Goal: Task Accomplishment & Management: Complete application form

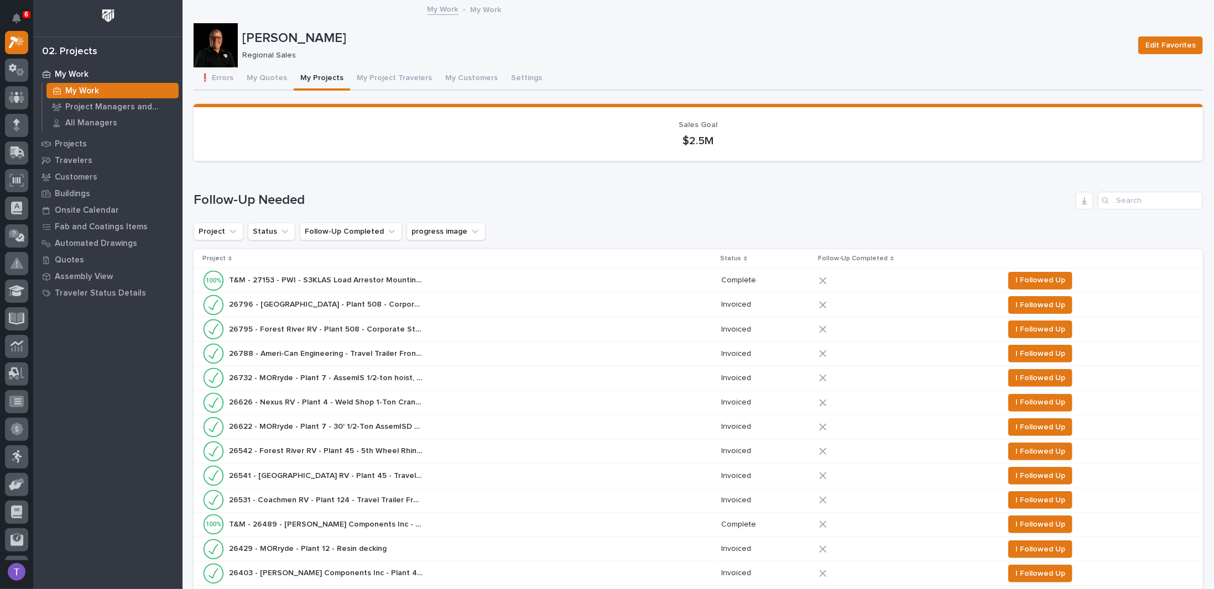
scroll to position [553, 0]
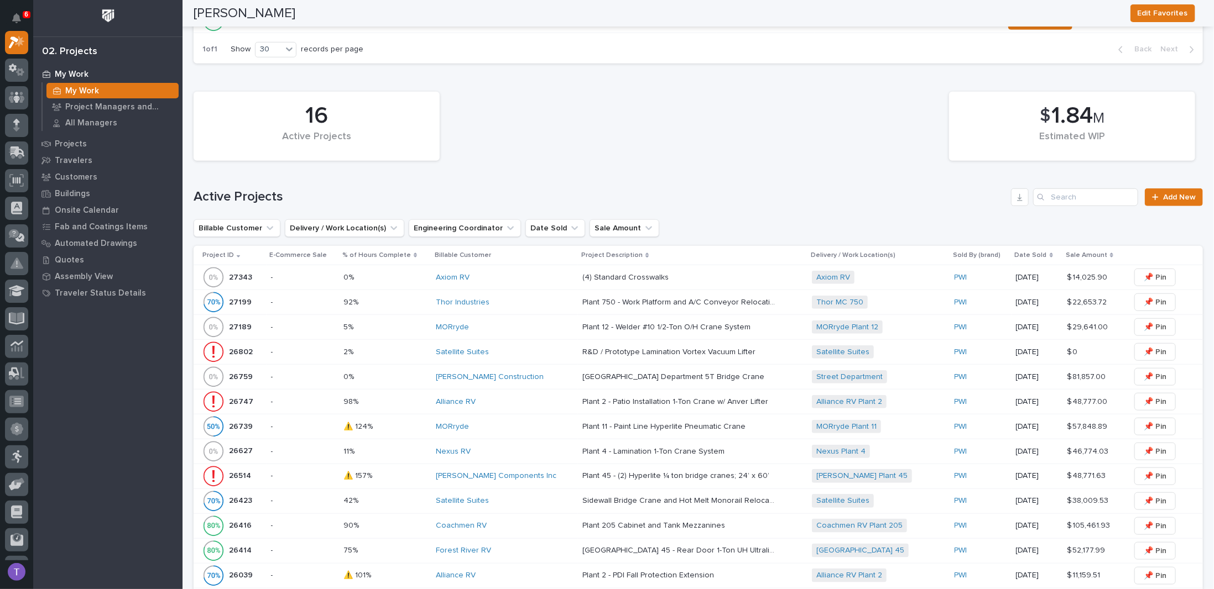
click at [240, 272] on p "27343" at bounding box center [241, 277] width 25 height 12
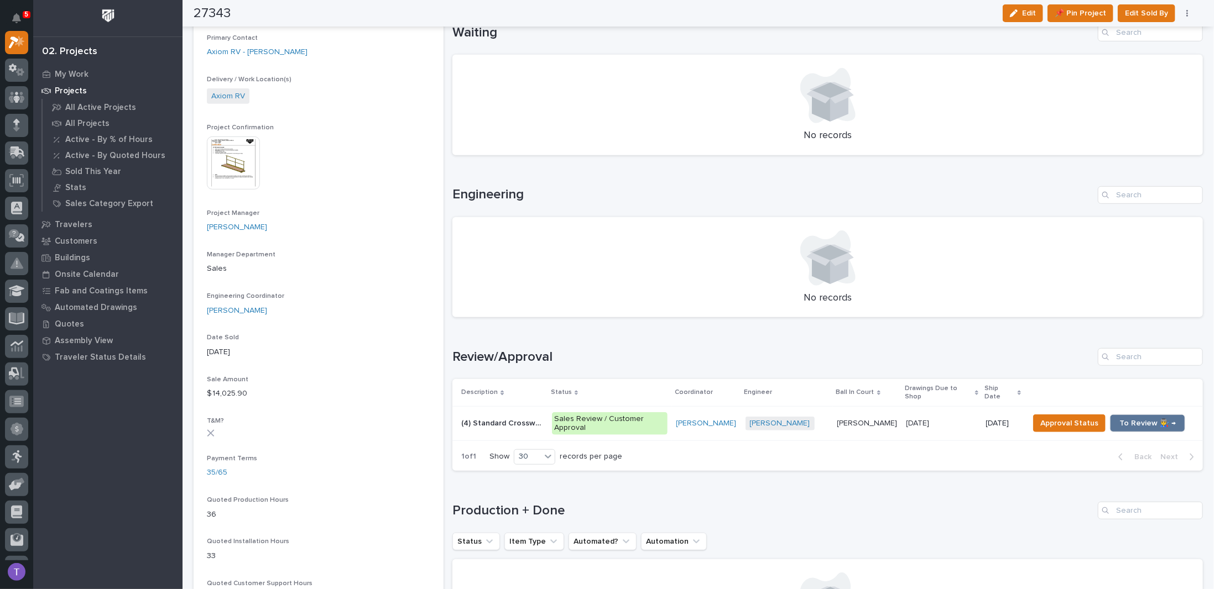
scroll to position [442, 0]
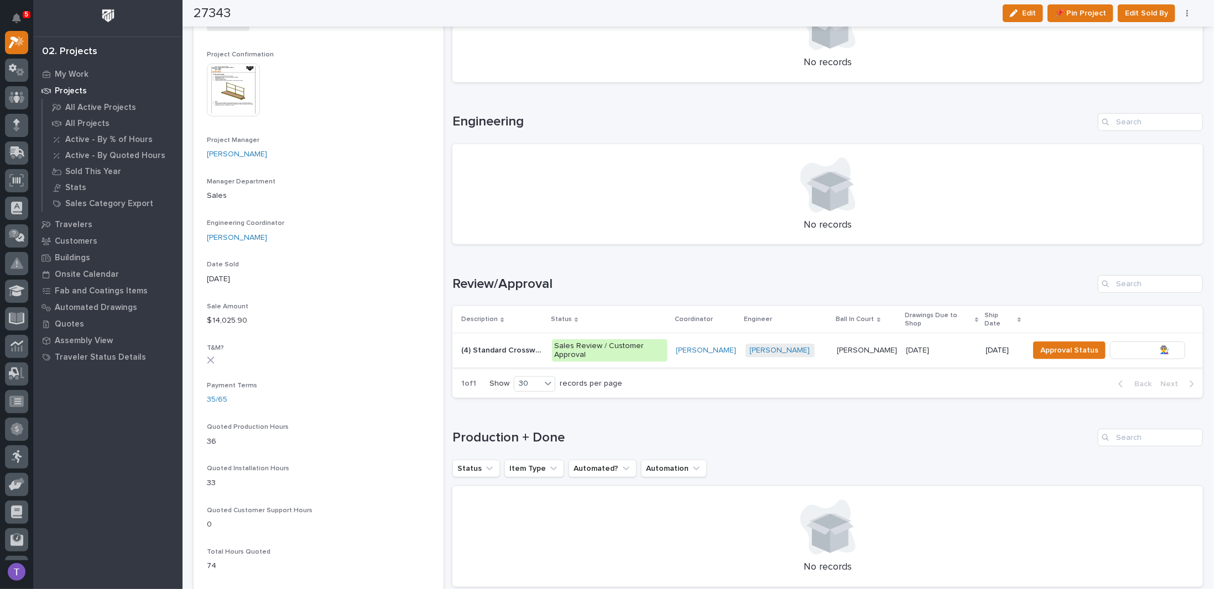
click at [1125, 344] on span "To Review 👨‍🏭 →" at bounding box center [1147, 350] width 56 height 13
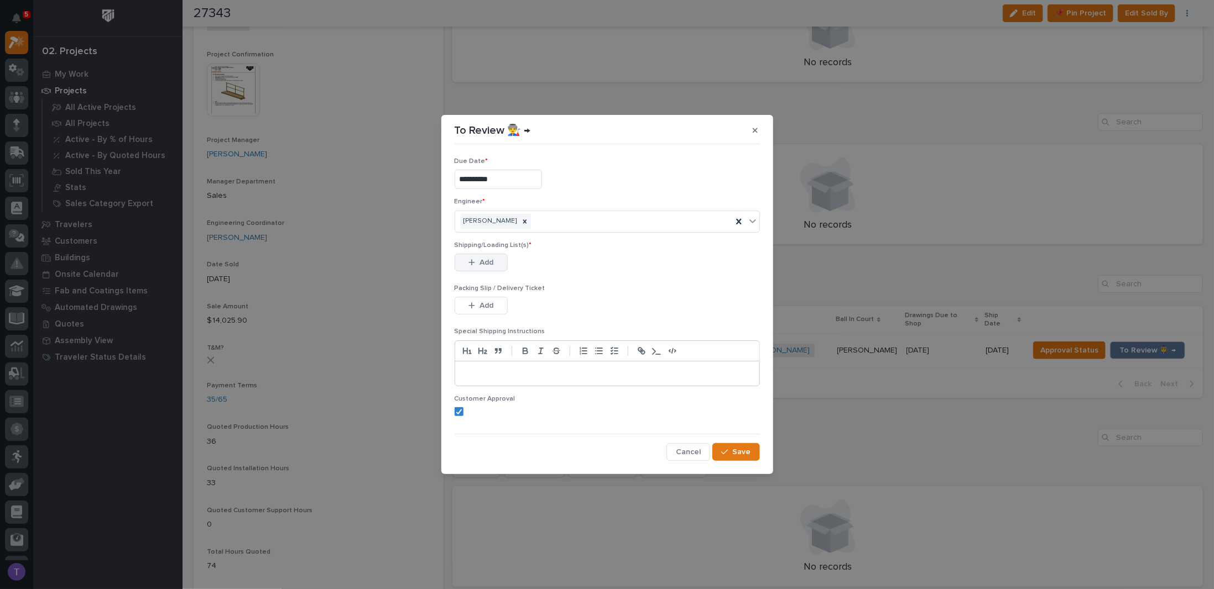
click at [471, 259] on icon "button" at bounding box center [471, 263] width 7 height 8
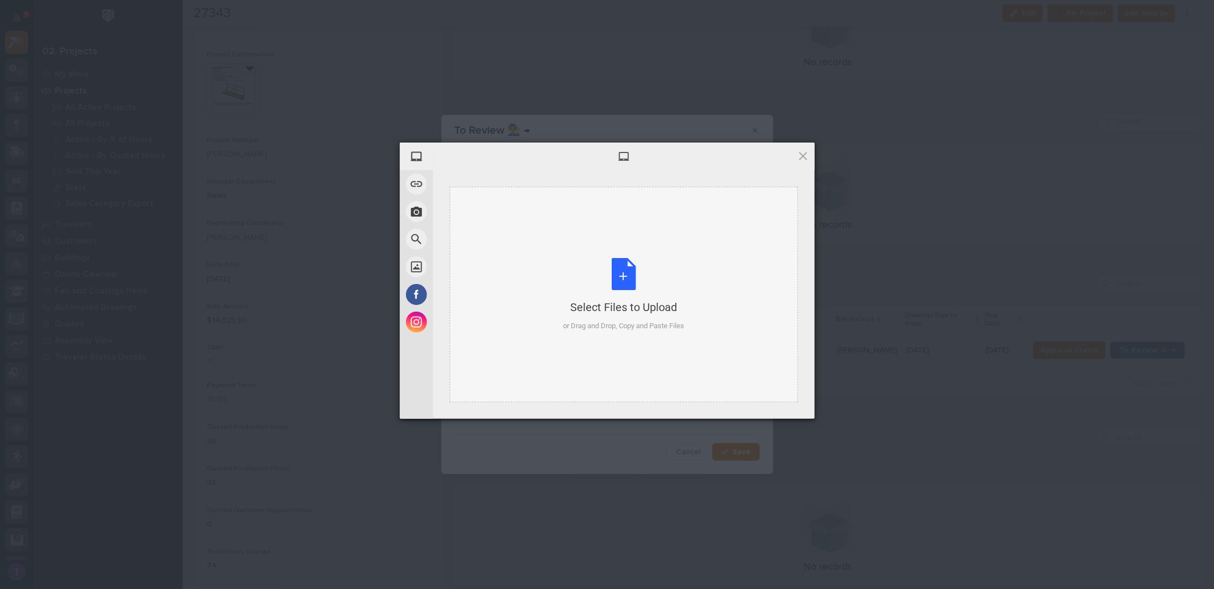
click at [626, 276] on div "Select Files to Upload or Drag and Drop, Copy and Paste Files" at bounding box center [623, 295] width 121 height 74
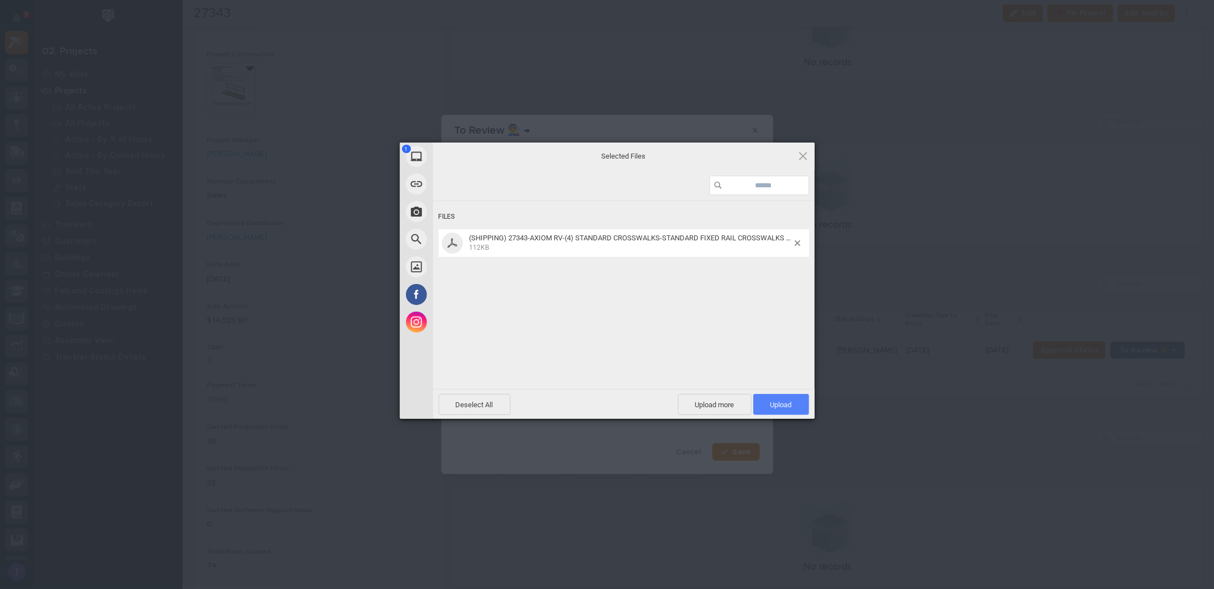
click at [778, 399] on span "Upload 1" at bounding box center [781, 404] width 56 height 21
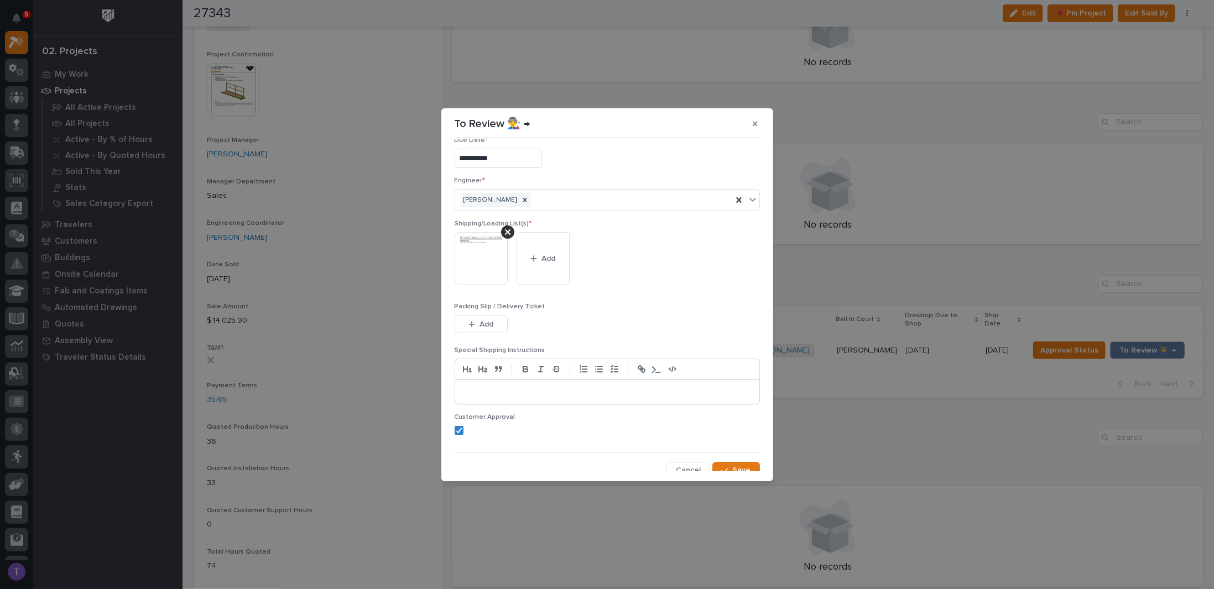
scroll to position [21, 0]
click at [733, 459] on span "Save" at bounding box center [742, 464] width 18 height 10
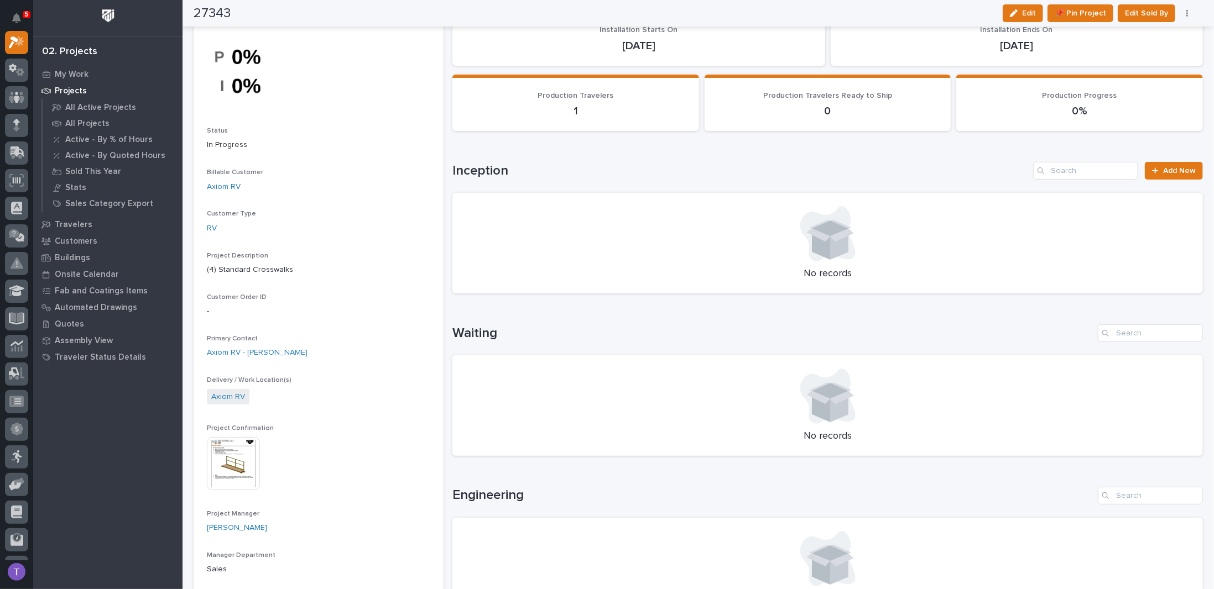
scroll to position [0, 0]
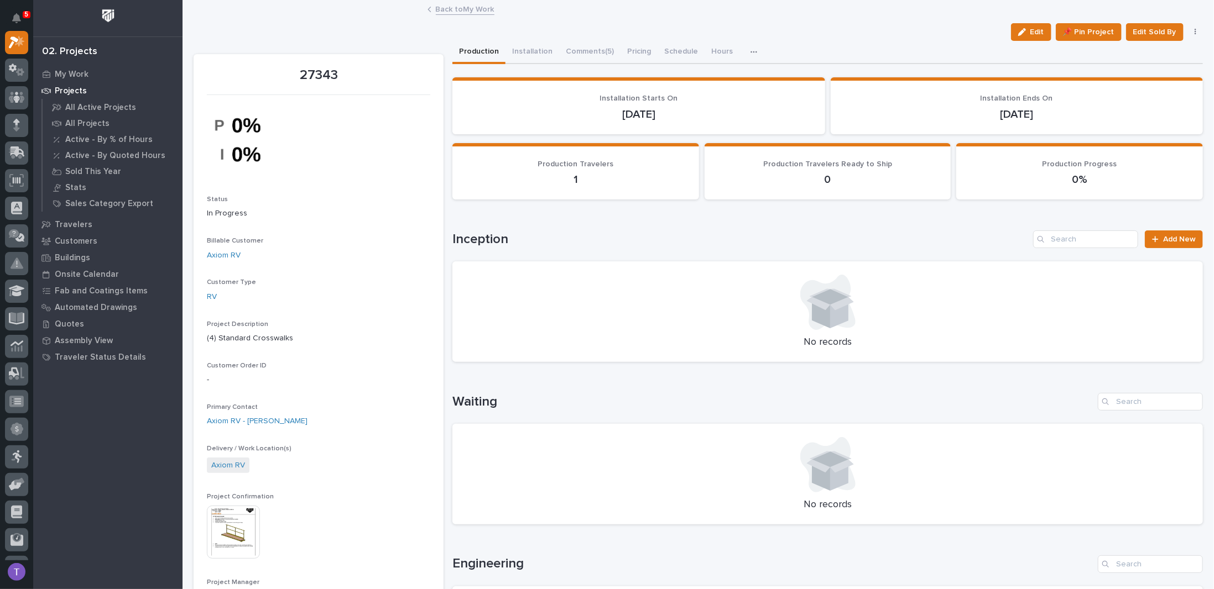
click at [440, 11] on link "Back to My Work" at bounding box center [465, 8] width 59 height 13
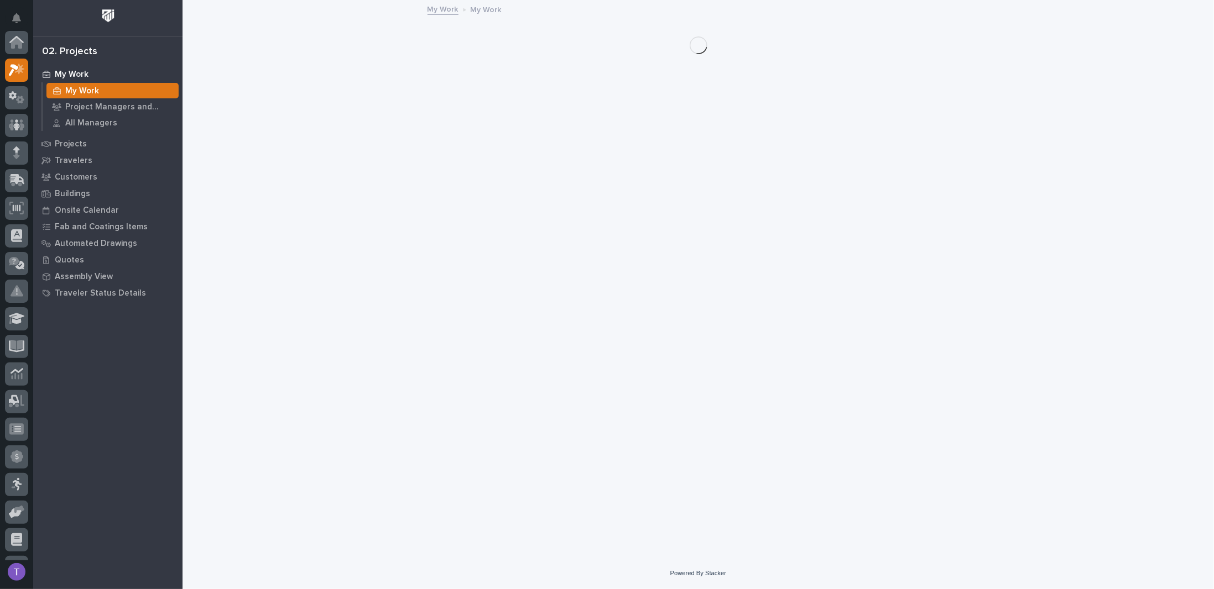
scroll to position [28, 0]
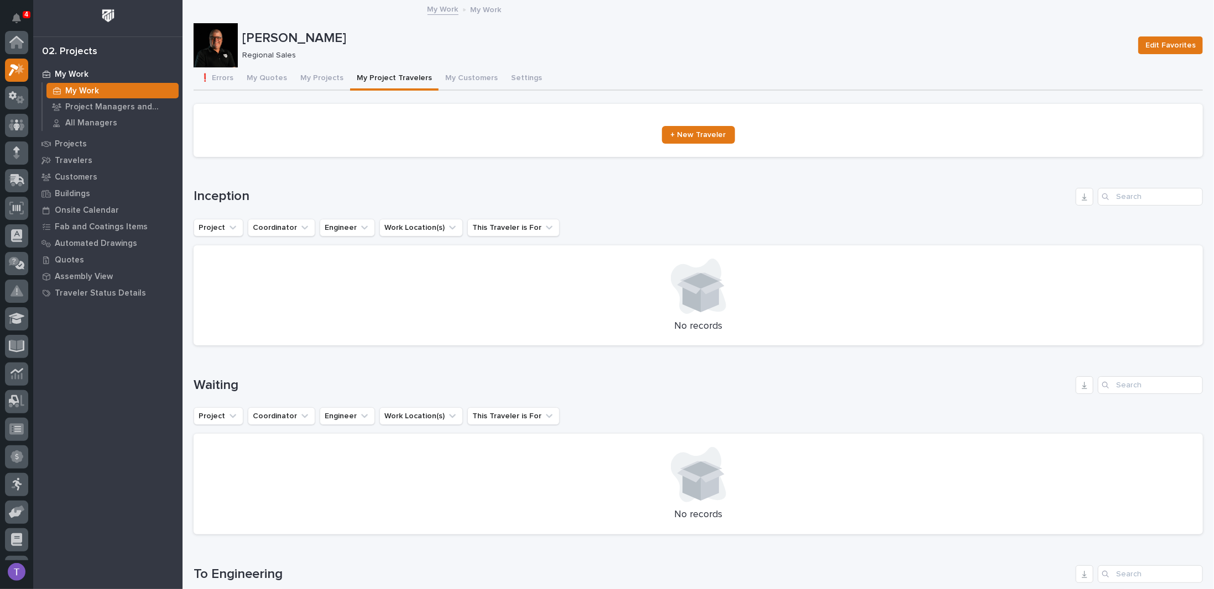
scroll to position [28, 0]
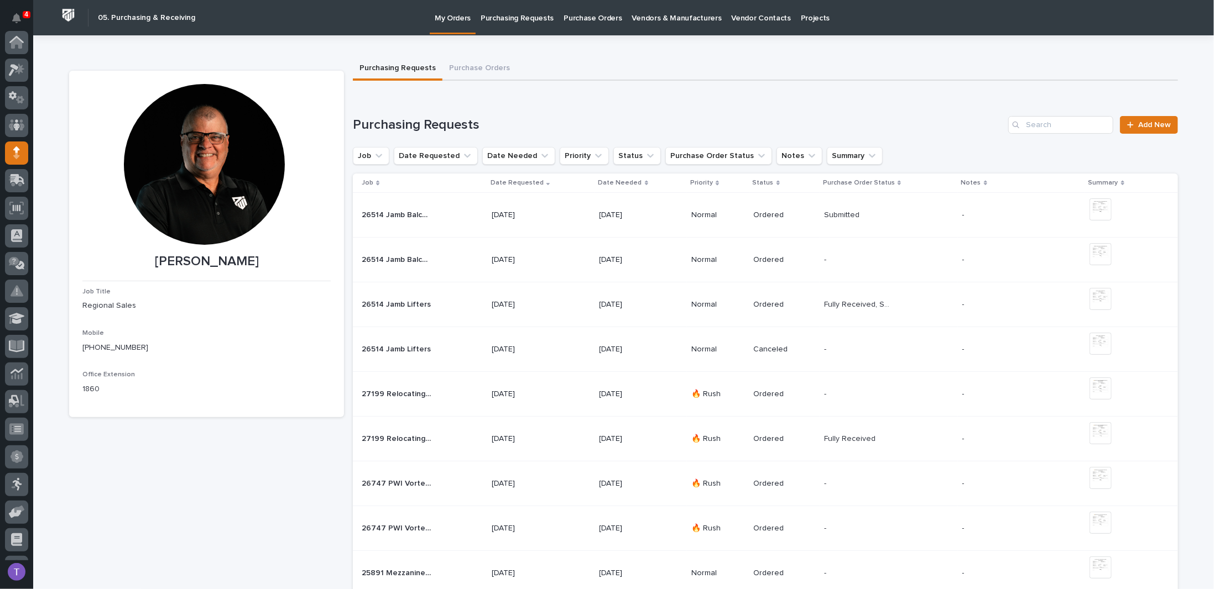
scroll to position [111, 0]
click at [1160, 124] on span "Add New" at bounding box center [1154, 125] width 33 height 8
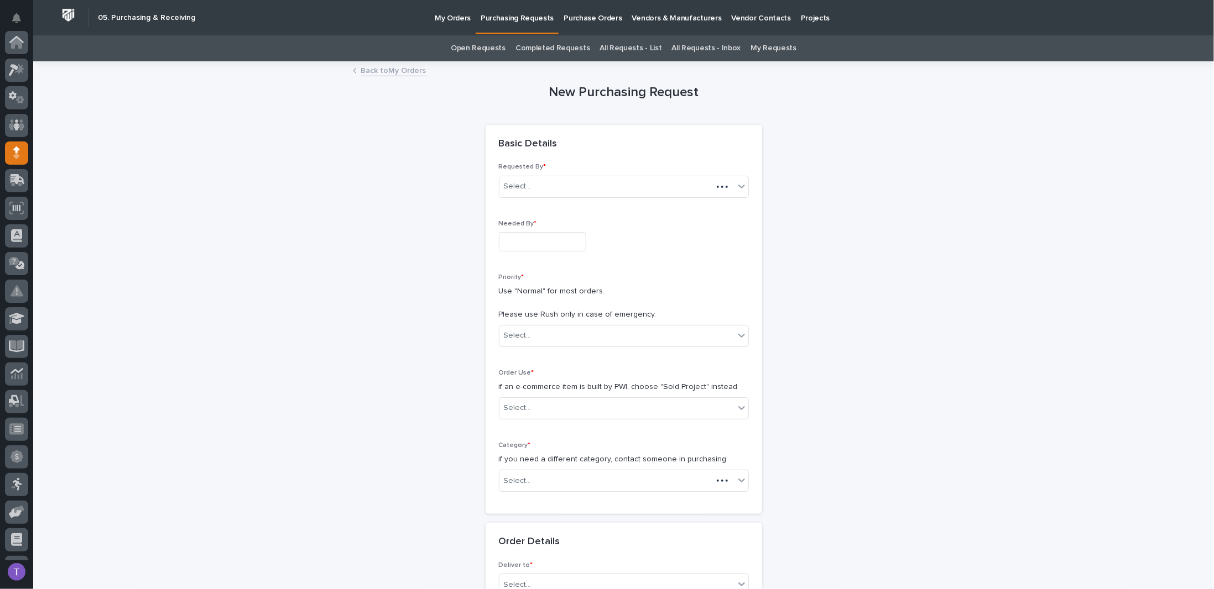
scroll to position [111, 0]
click at [534, 243] on input "text" at bounding box center [542, 241] width 87 height 19
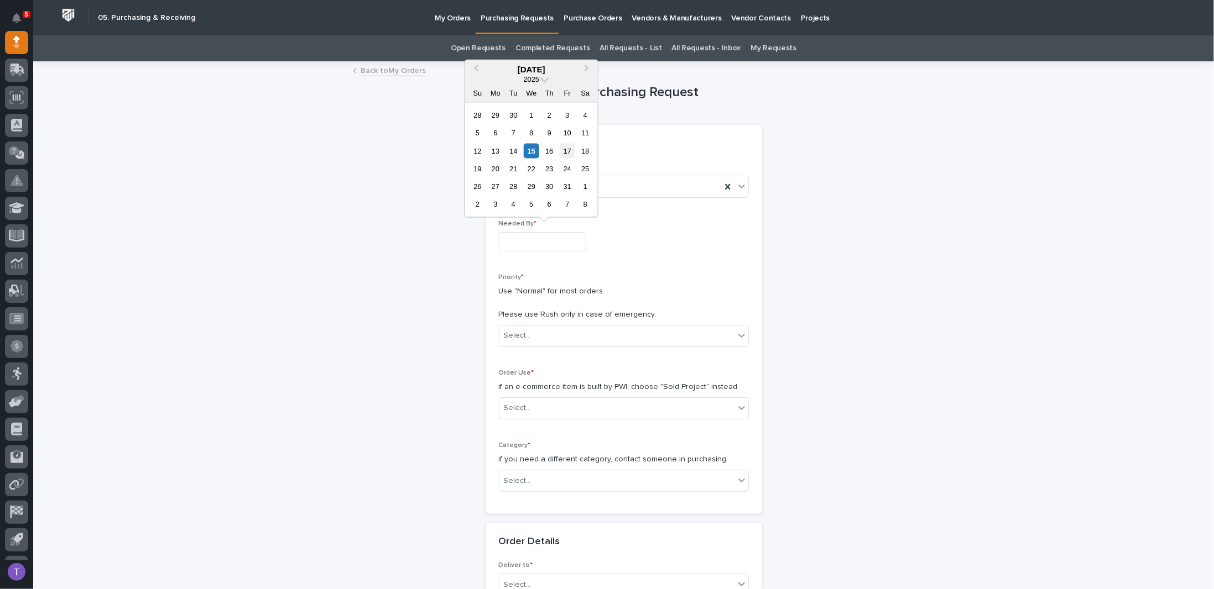
click at [568, 149] on div "17" at bounding box center [567, 150] width 15 height 15
type input "**********"
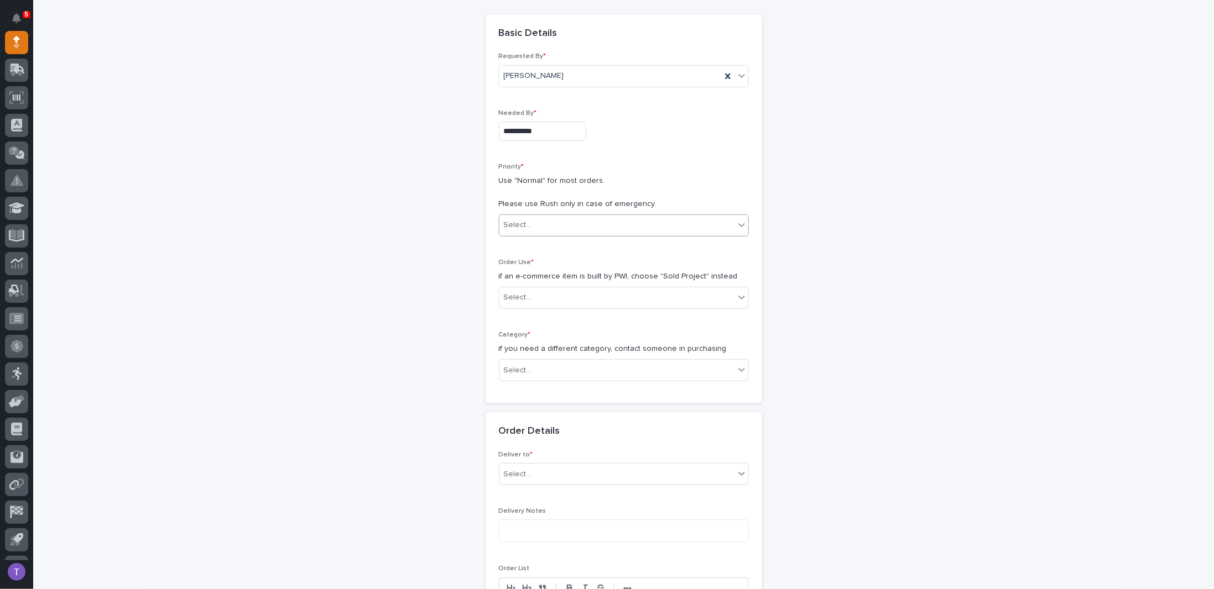
click at [518, 221] on div "Select..." at bounding box center [518, 226] width 28 height 12
click at [512, 279] on div "Normal" at bounding box center [619, 283] width 249 height 19
click at [520, 297] on div "Select..." at bounding box center [518, 298] width 28 height 12
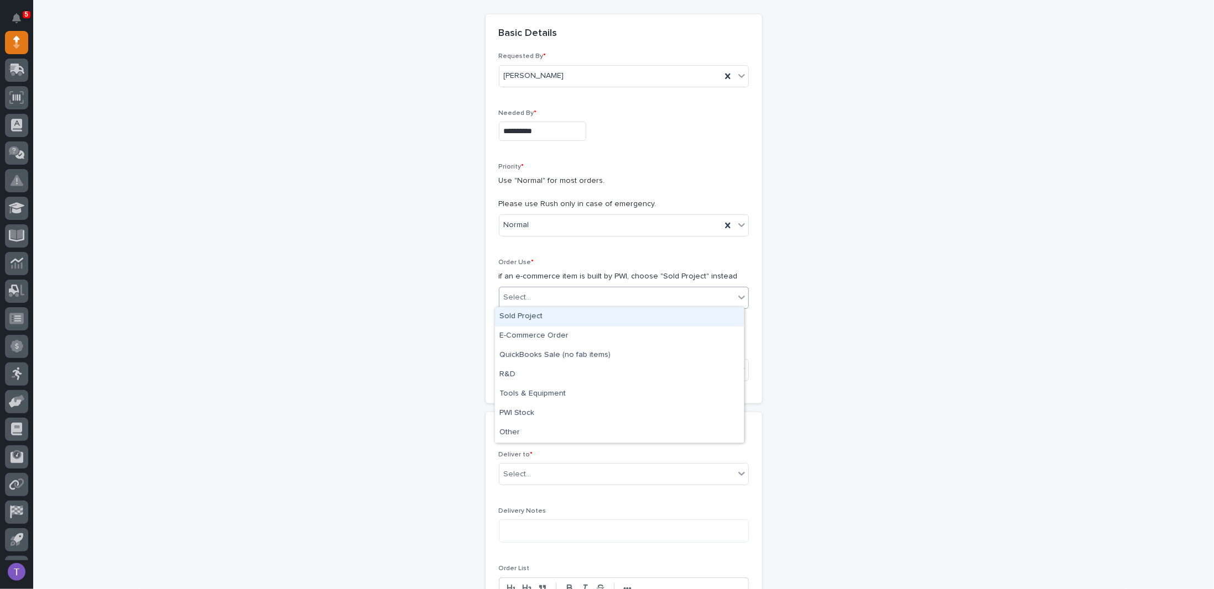
click at [518, 316] on div "Sold Project" at bounding box center [619, 316] width 249 height 19
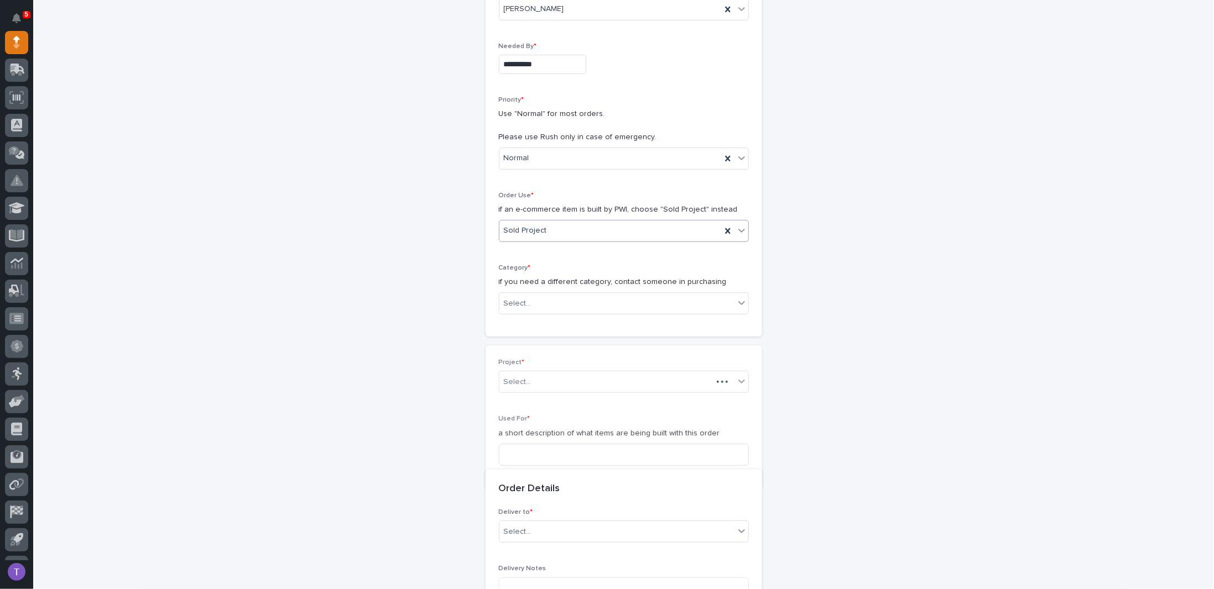
scroll to position [186, 0]
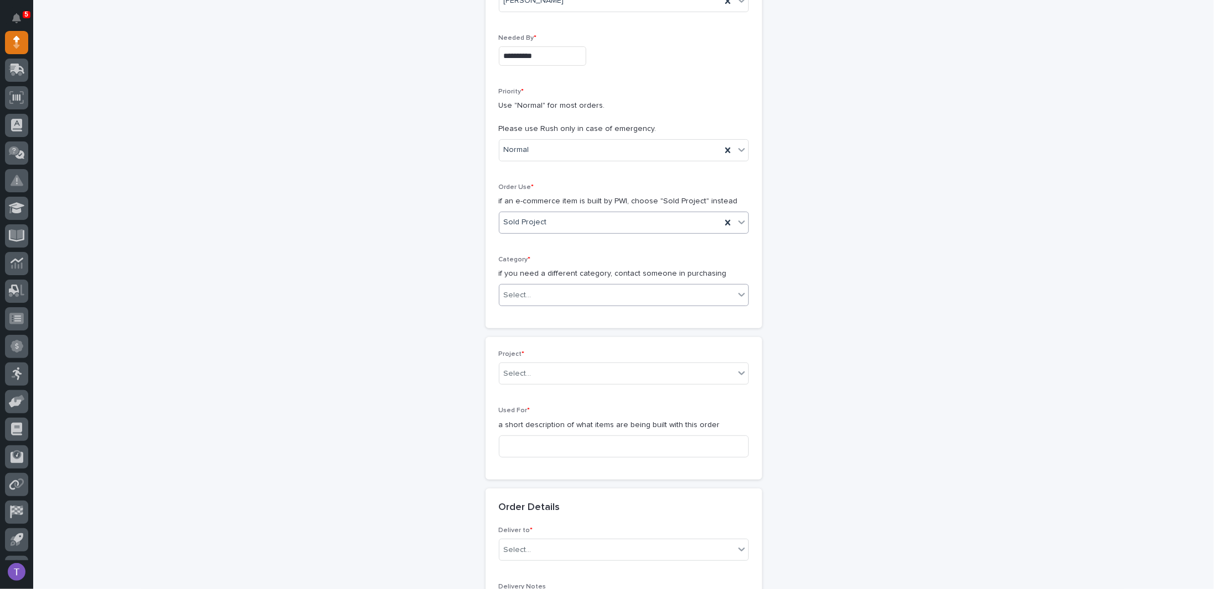
click at [524, 290] on div "Select..." at bounding box center [518, 296] width 28 height 12
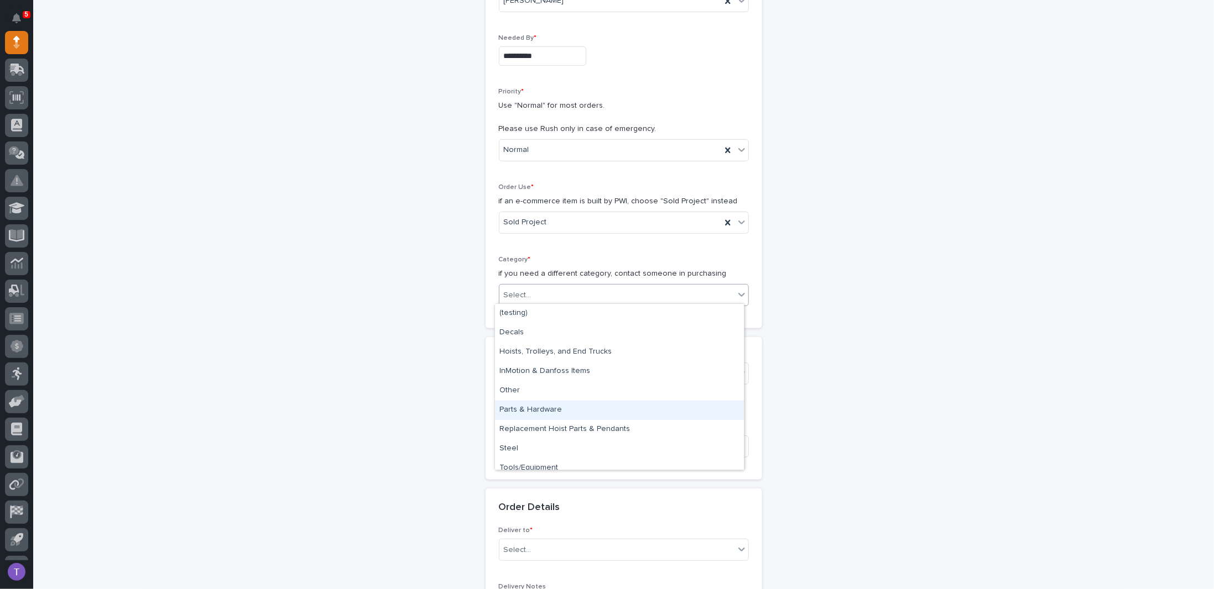
click at [527, 409] on div "Parts & Hardware" at bounding box center [619, 410] width 249 height 19
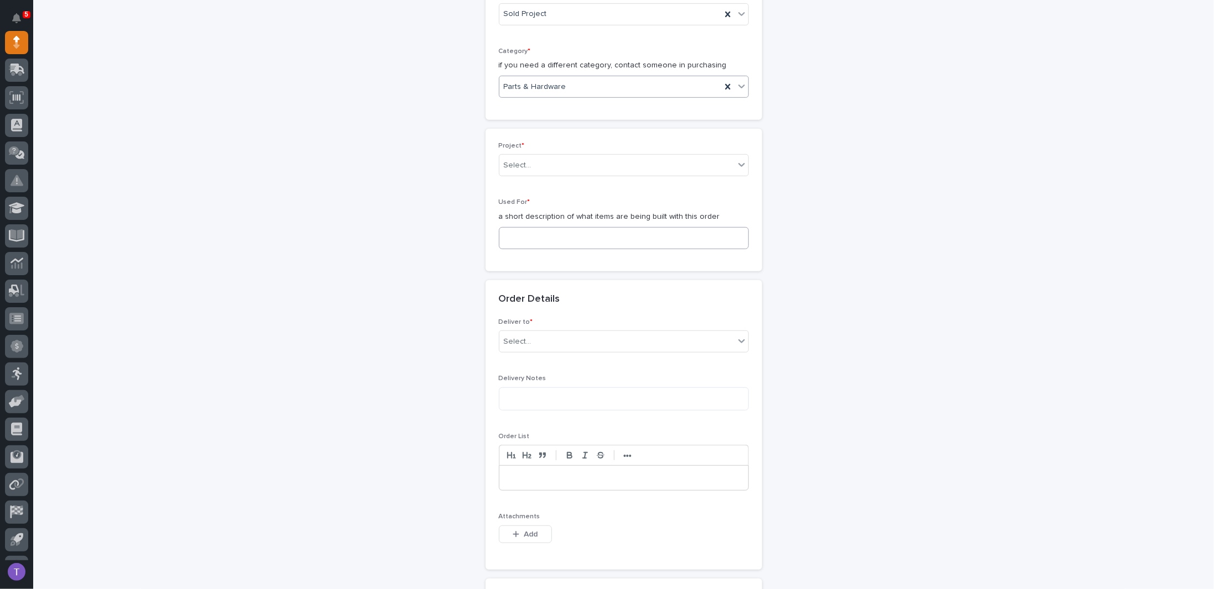
scroll to position [462, 0]
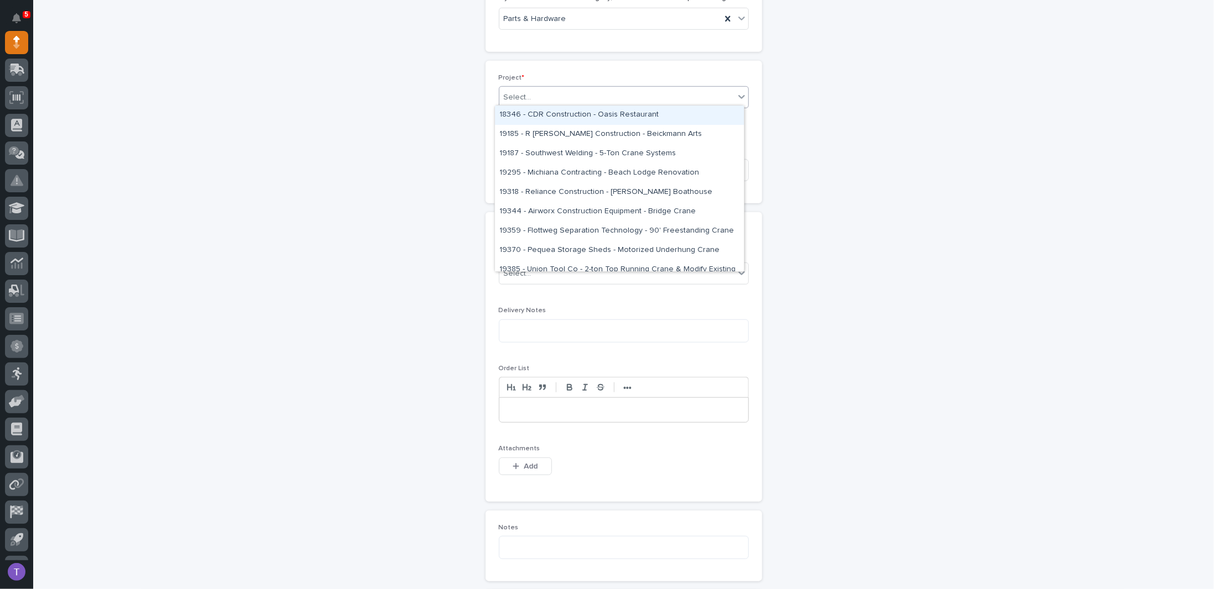
click at [524, 97] on div "Select..." at bounding box center [518, 98] width 28 height 12
type input "*****"
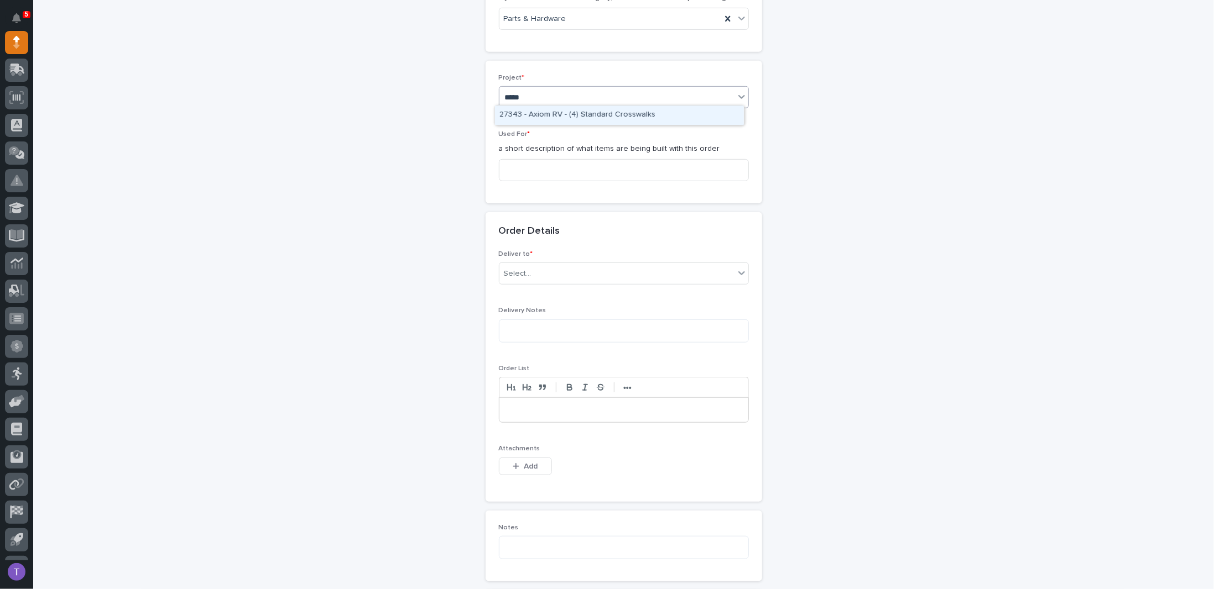
click at [525, 112] on div "27343 - Axiom RV - (4) Standard Crosswalks" at bounding box center [619, 115] width 249 height 19
click at [516, 170] on input at bounding box center [624, 170] width 250 height 22
drag, startPoint x: 593, startPoint y: 166, endPoint x: 460, endPoint y: 169, distance: 132.7
click at [465, 166] on div "**********" at bounding box center [623, 239] width 1109 height 1278
type input "(4) Standard Crosswalks"
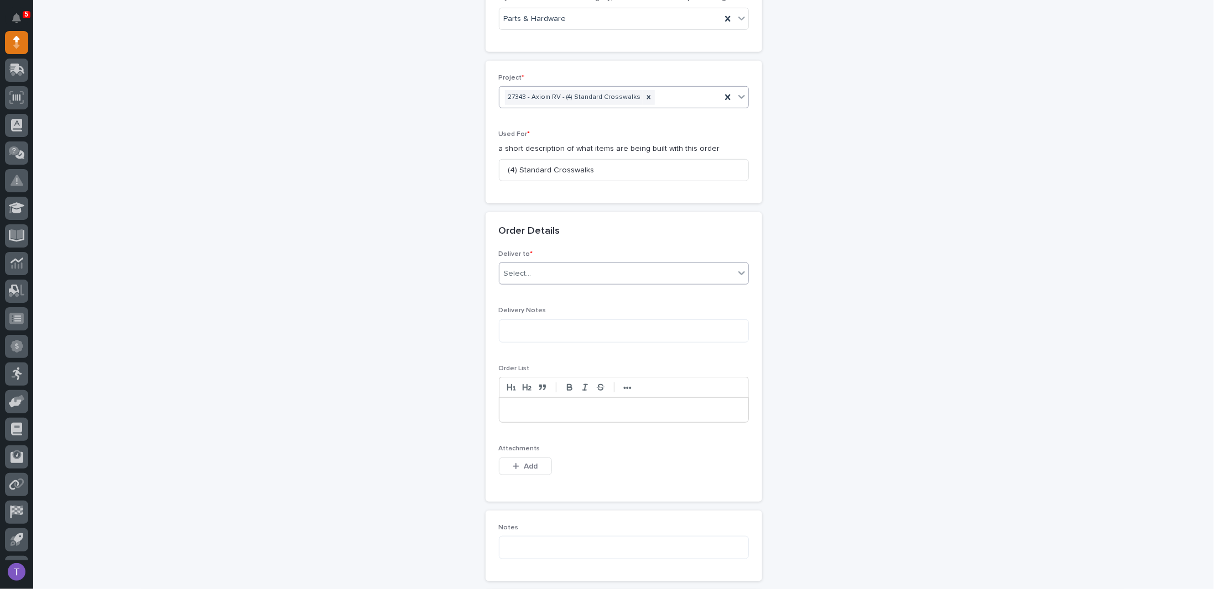
click at [518, 269] on div "Select..." at bounding box center [518, 274] width 28 height 12
click at [508, 290] on div "PWI" at bounding box center [619, 291] width 249 height 19
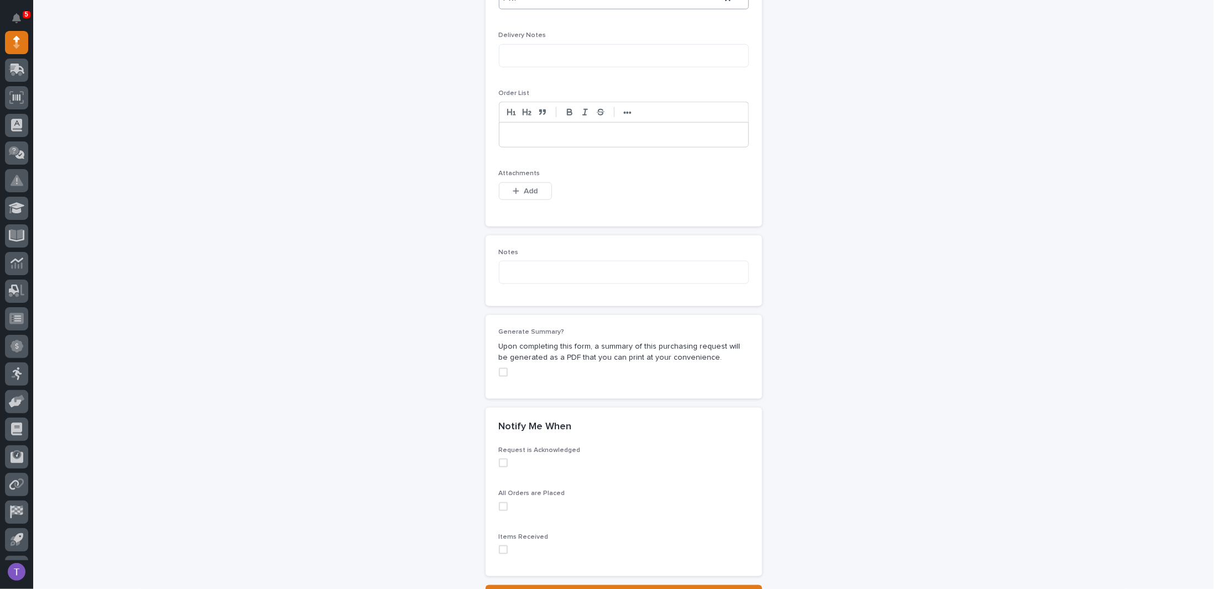
scroll to position [739, 0]
click at [523, 181] on button "Add" at bounding box center [525, 190] width 53 height 18
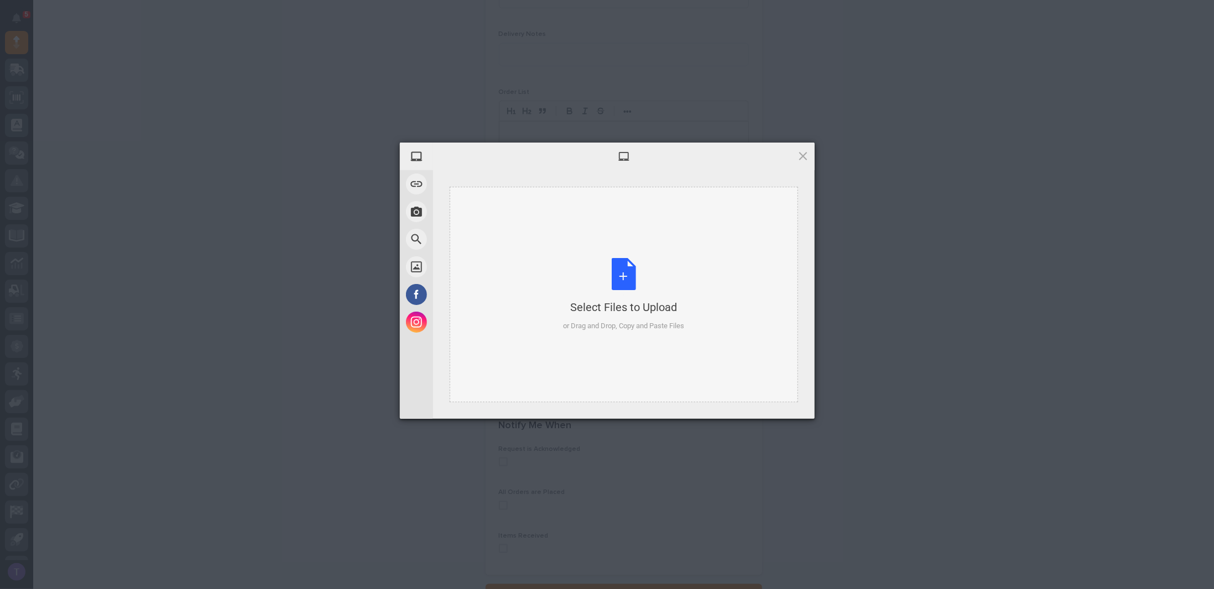
click at [624, 274] on div "Select Files to Upload or Drag and Drop, Copy and Paste Files" at bounding box center [623, 295] width 121 height 74
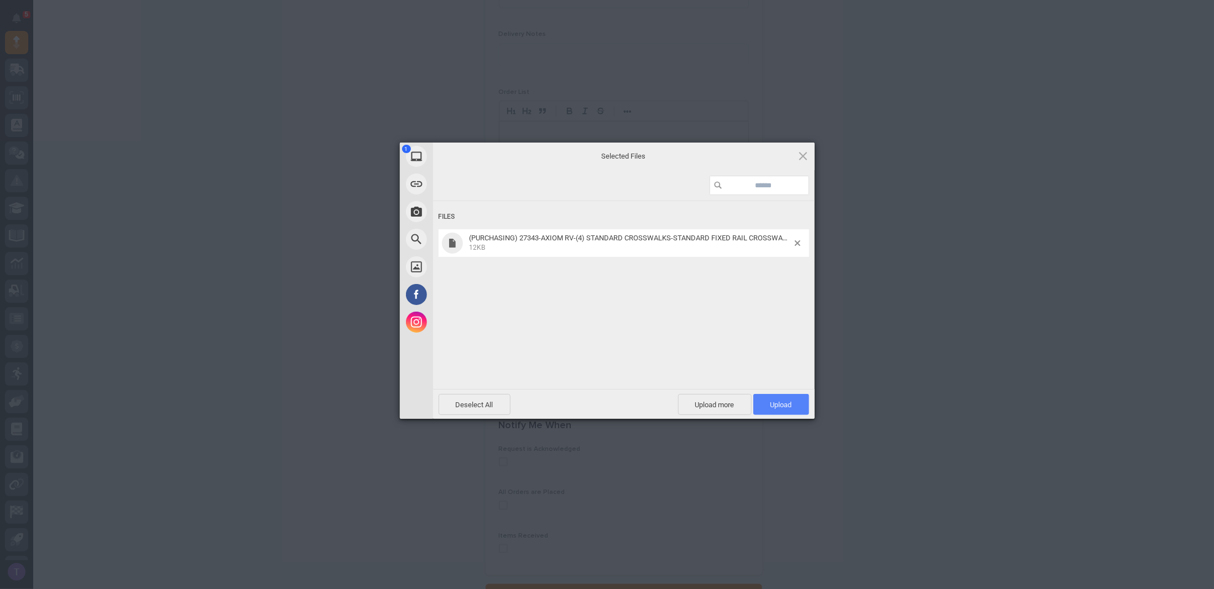
click at [772, 401] on span "Upload 1" at bounding box center [781, 405] width 22 height 8
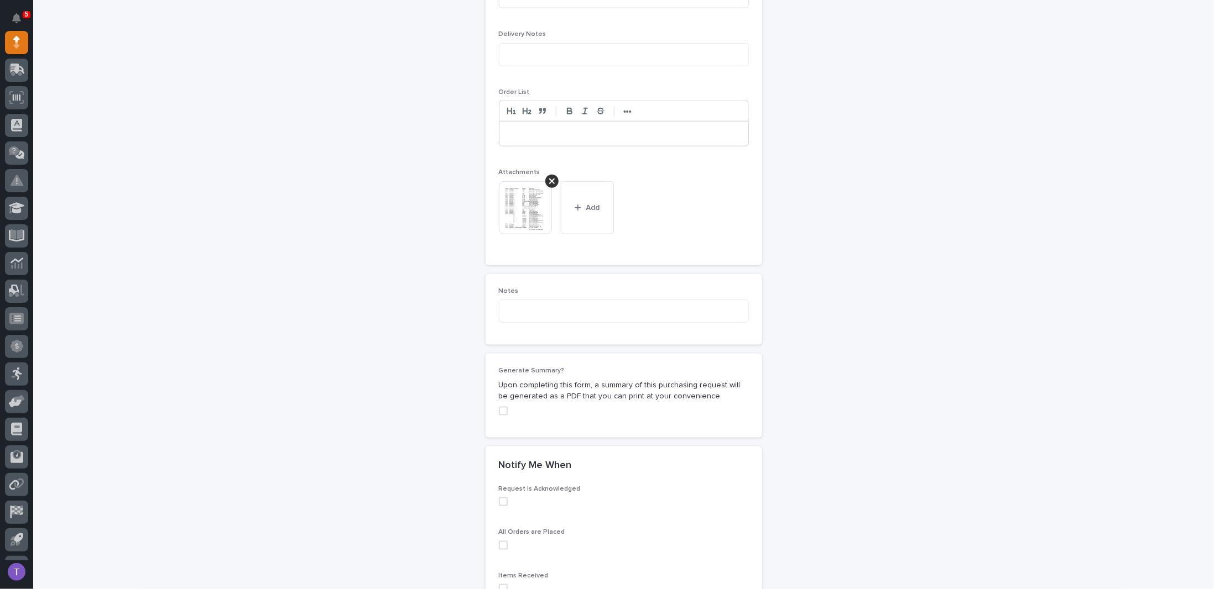
click at [499, 407] on span at bounding box center [503, 411] width 9 height 9
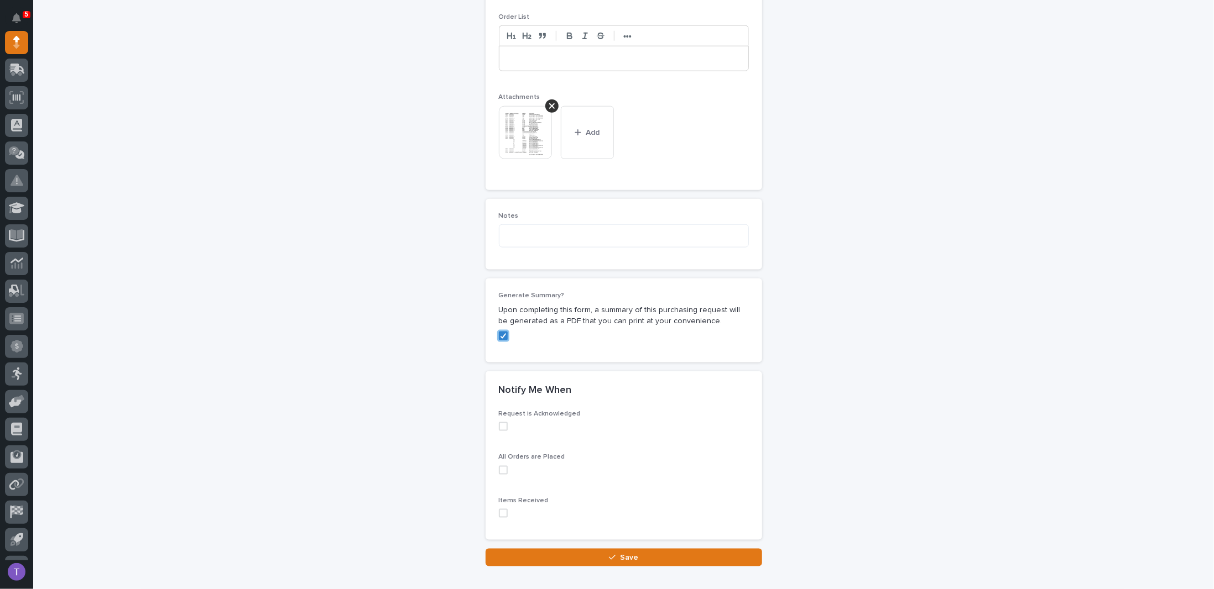
scroll to position [874, 0]
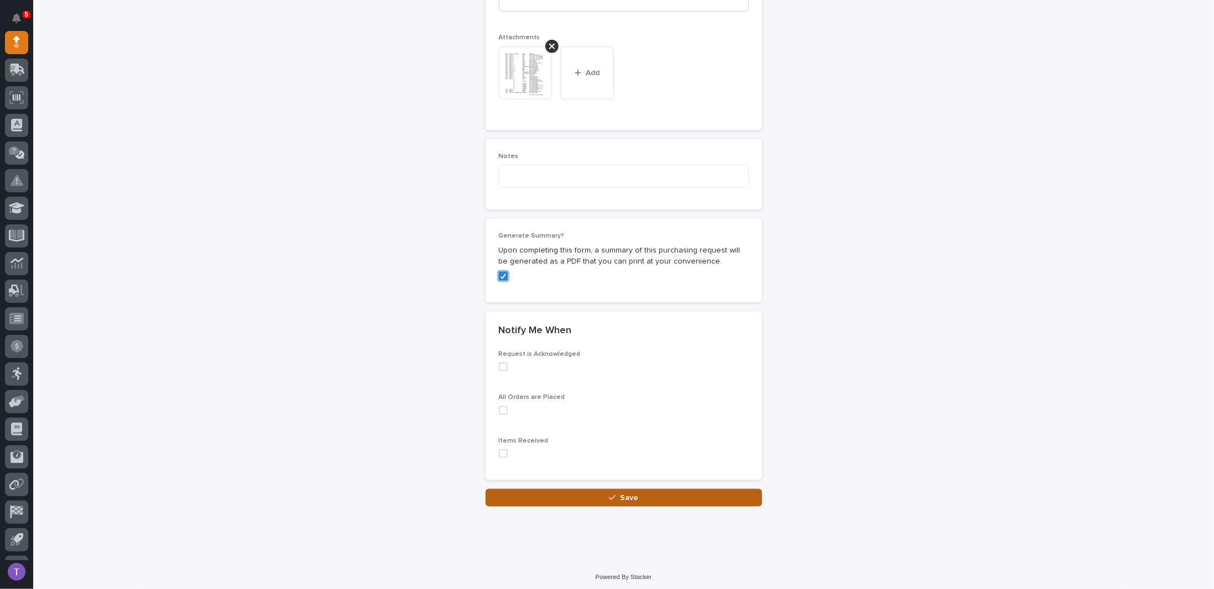
click at [625, 493] on span "Save" at bounding box center [629, 498] width 18 height 10
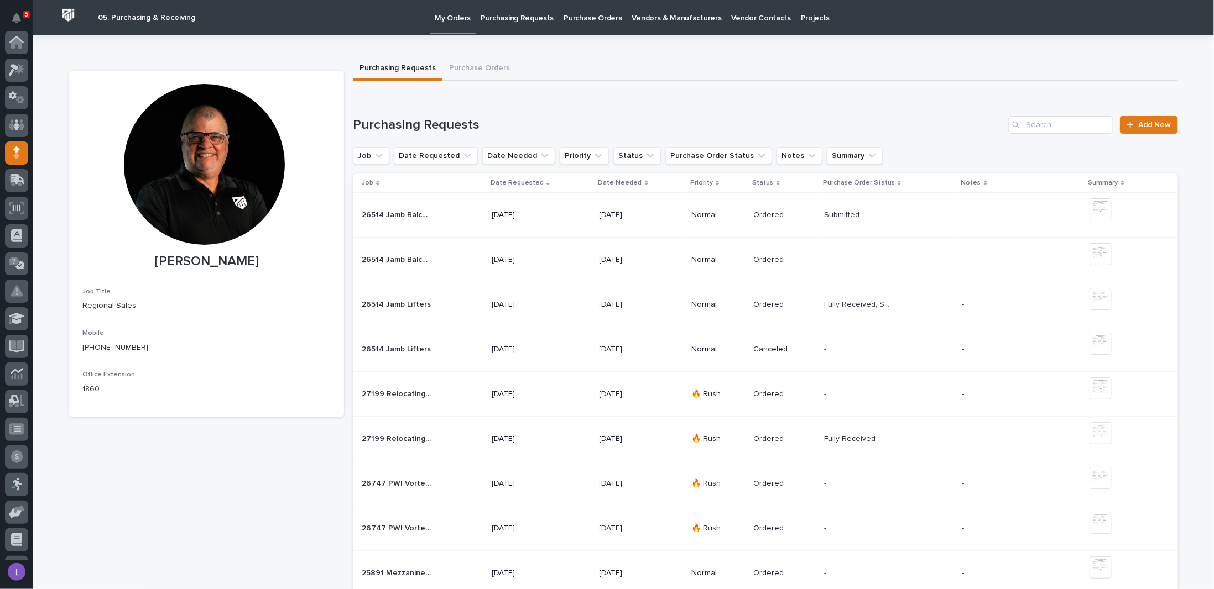
scroll to position [111, 0]
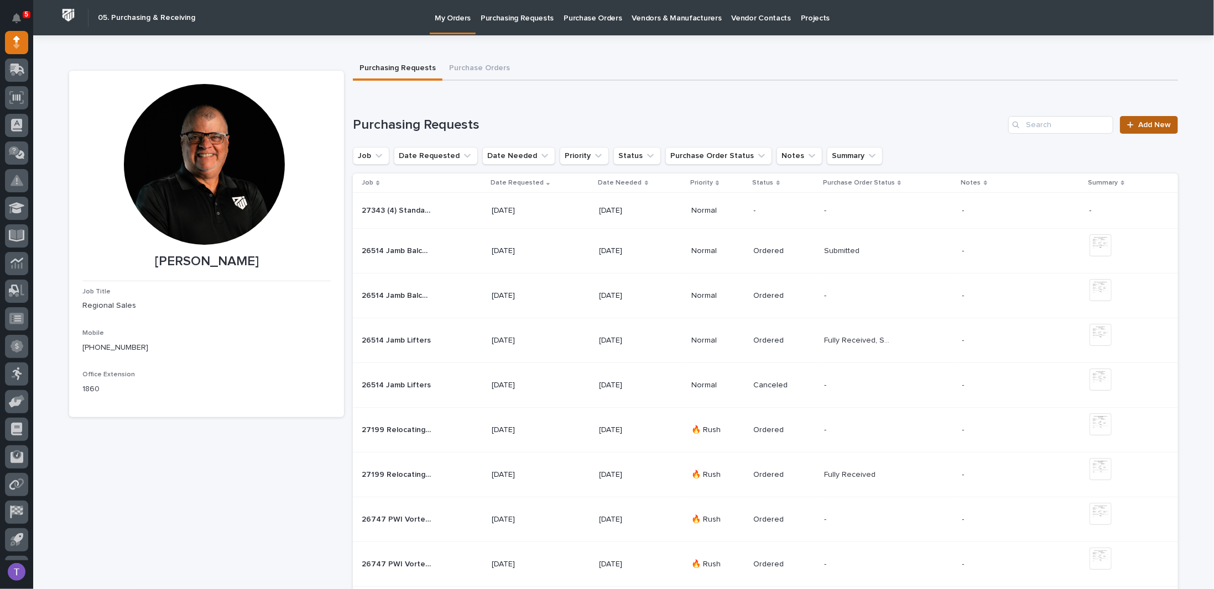
click at [1147, 124] on span "Add New" at bounding box center [1154, 125] width 33 height 8
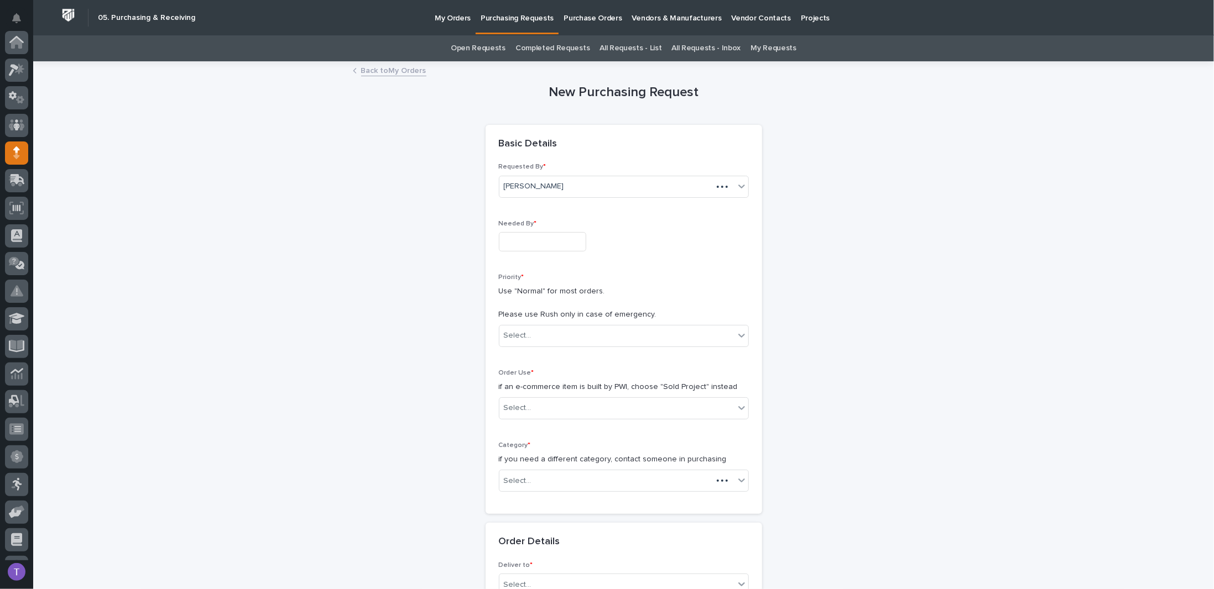
scroll to position [111, 0]
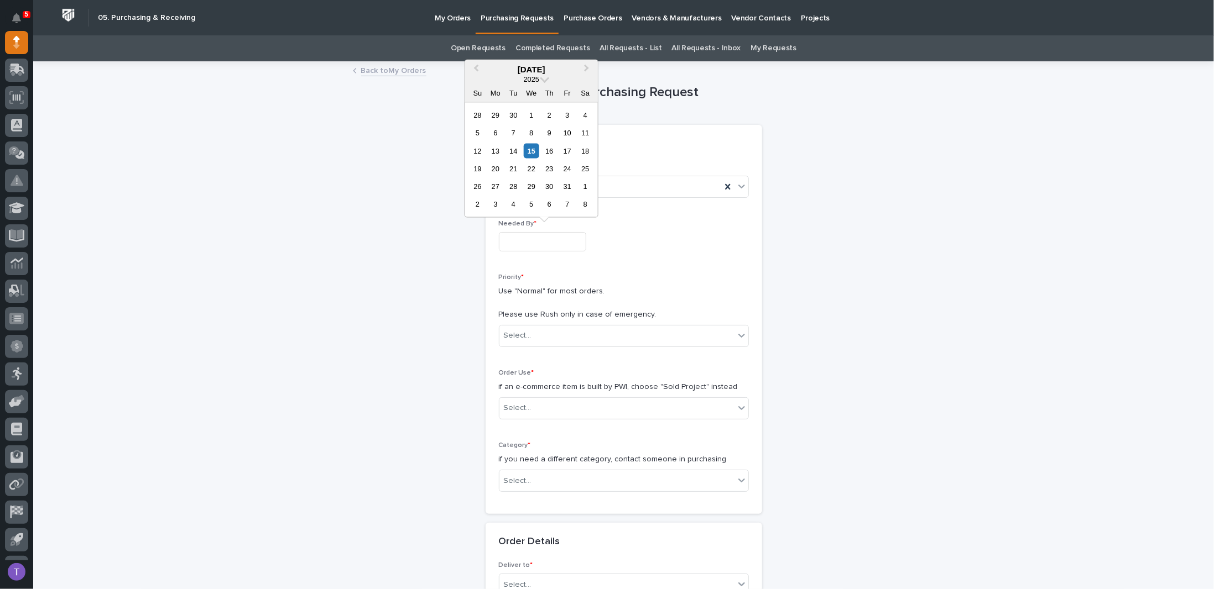
click at [538, 242] on input "text" at bounding box center [542, 241] width 87 height 19
click at [568, 149] on div "17" at bounding box center [567, 150] width 15 height 15
type input "**********"
click at [520, 335] on div "Select..." at bounding box center [518, 336] width 28 height 12
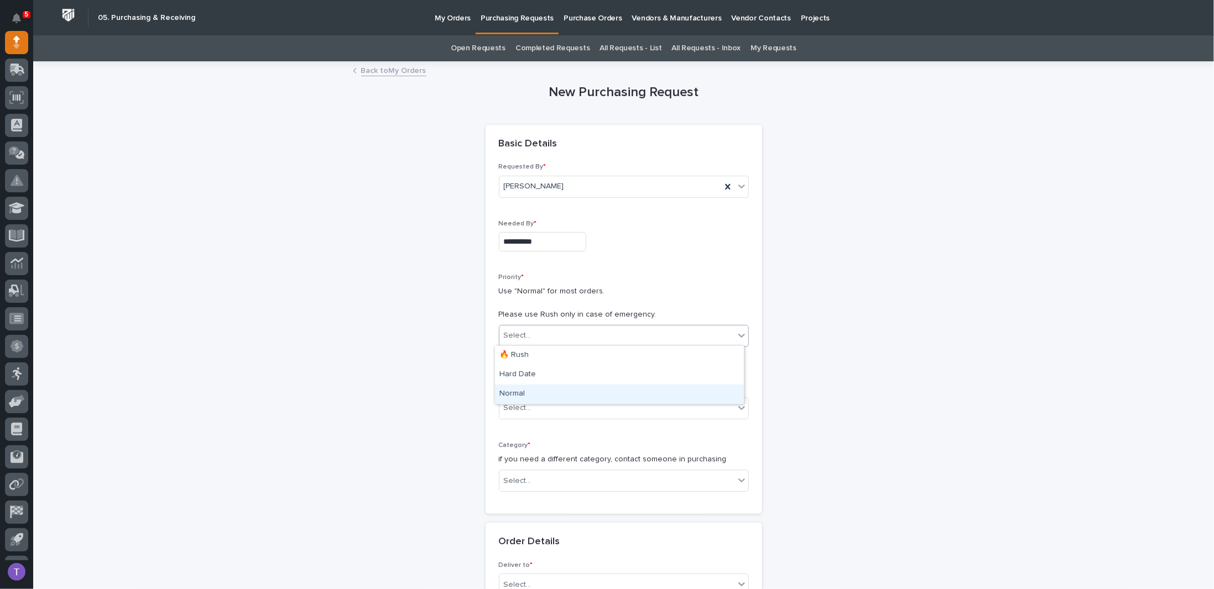
click at [510, 390] on div "Normal" at bounding box center [619, 394] width 249 height 19
click at [513, 403] on div "Select..." at bounding box center [518, 409] width 28 height 12
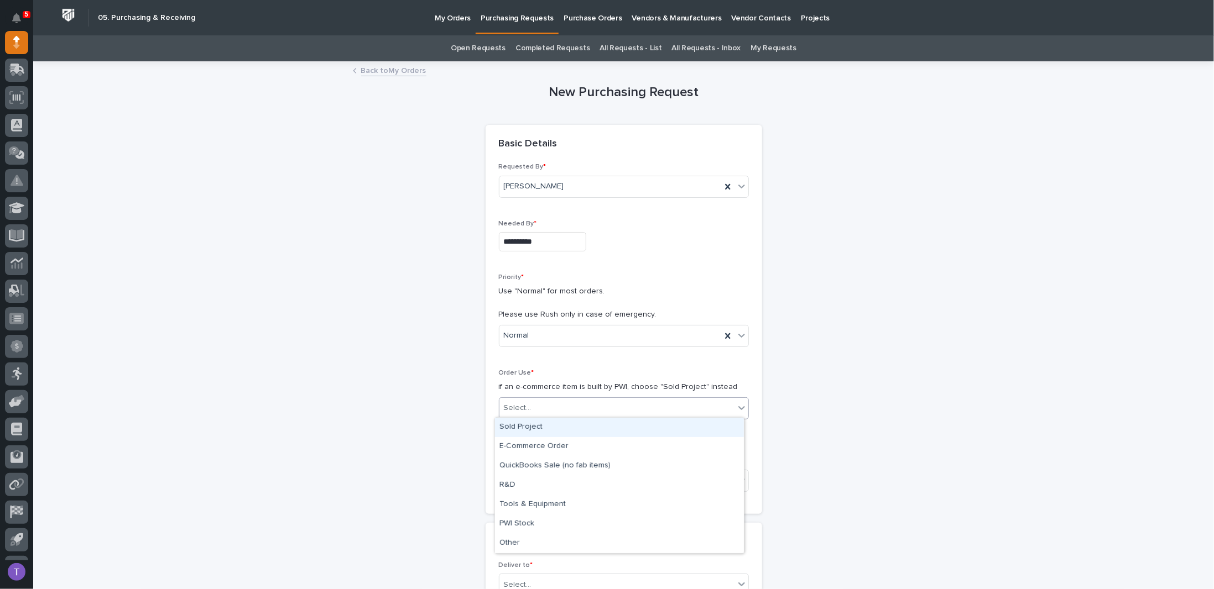
click at [519, 425] on div "Sold Project" at bounding box center [619, 427] width 249 height 19
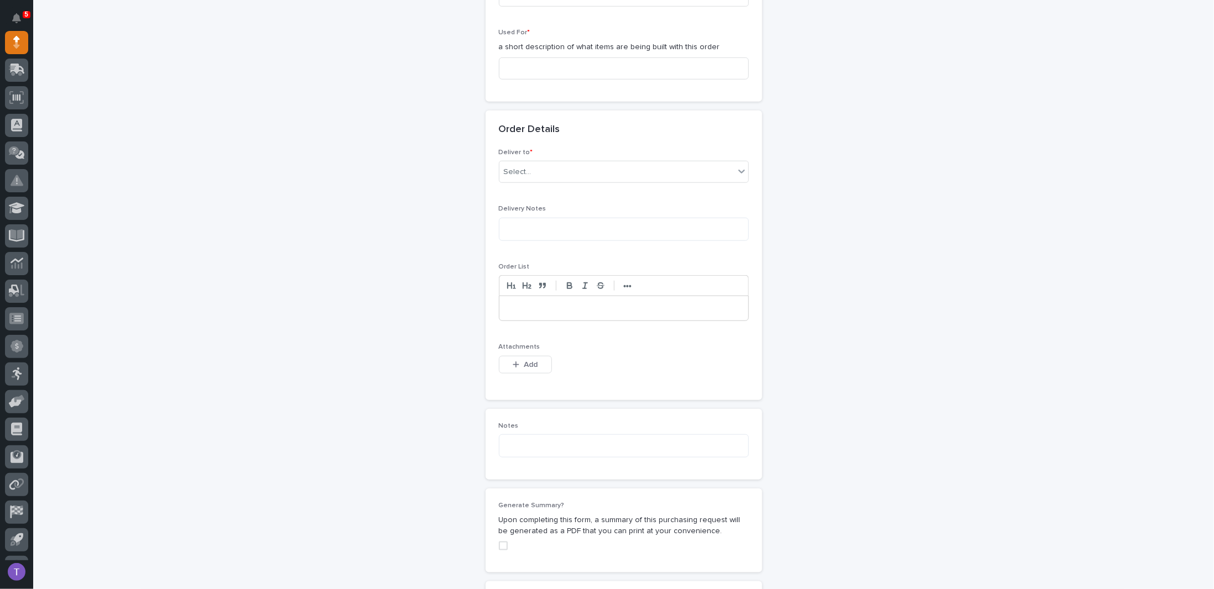
scroll to position [509, 0]
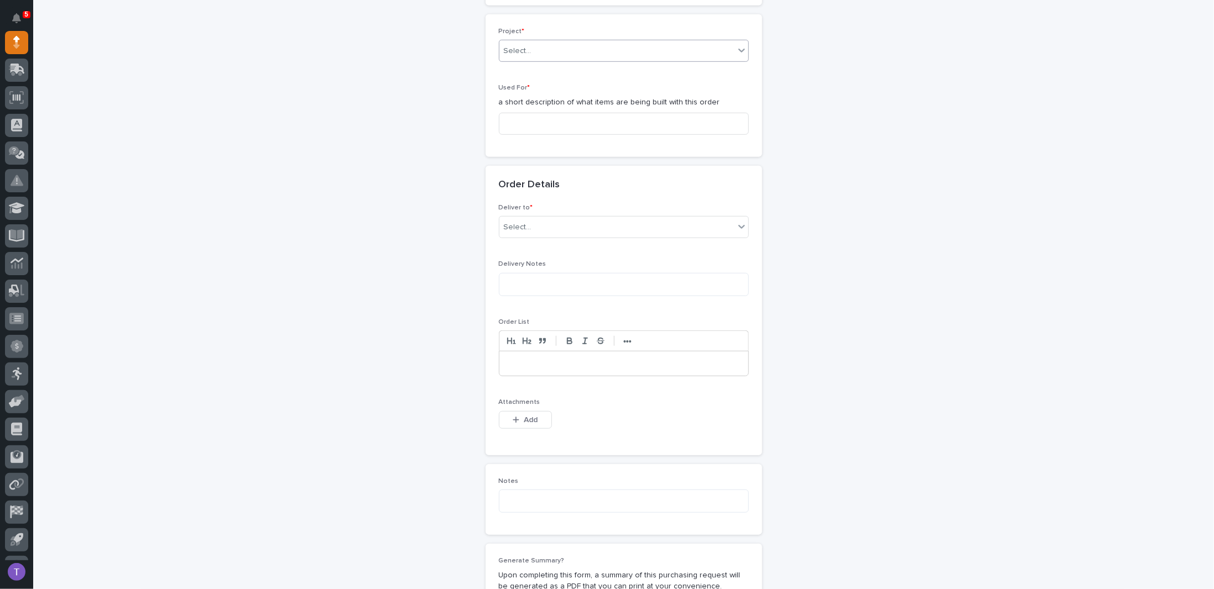
click at [518, 48] on div "Select..." at bounding box center [518, 51] width 28 height 12
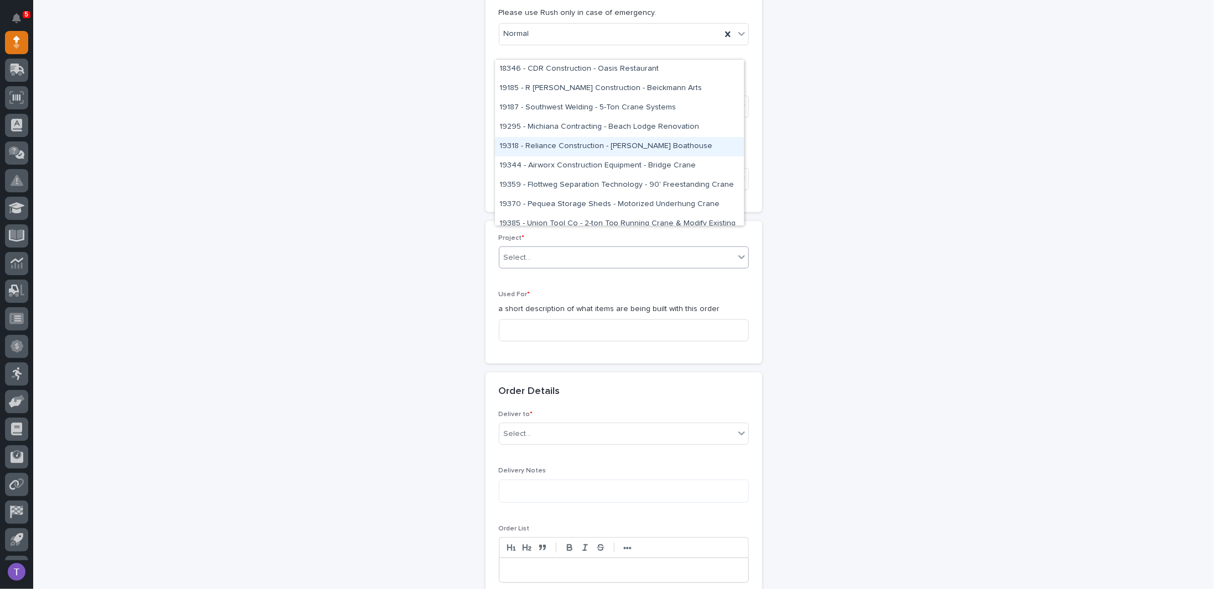
scroll to position [288, 0]
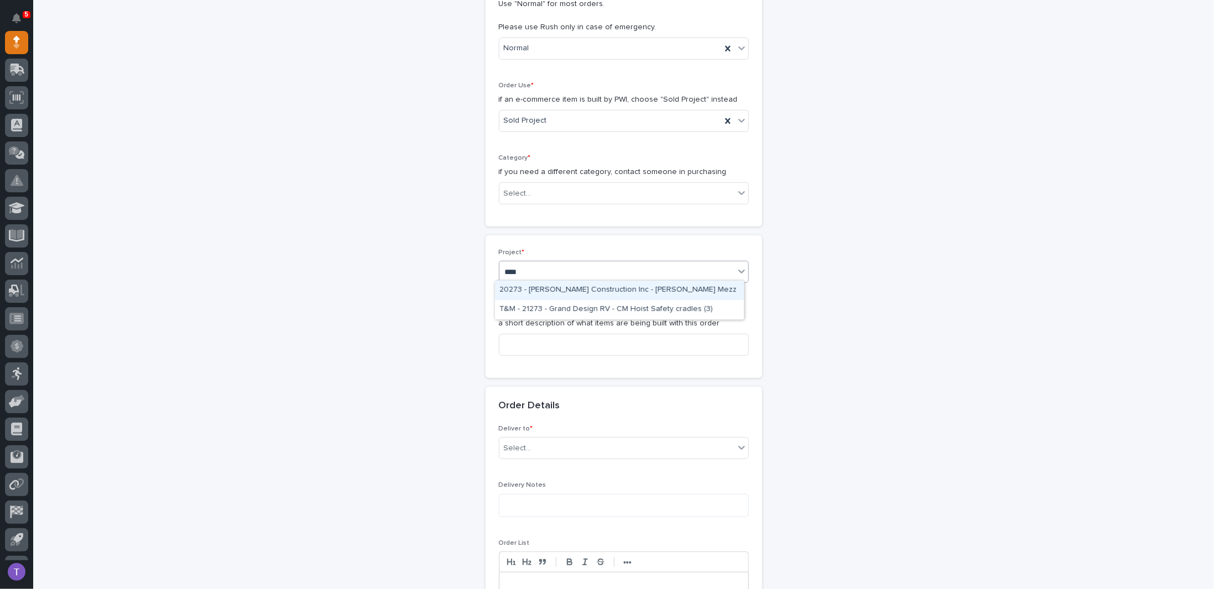
type input "*****"
click at [540, 289] on div "27343 - Axiom RV - (4) Standard Crosswalks" at bounding box center [619, 290] width 249 height 19
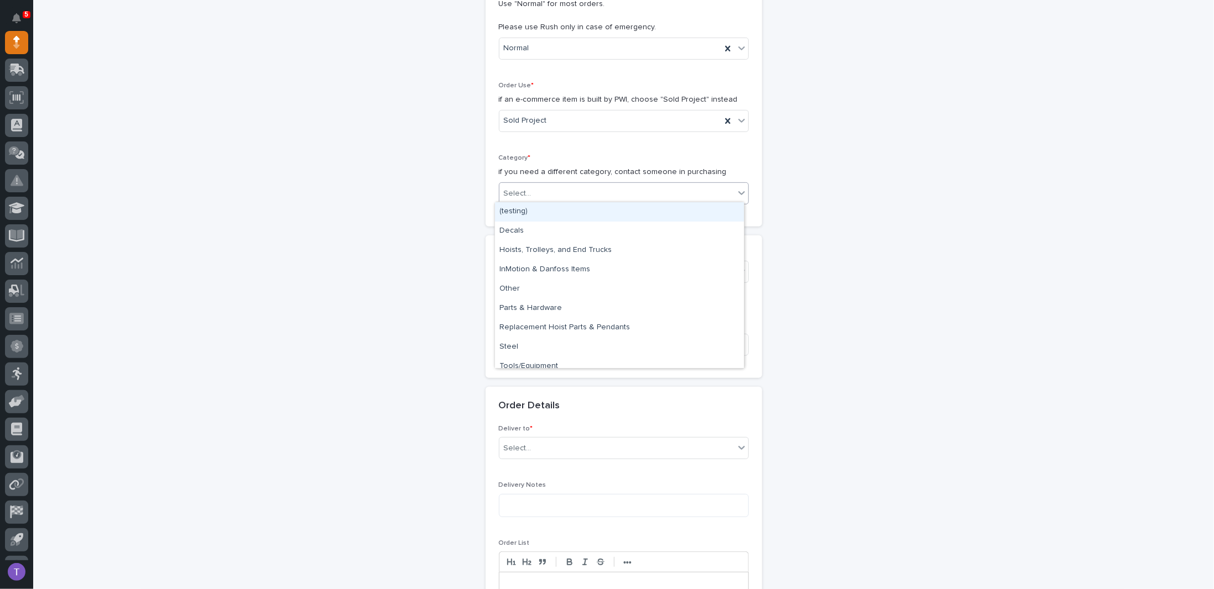
click at [524, 188] on div "Select..." at bounding box center [518, 194] width 28 height 12
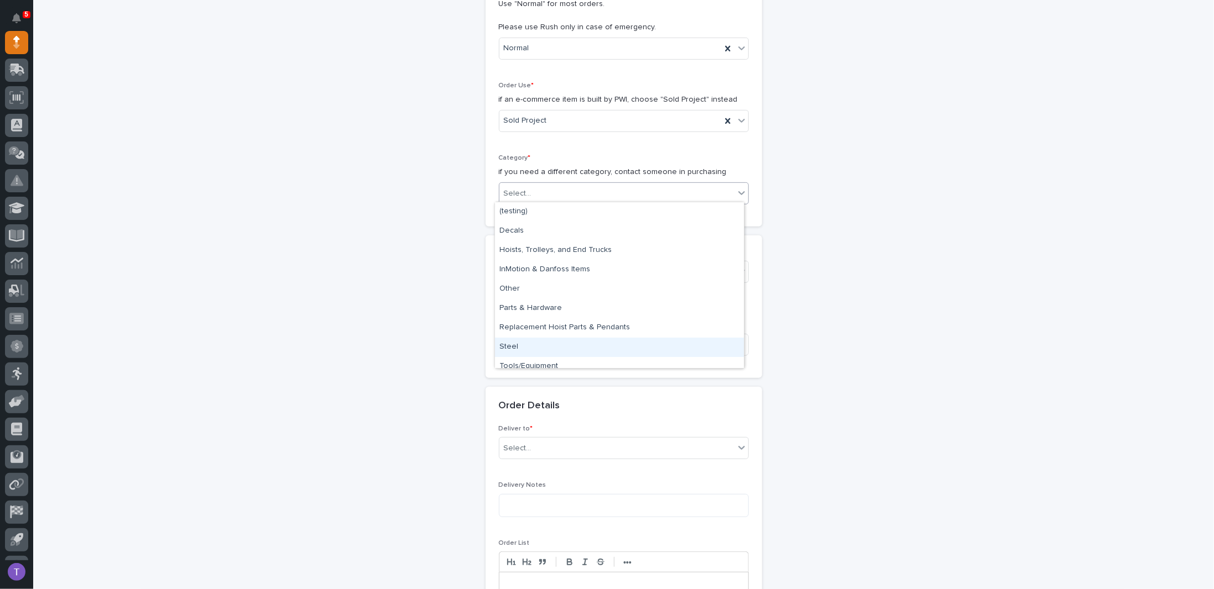
click at [509, 350] on div "Steel" at bounding box center [619, 347] width 249 height 19
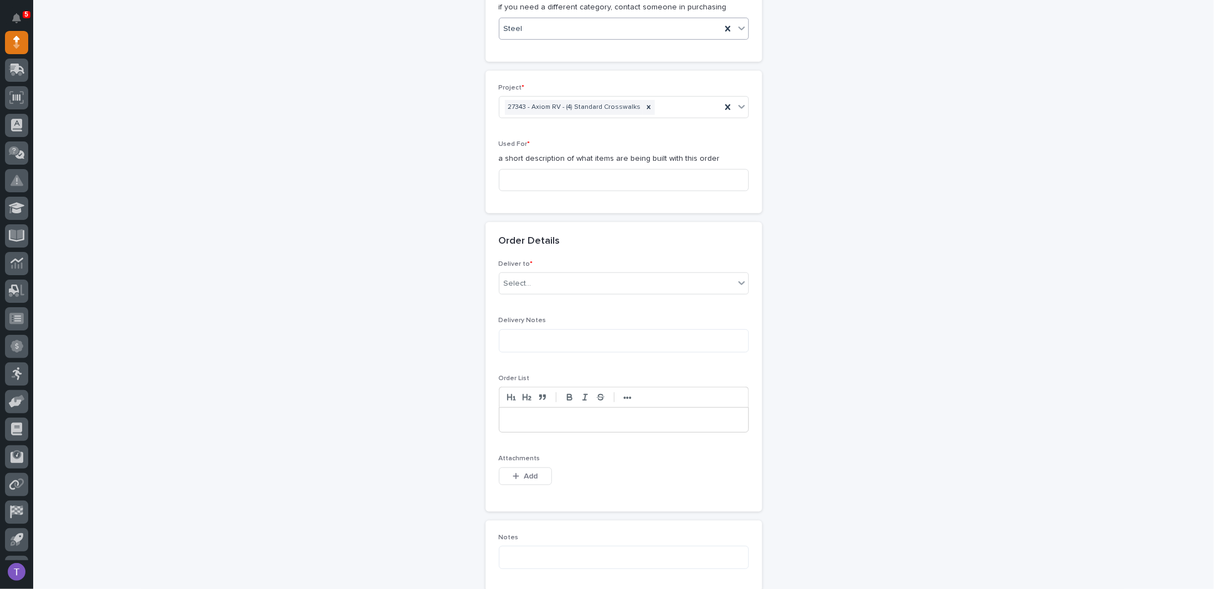
scroll to position [453, 0]
click at [541, 173] on input at bounding box center [624, 179] width 250 height 22
paste input "(4) Standard Crosswalks"
type input "(4) Standard Crosswalks"
click at [521, 279] on div "Select..." at bounding box center [518, 283] width 28 height 12
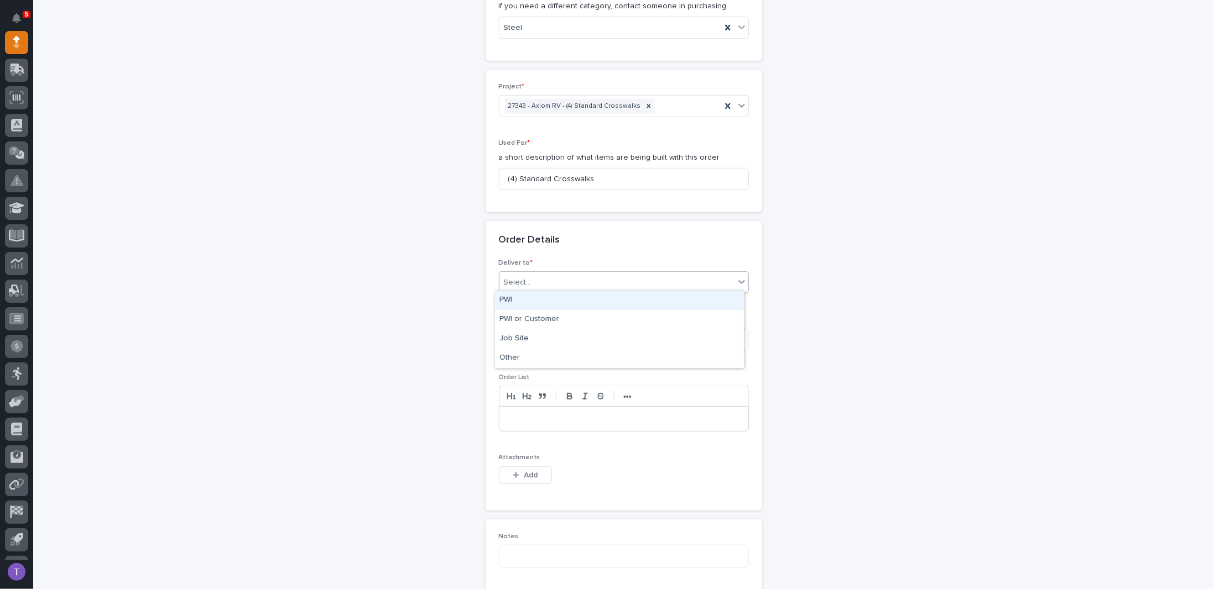
click at [509, 298] on div "PWI" at bounding box center [619, 300] width 249 height 19
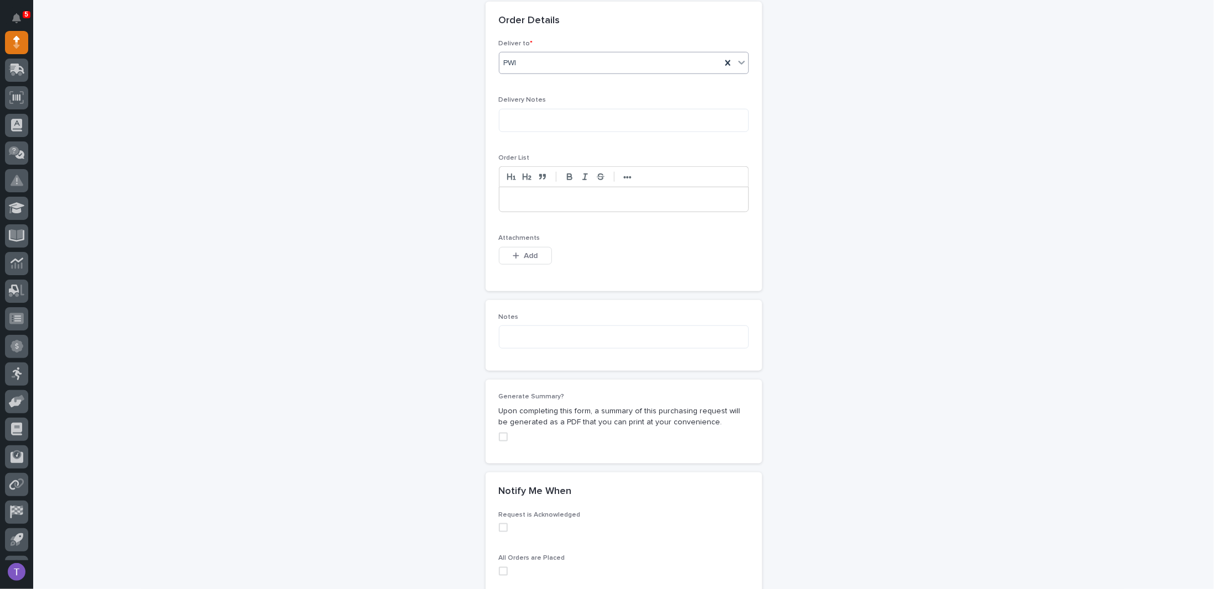
scroll to position [675, 0]
click at [518, 250] on div "button" at bounding box center [518, 254] width 11 height 8
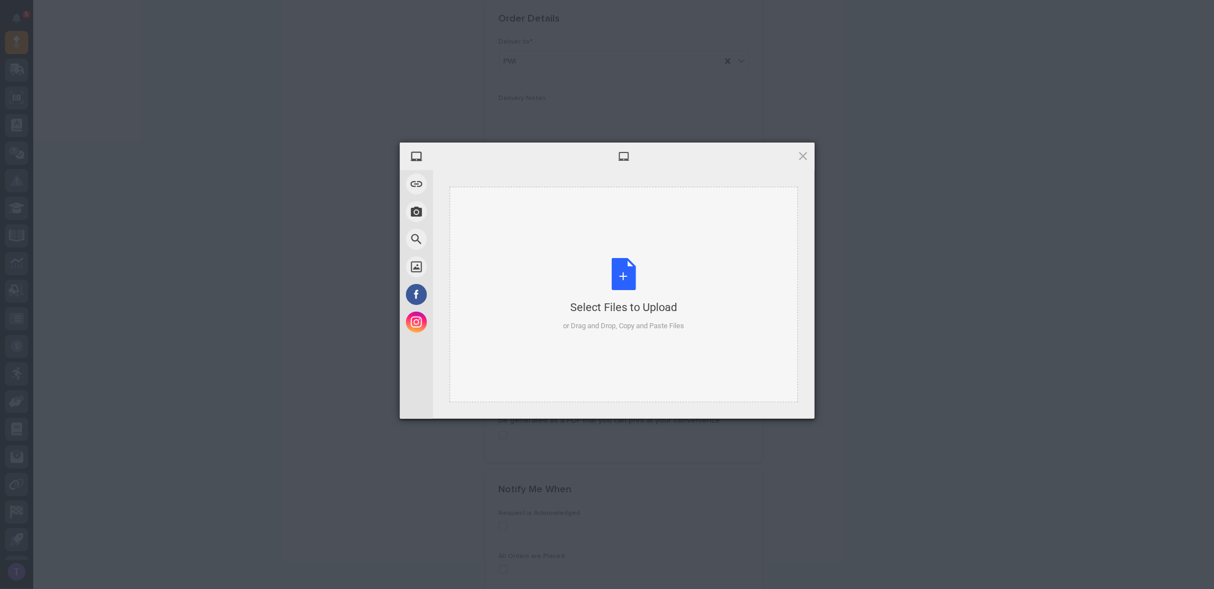
click at [619, 270] on div "Select Files to Upload or Drag and Drop, Copy and Paste Files" at bounding box center [623, 295] width 121 height 74
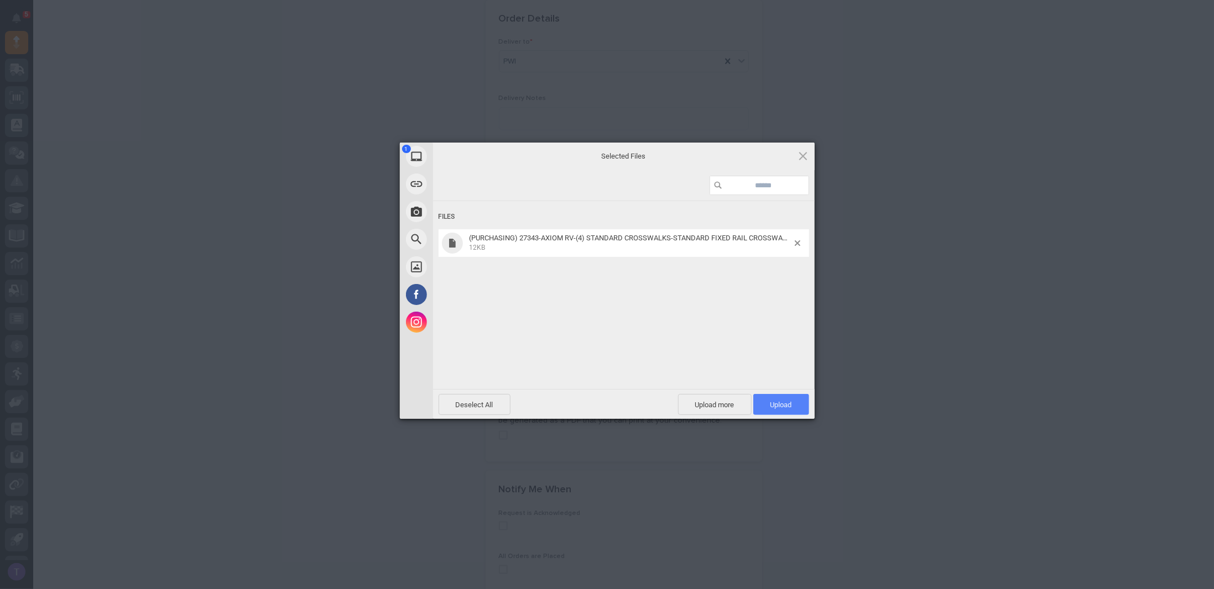
click at [778, 409] on span "Upload 1" at bounding box center [781, 404] width 56 height 21
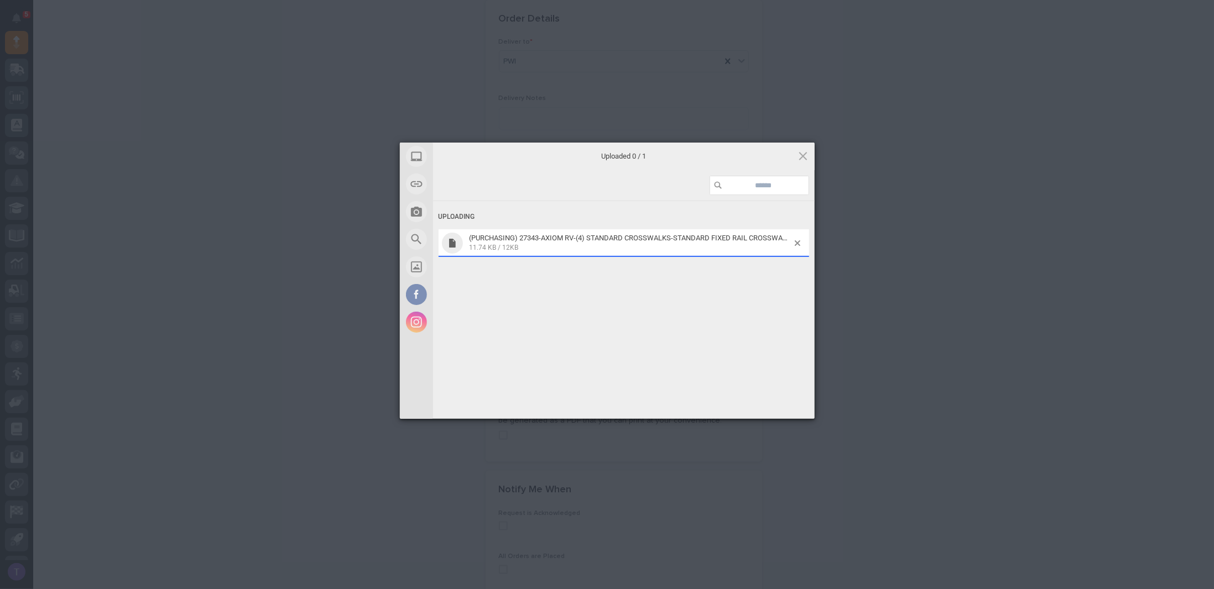
scroll to position [694, 0]
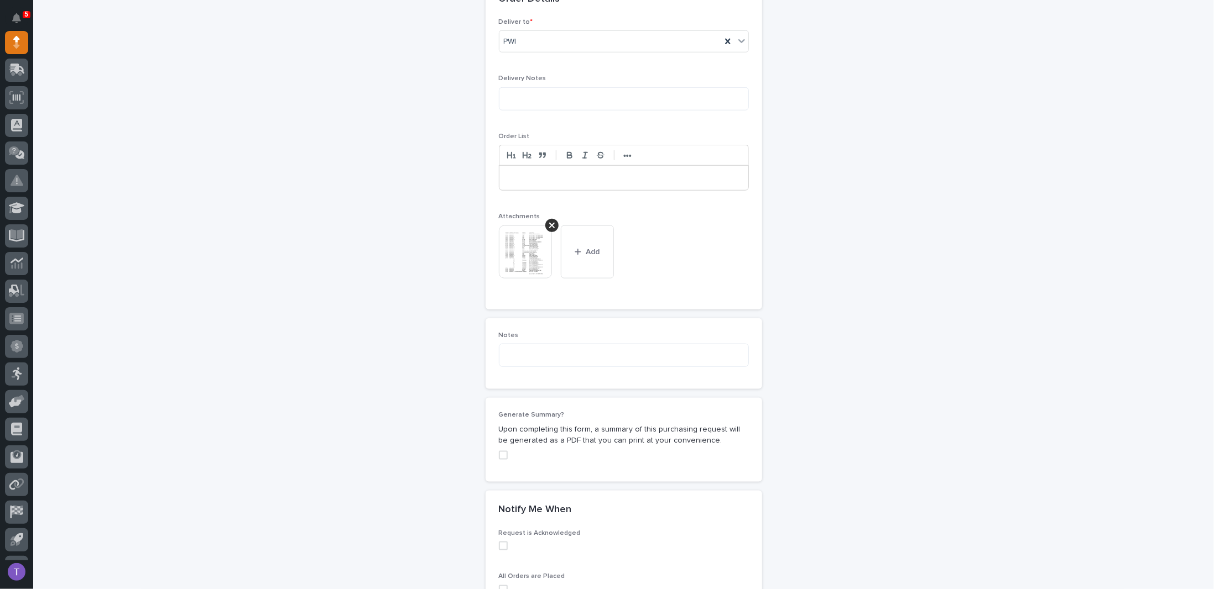
click at [499, 453] on span at bounding box center [503, 455] width 9 height 9
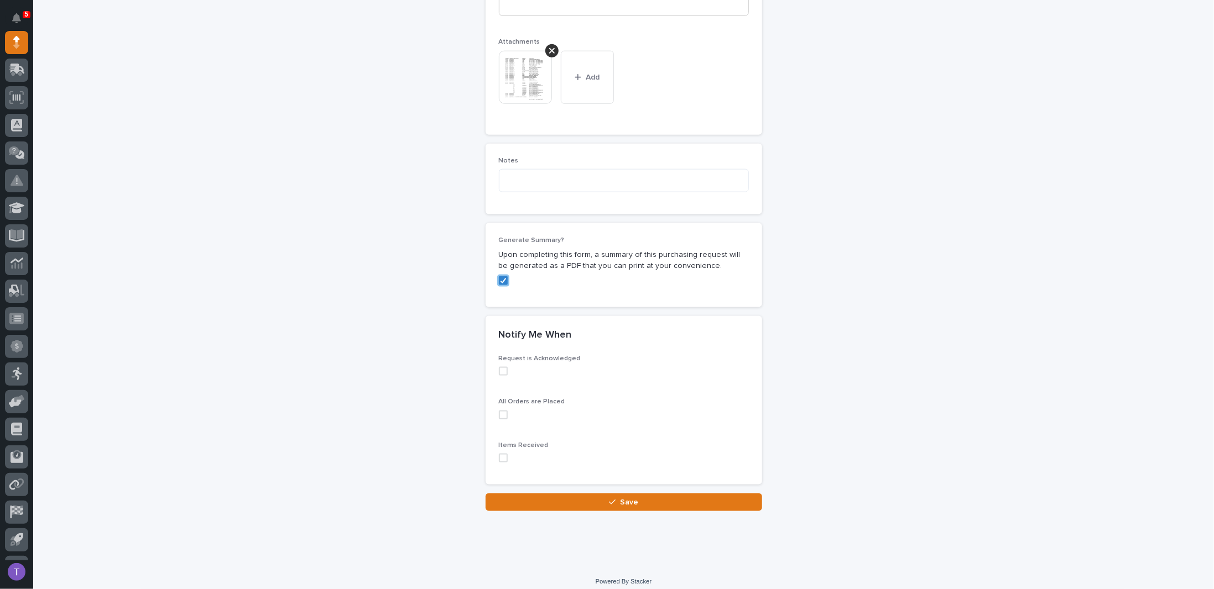
scroll to position [874, 0]
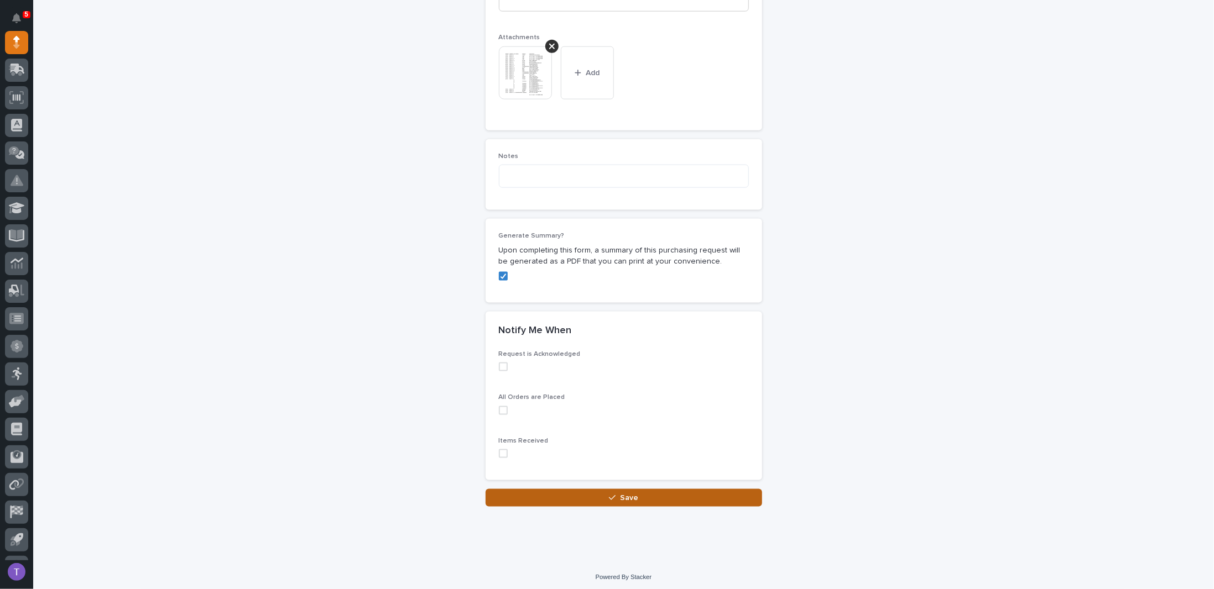
click at [620, 493] on span "Save" at bounding box center [629, 498] width 18 height 10
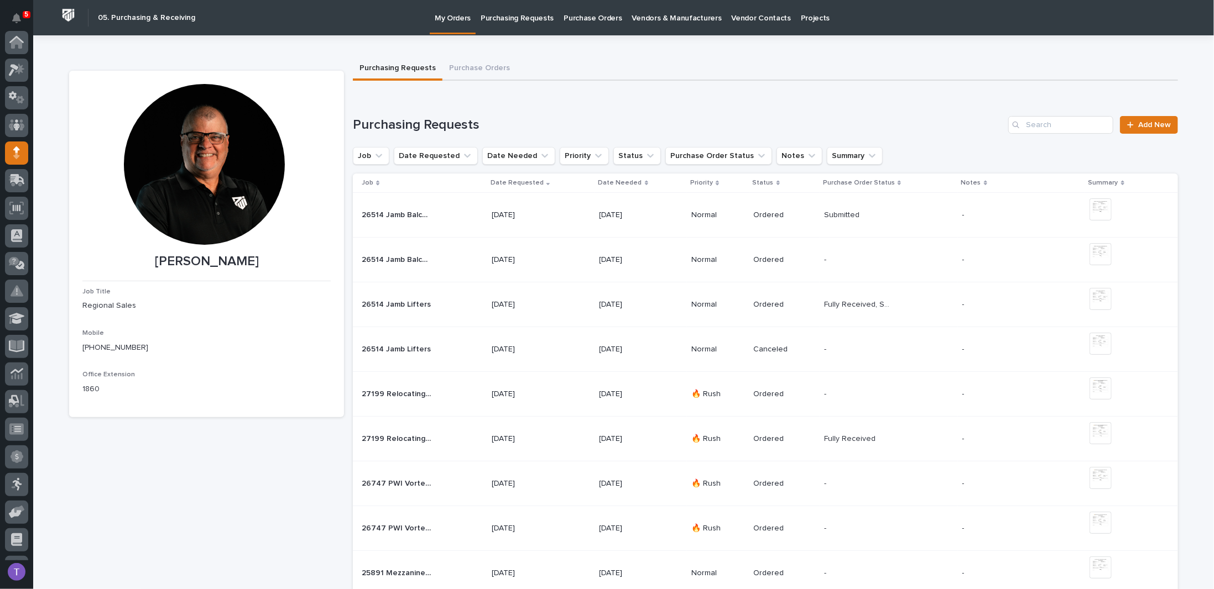
scroll to position [111, 0]
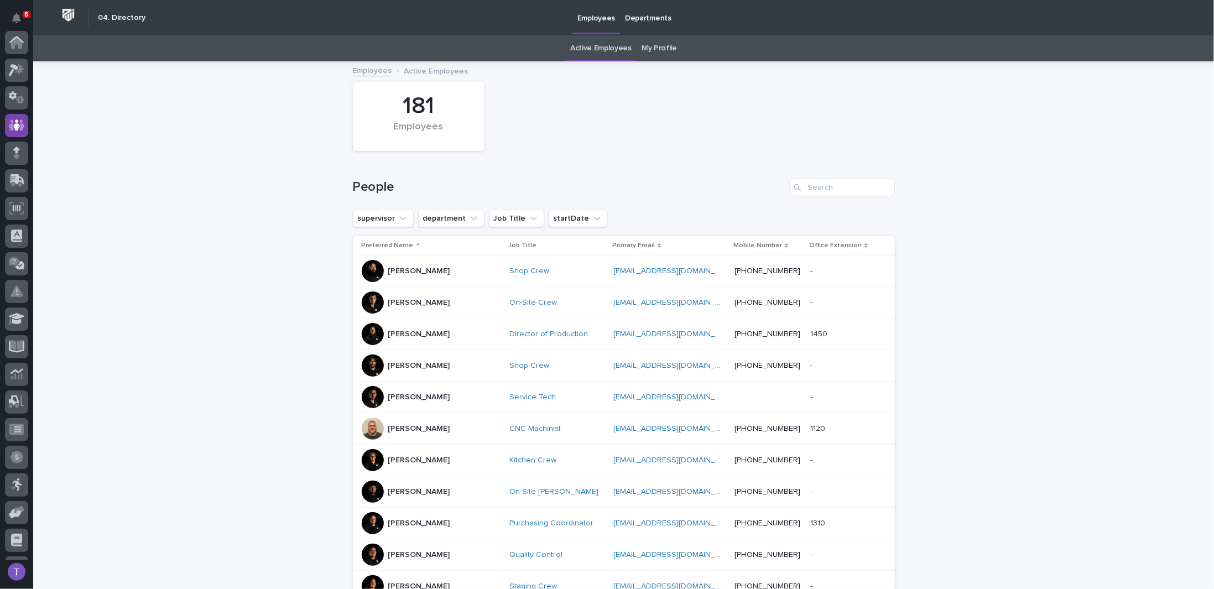
scroll to position [83, 0]
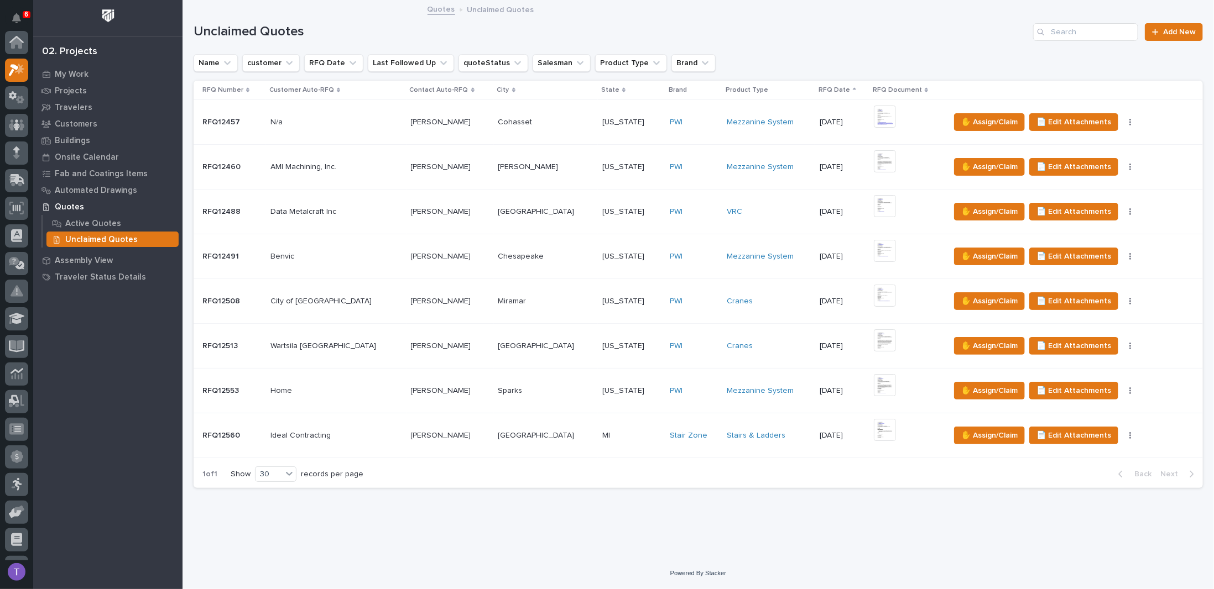
scroll to position [28, 0]
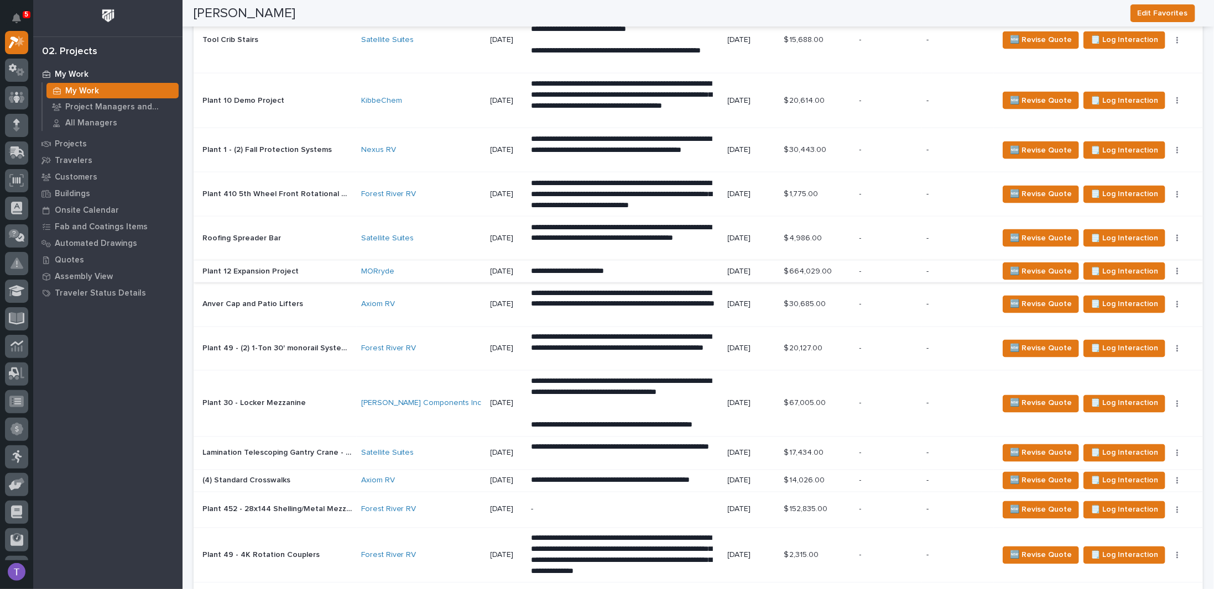
scroll to position [1161, 0]
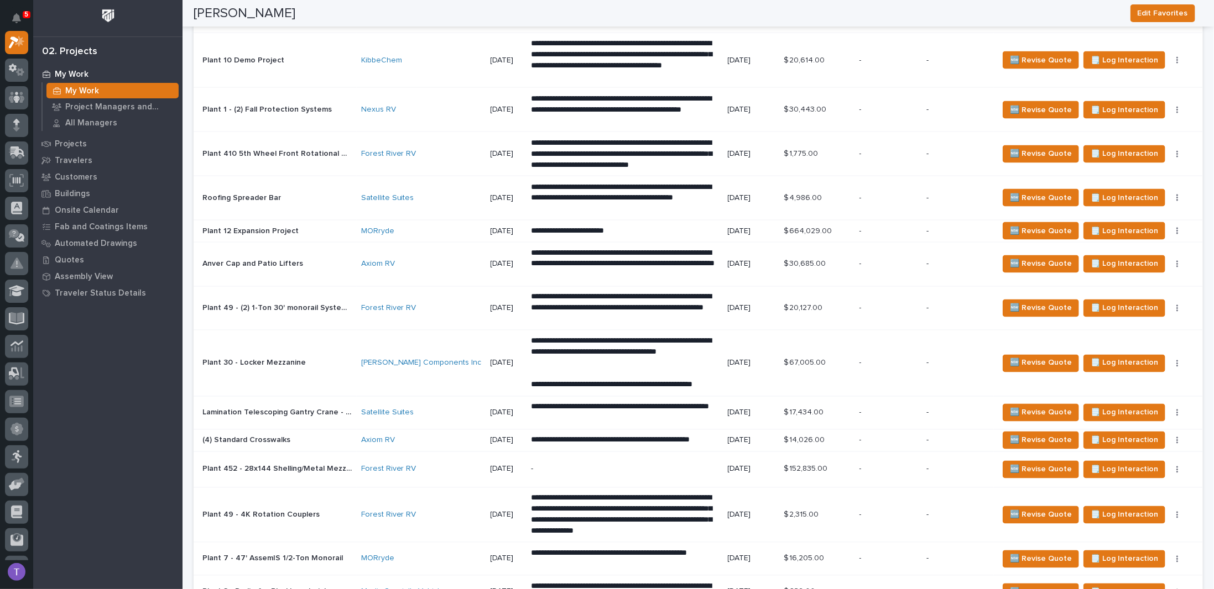
click at [244, 191] on p "Roofing Spreader Bar" at bounding box center [242, 197] width 81 height 12
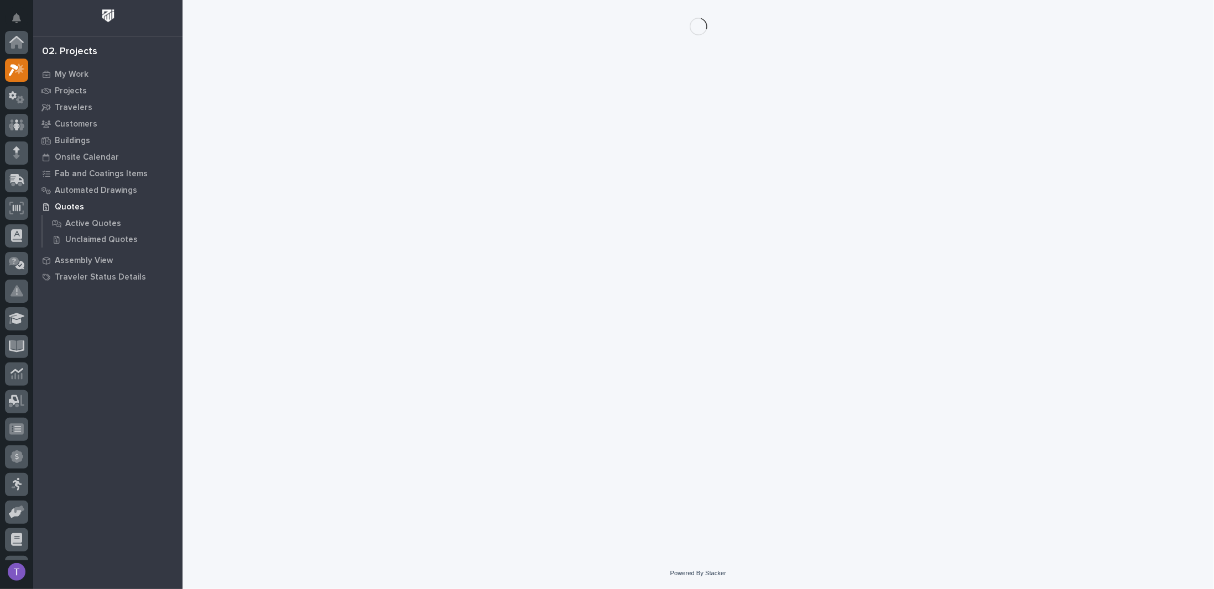
scroll to position [28, 0]
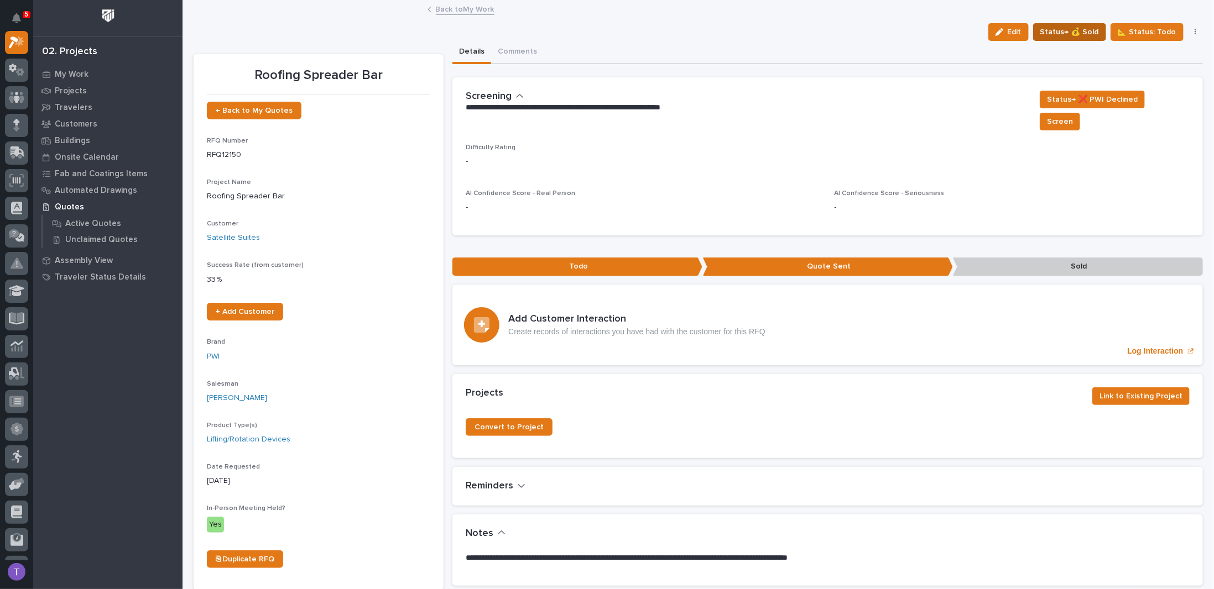
click at [1067, 30] on span "Status→ 💰 Sold" at bounding box center [1069, 31] width 59 height 13
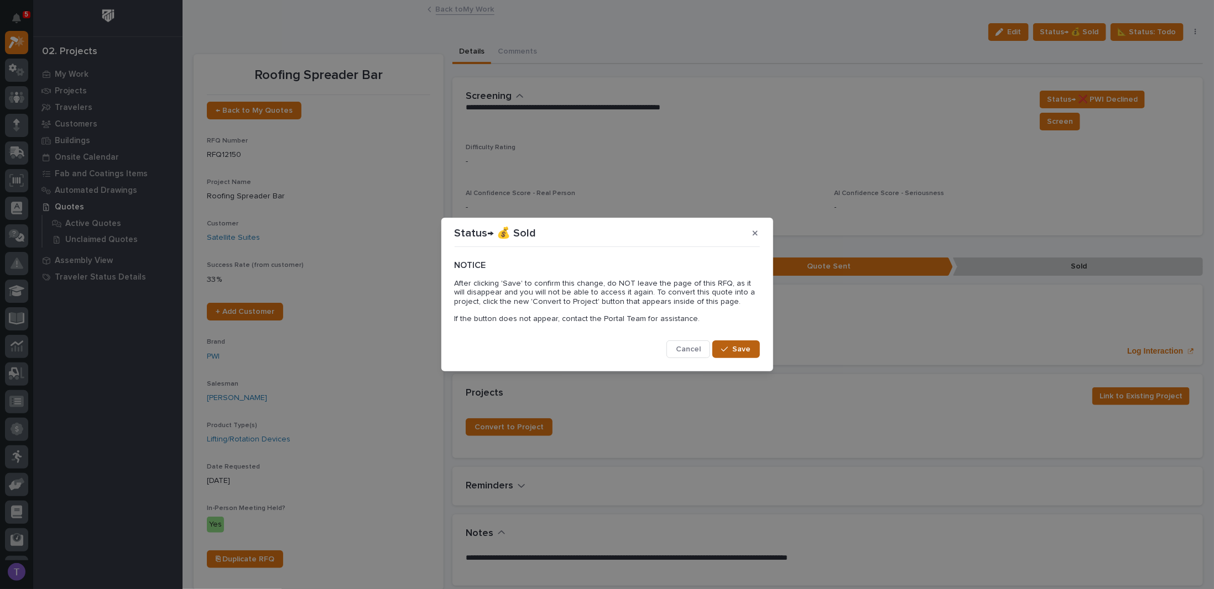
click at [737, 349] on span "Save" at bounding box center [742, 349] width 18 height 10
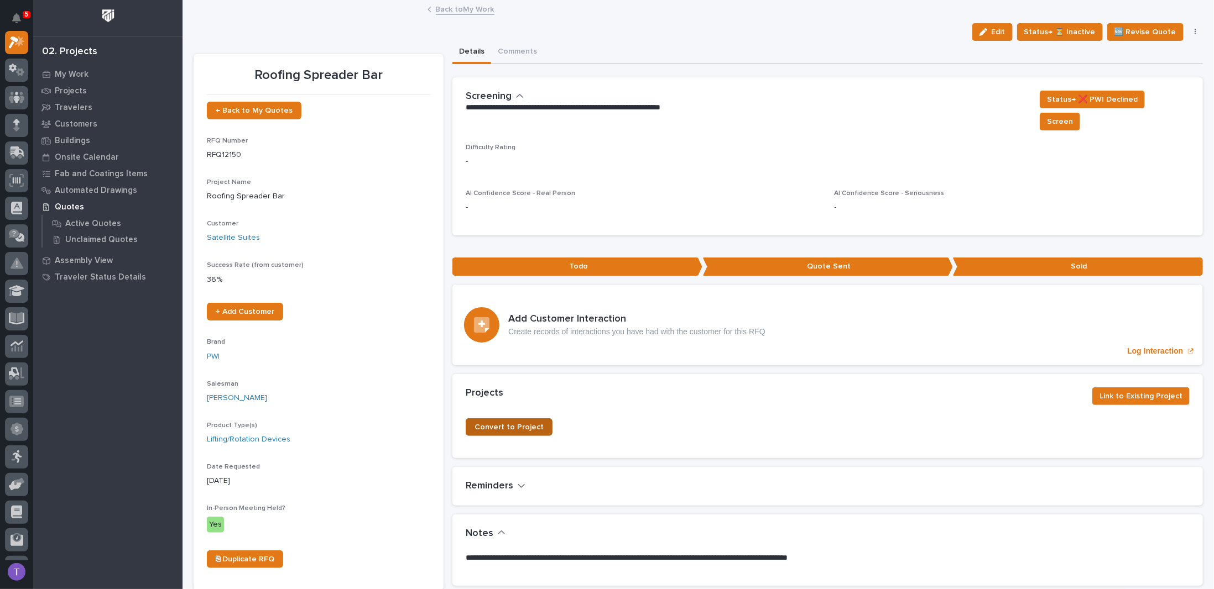
click at [503, 424] on span "Convert to Project" at bounding box center [508, 428] width 69 height 8
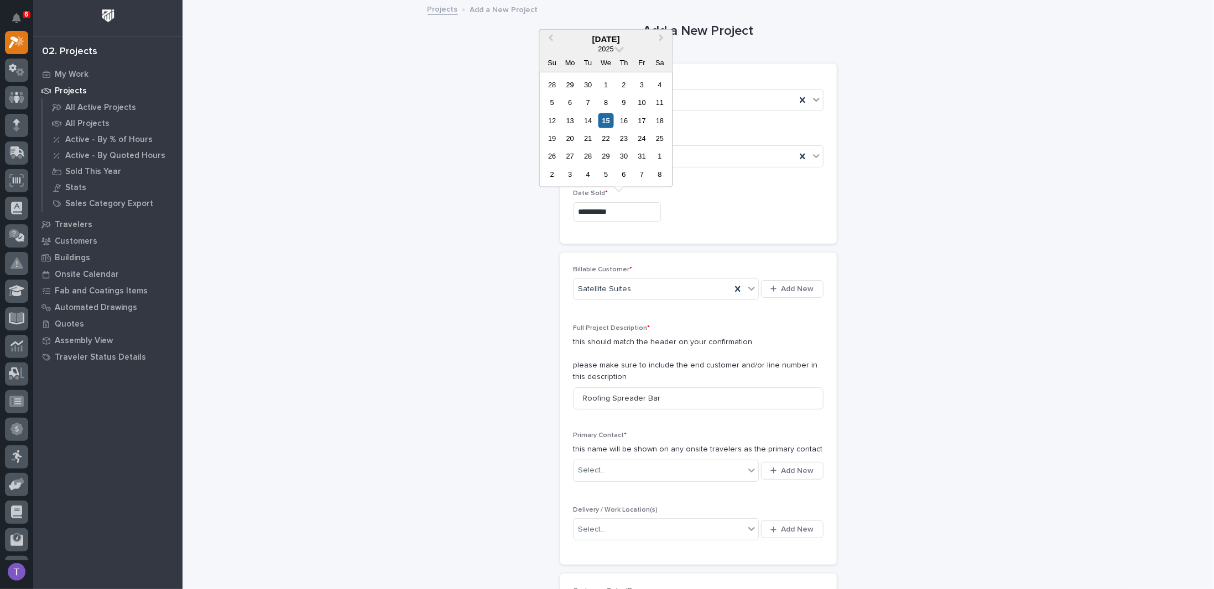
click at [630, 212] on input "**********" at bounding box center [616, 211] width 87 height 19
click at [568, 117] on div "13" at bounding box center [569, 120] width 15 height 15
type input "**********"
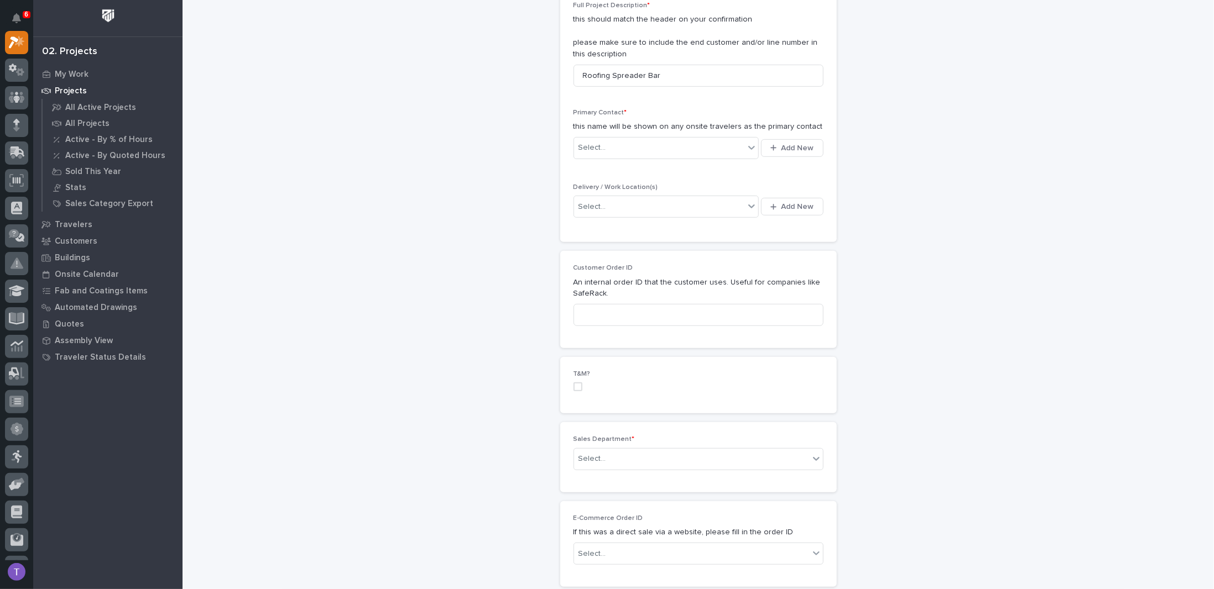
scroll to position [332, 0]
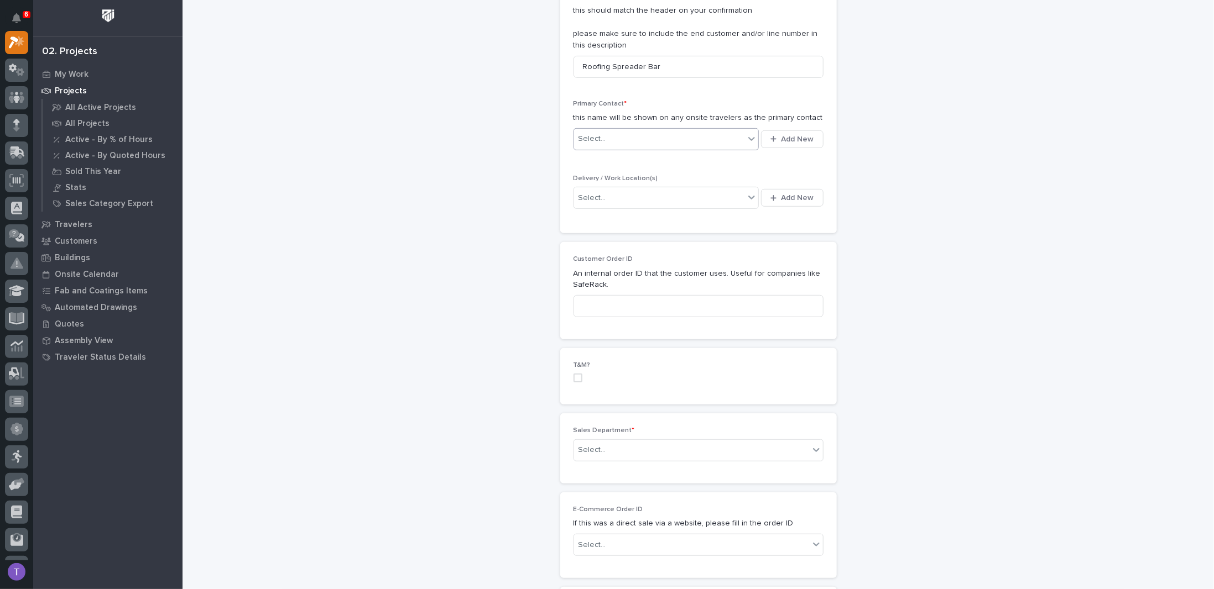
click at [593, 135] on div "Select..." at bounding box center [592, 139] width 28 height 12
type input "**********"
click at [637, 155] on div "Satellite Suites - [PERSON_NAME]" at bounding box center [662, 157] width 186 height 19
click at [600, 192] on div "Select..." at bounding box center [659, 198] width 171 height 18
type input "******"
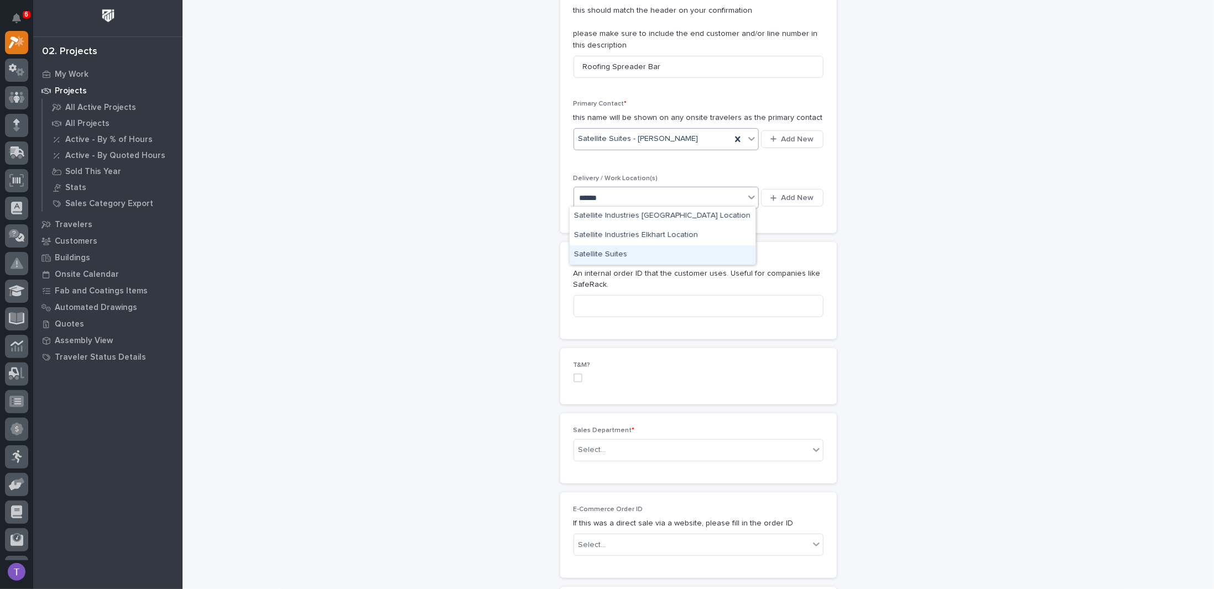
click at [603, 252] on div "Satellite Suites" at bounding box center [662, 254] width 186 height 19
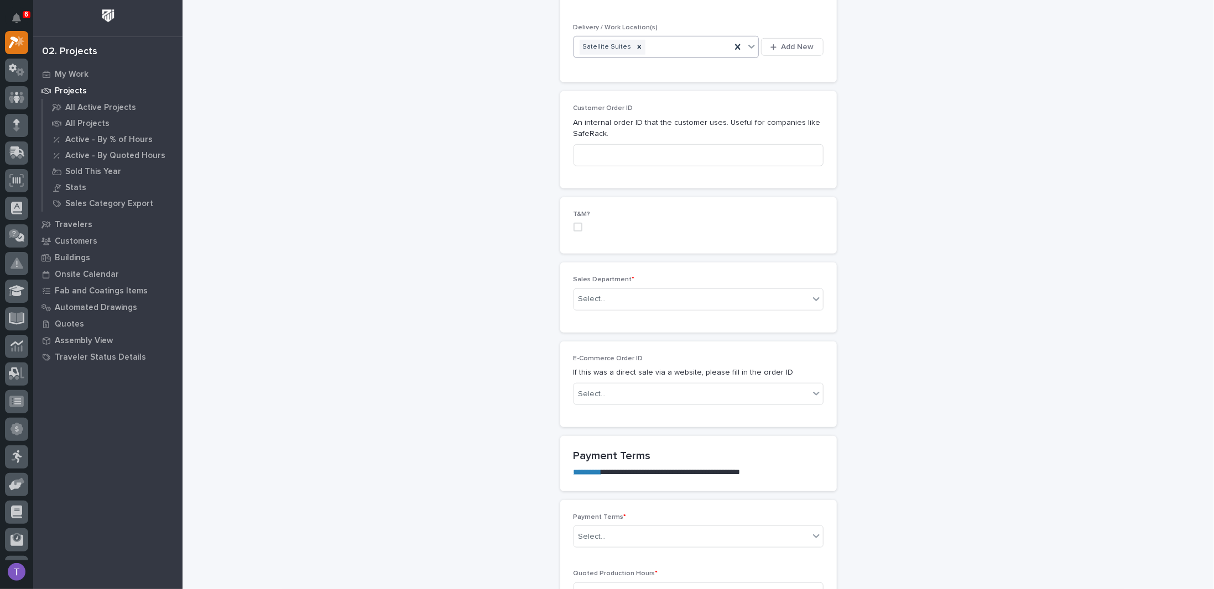
scroll to position [608, 0]
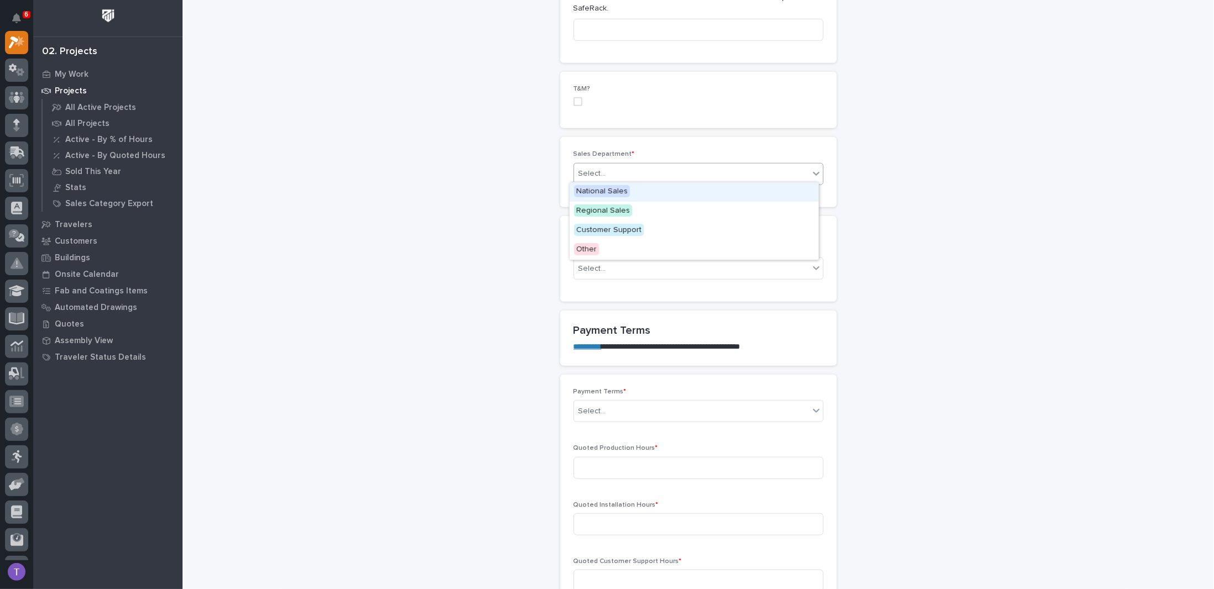
click at [584, 169] on div "Select..." at bounding box center [592, 174] width 28 height 12
click at [588, 208] on span "Regional Sales" at bounding box center [603, 211] width 58 height 12
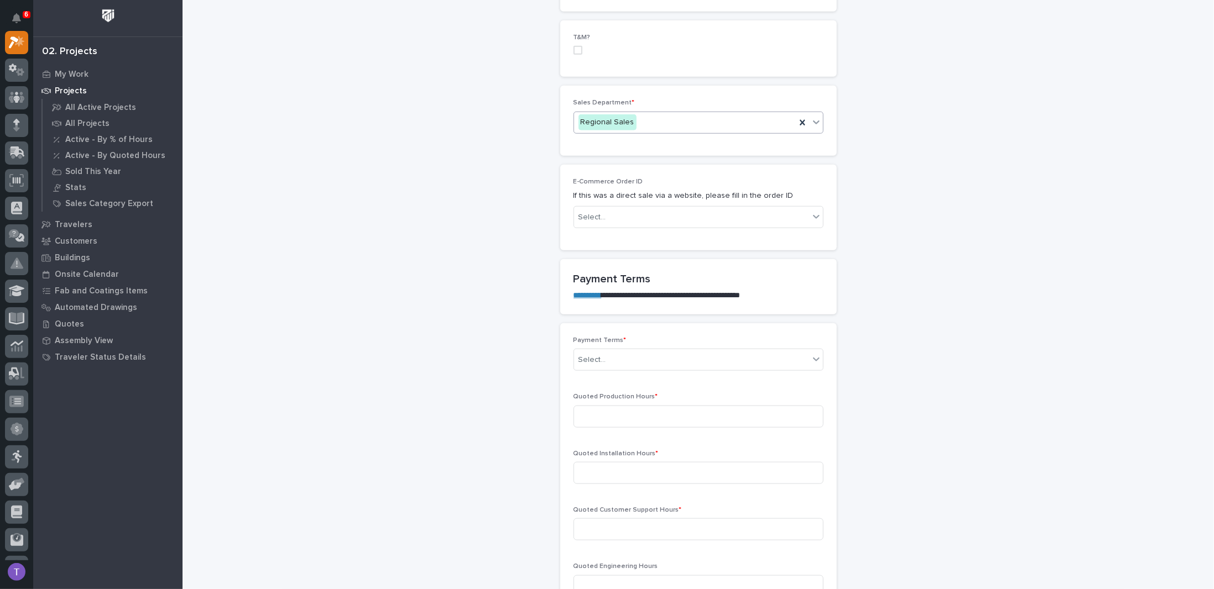
scroll to position [719, 0]
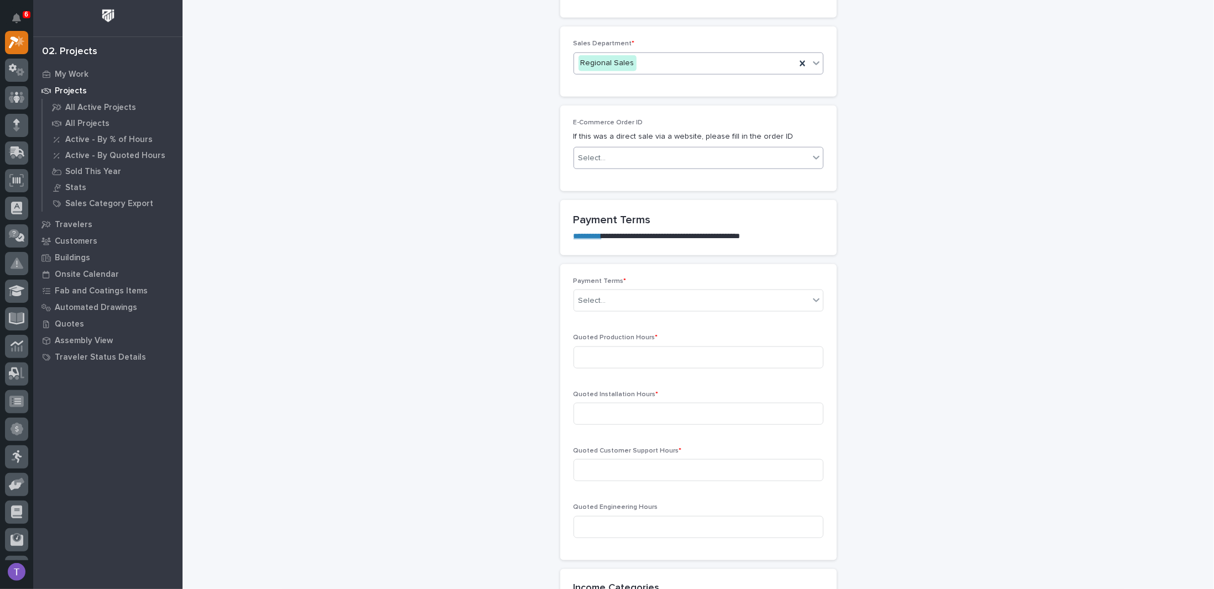
click at [605, 149] on div "Select..." at bounding box center [691, 158] width 235 height 18
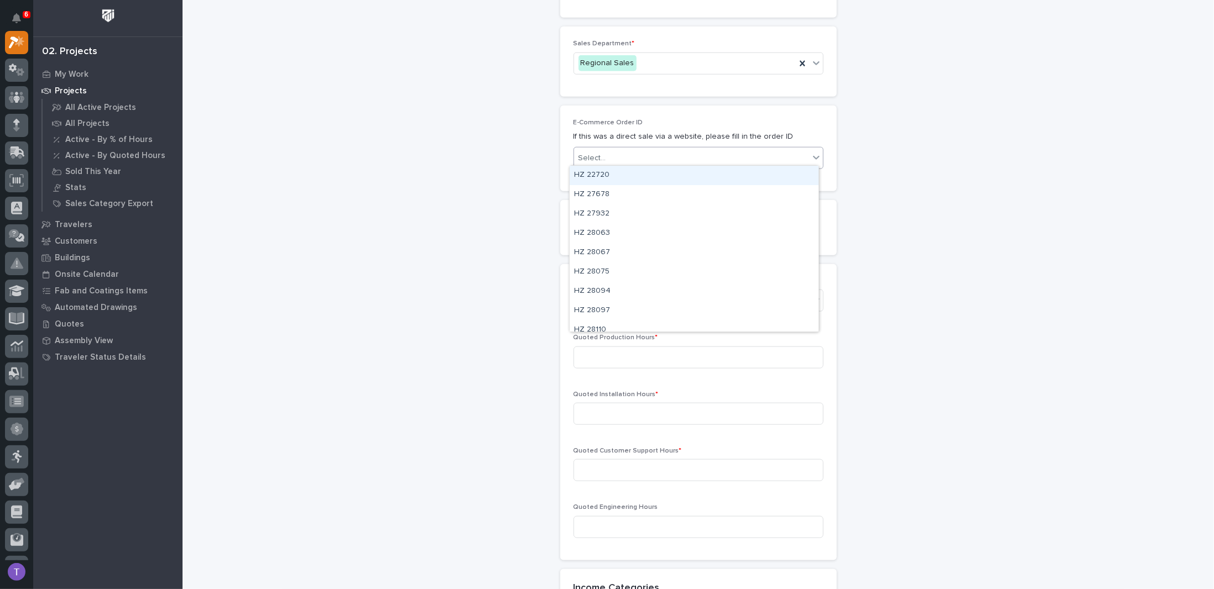
click at [605, 149] on div "Select..." at bounding box center [691, 158] width 235 height 18
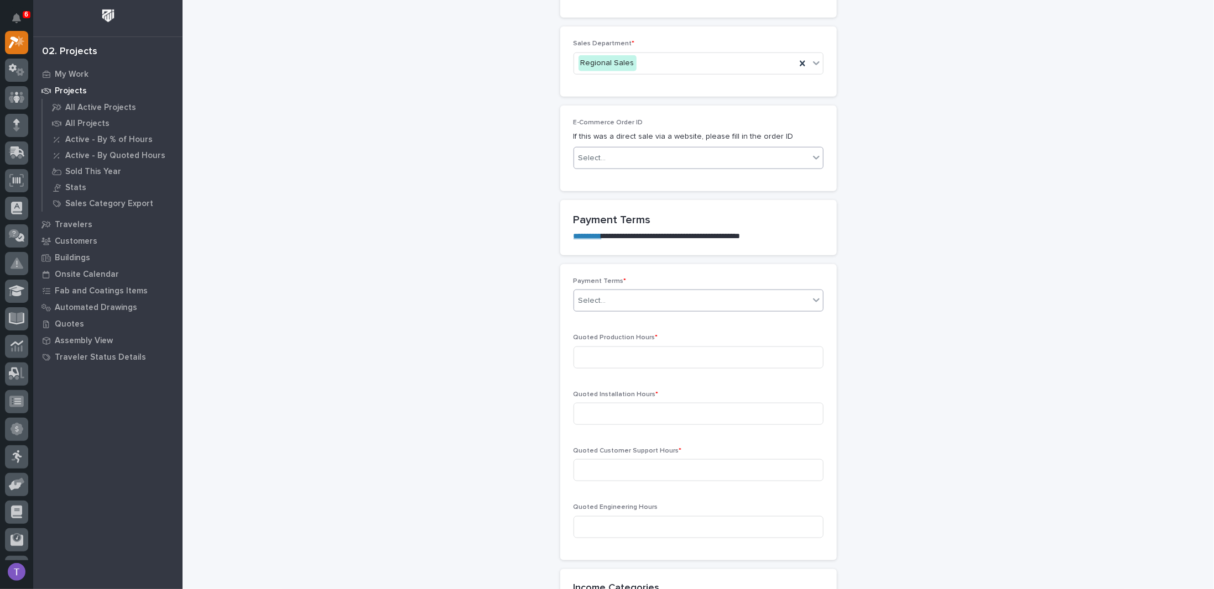
click at [587, 299] on div "Select..." at bounding box center [592, 301] width 28 height 12
click at [583, 356] on div "35/65" at bounding box center [693, 356] width 249 height 19
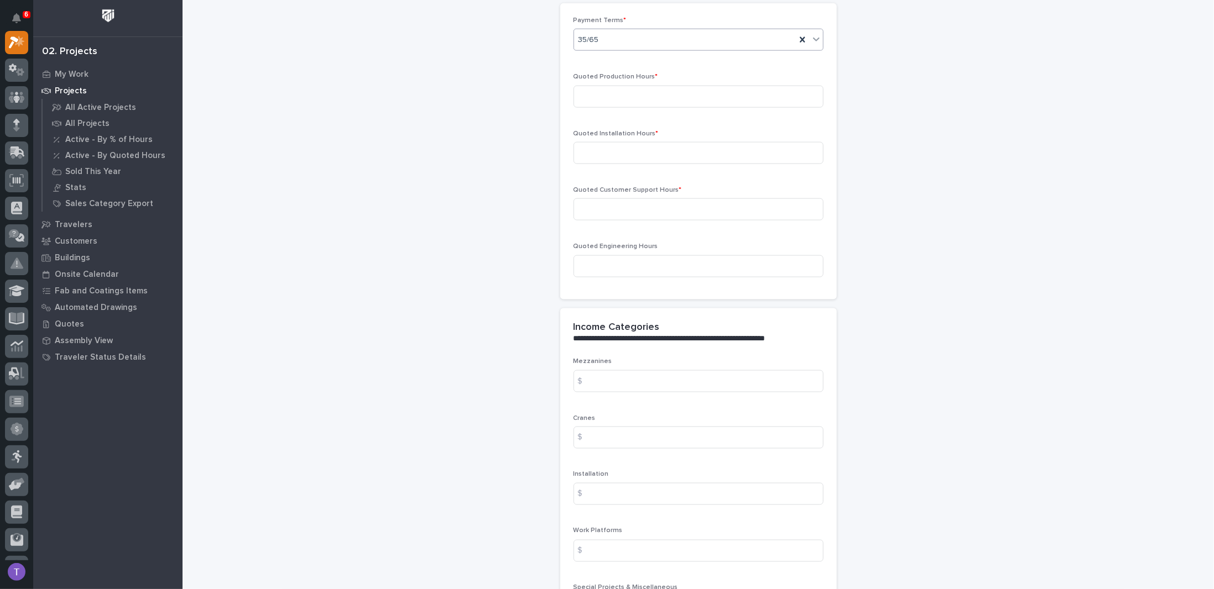
scroll to position [995, 0]
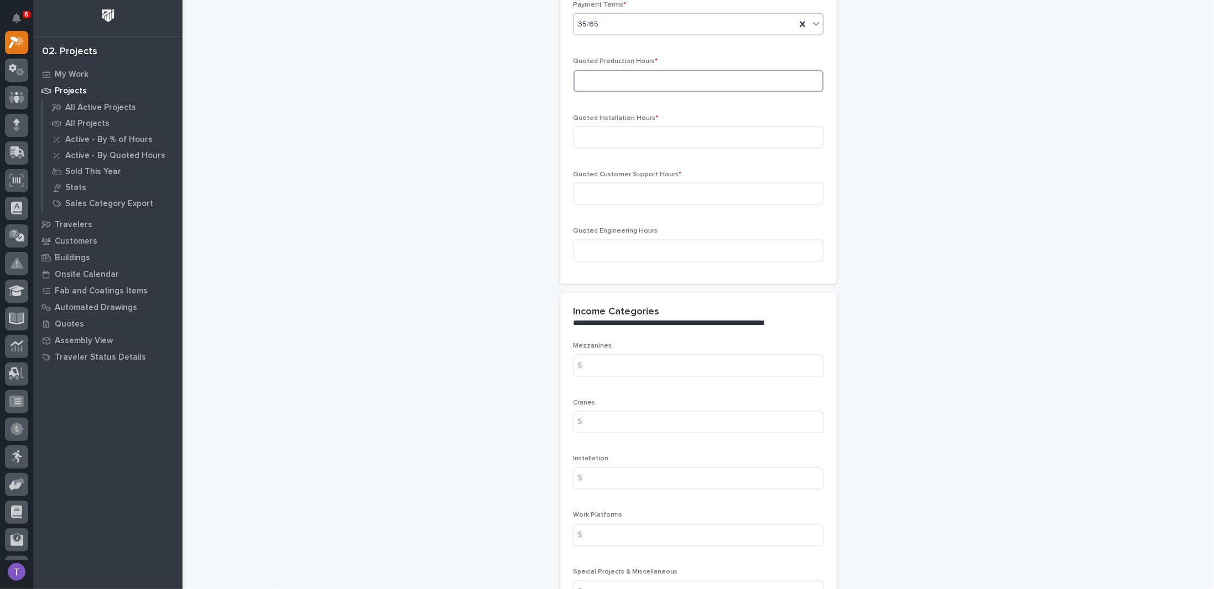
click at [616, 74] on input at bounding box center [698, 81] width 250 height 22
click at [609, 133] on input at bounding box center [698, 138] width 250 height 22
click at [605, 77] on input at bounding box center [698, 81] width 250 height 22
type input "17"
type input "0"
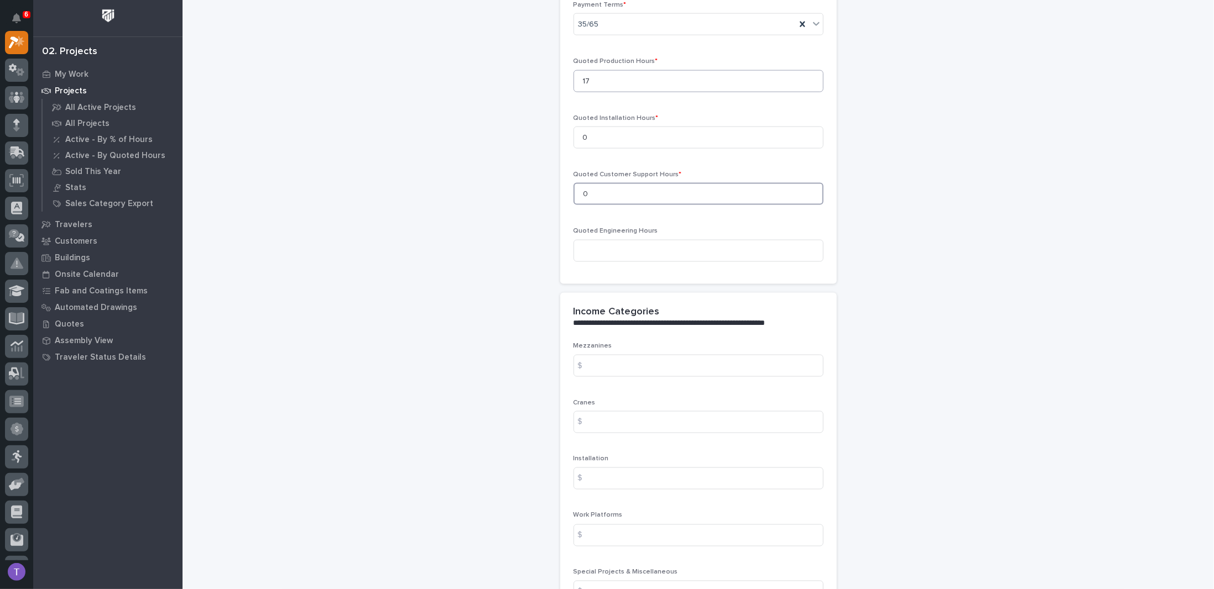
type input "0"
type input "5"
click at [607, 356] on input at bounding box center [698, 366] width 250 height 22
type input "0"
type input "101.23"
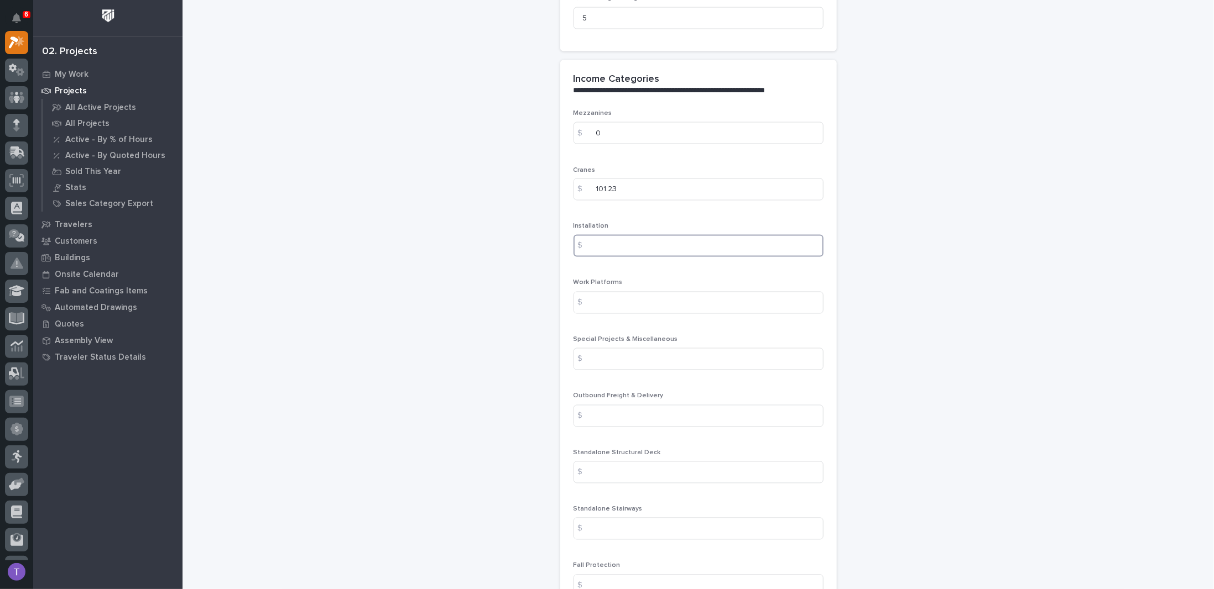
scroll to position [1272, 0]
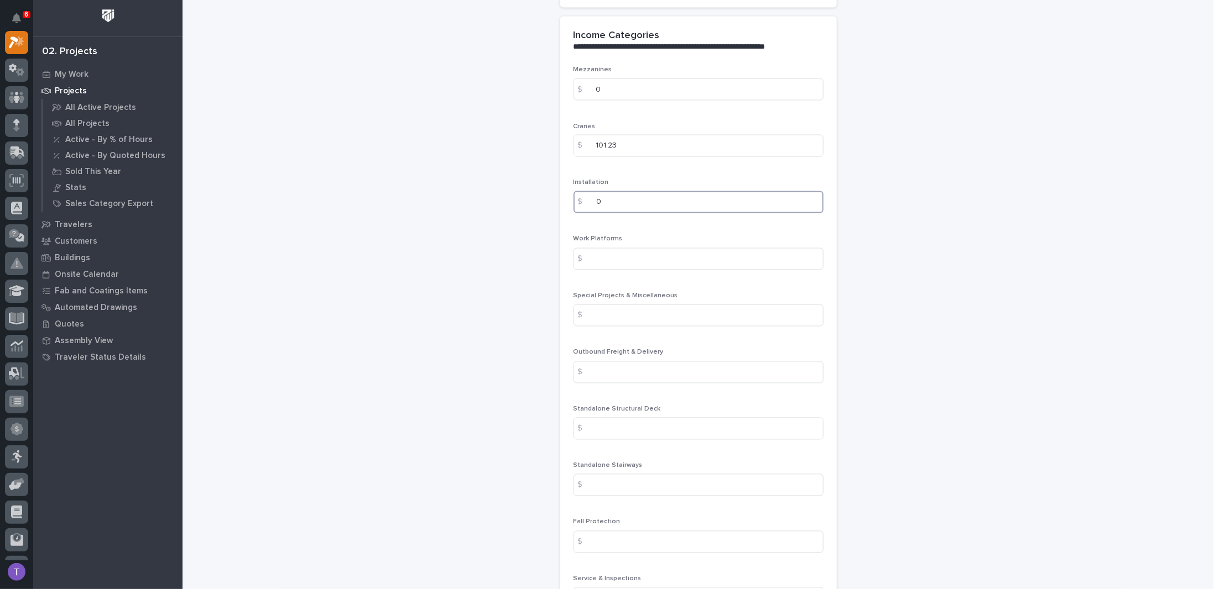
type input "0"
type input "4585.17"
type input "300"
type input "0"
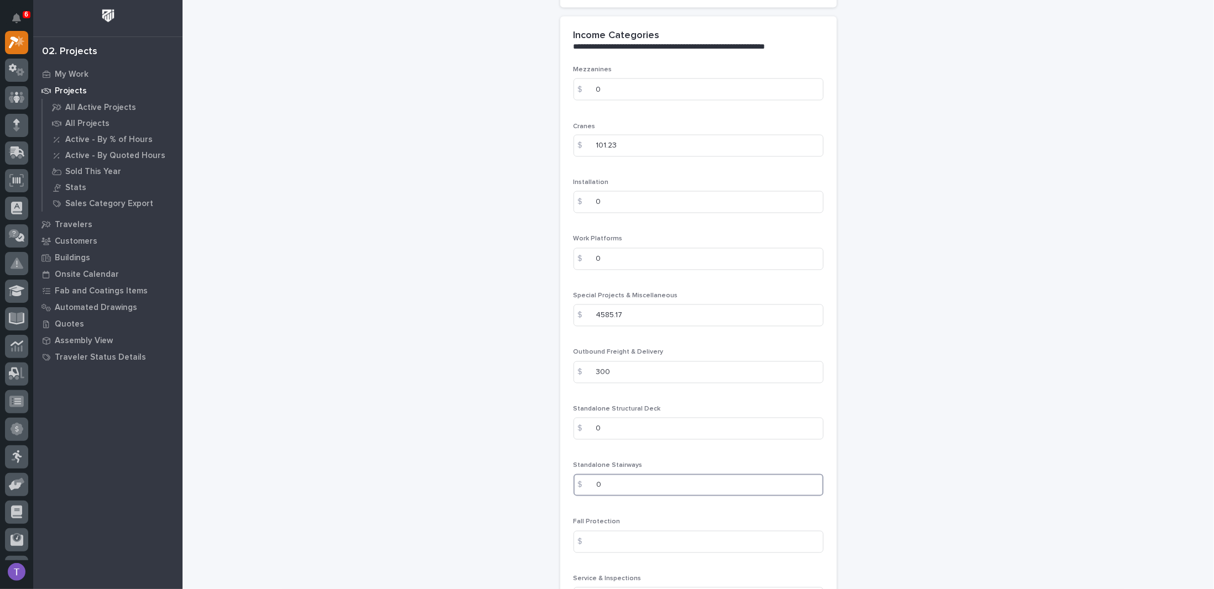
type input "0"
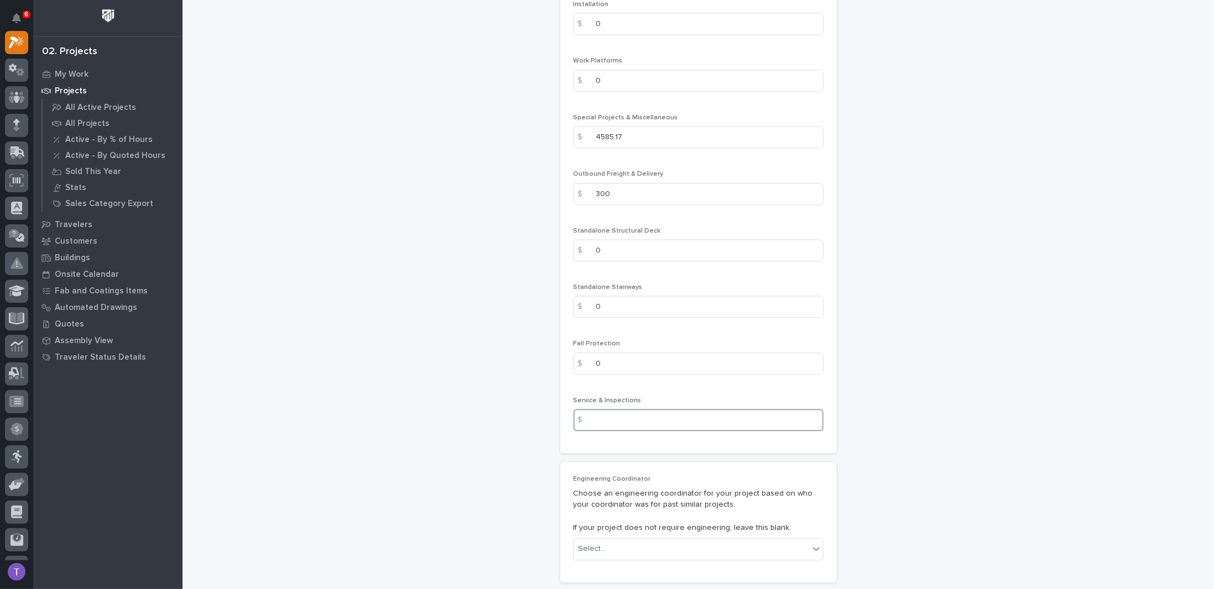
scroll to position [1454, 0]
type input "0"
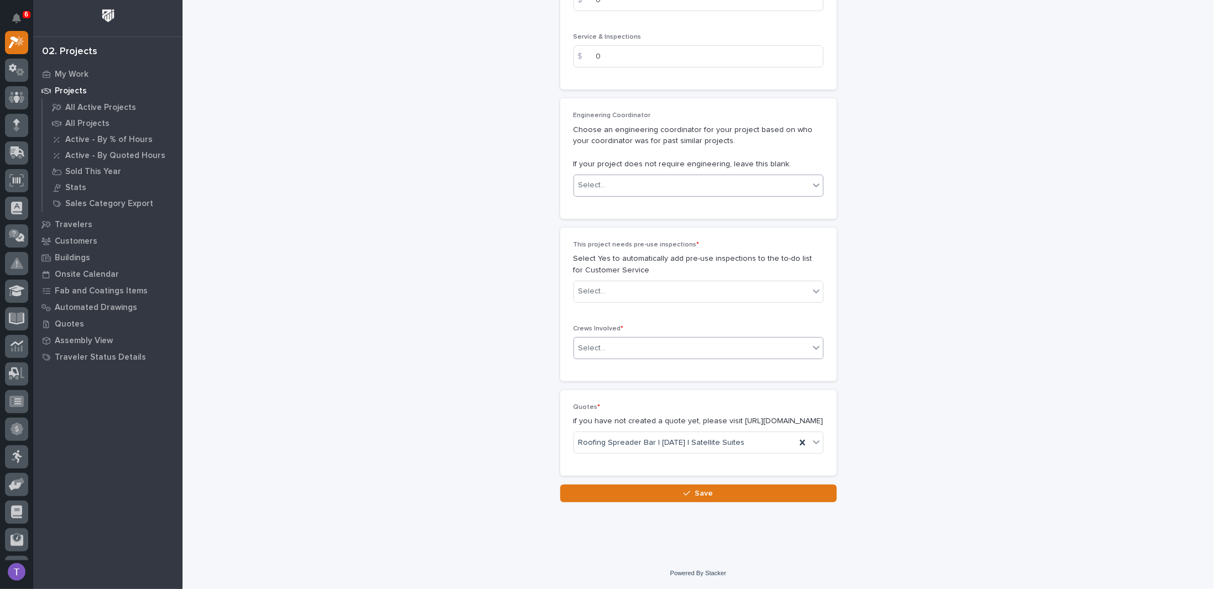
scroll to position [1819, 0]
click at [589, 180] on div "Select..." at bounding box center [592, 186] width 28 height 12
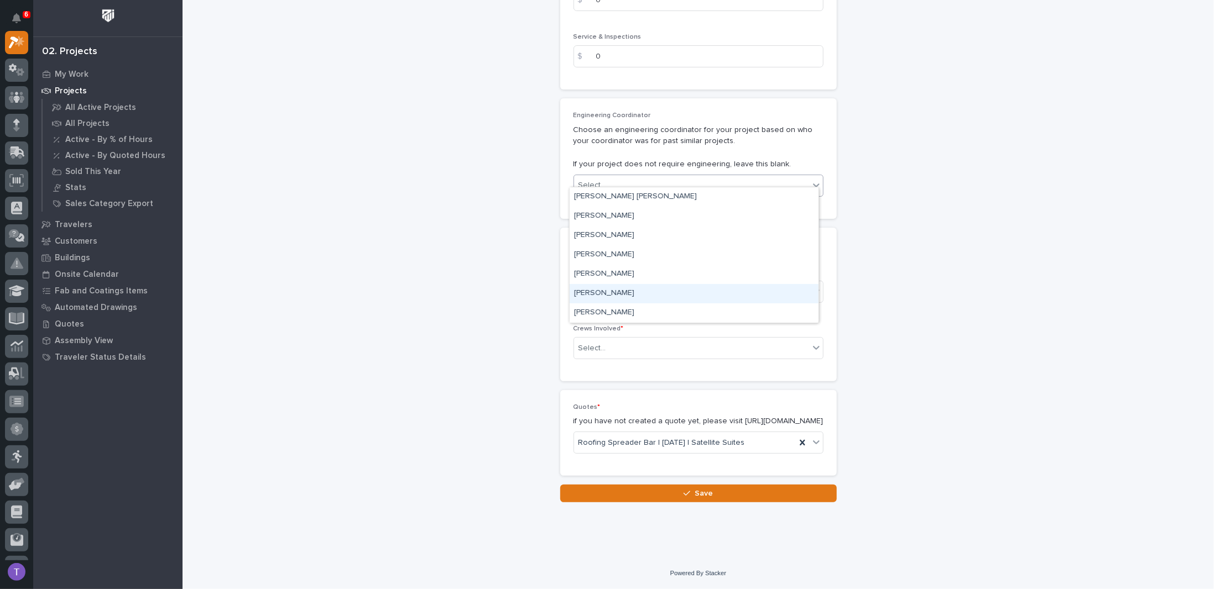
click at [608, 291] on div "Weston Hochstetler" at bounding box center [693, 293] width 249 height 19
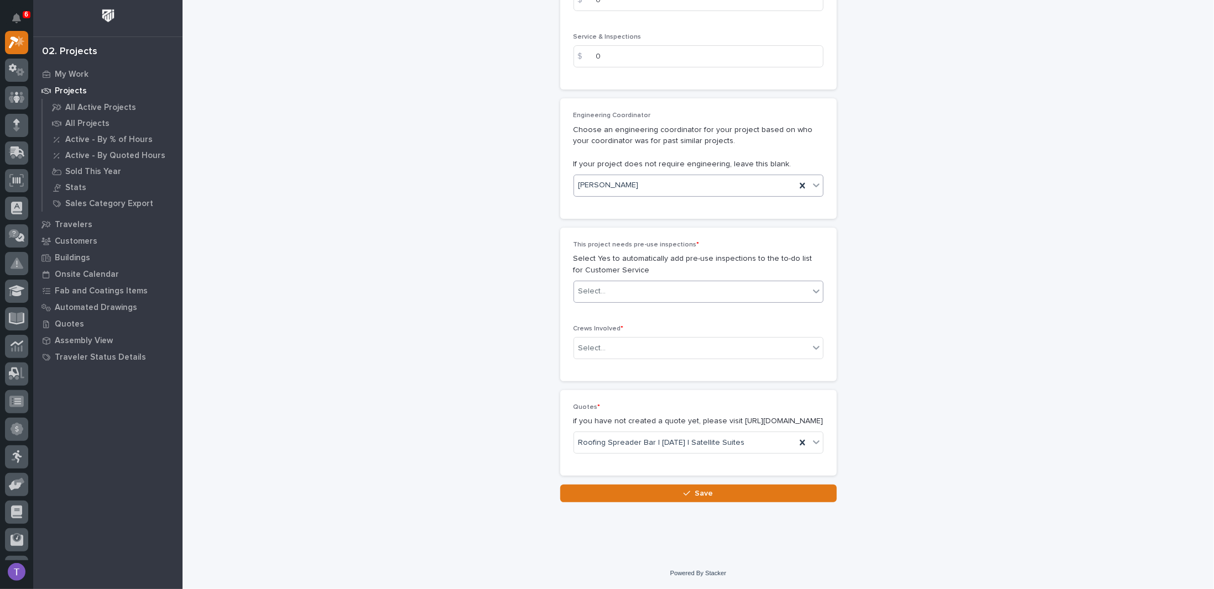
click at [597, 286] on div "Select..." at bounding box center [592, 292] width 28 height 12
drag, startPoint x: 582, startPoint y: 310, endPoint x: 581, endPoint y: 319, distance: 8.9
click at [581, 319] on div "No" at bounding box center [693, 321] width 249 height 19
click at [583, 339] on div "Select..." at bounding box center [691, 348] width 235 height 18
click at [587, 358] on div "Production" at bounding box center [693, 358] width 249 height 19
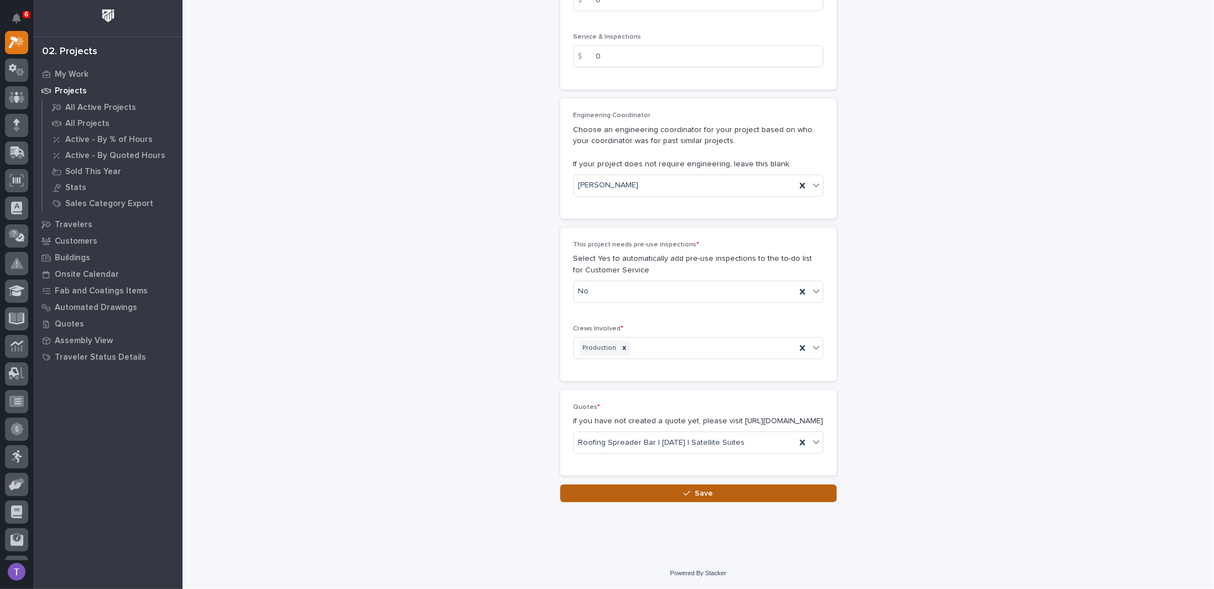
click at [699, 493] on span "Save" at bounding box center [703, 494] width 18 height 10
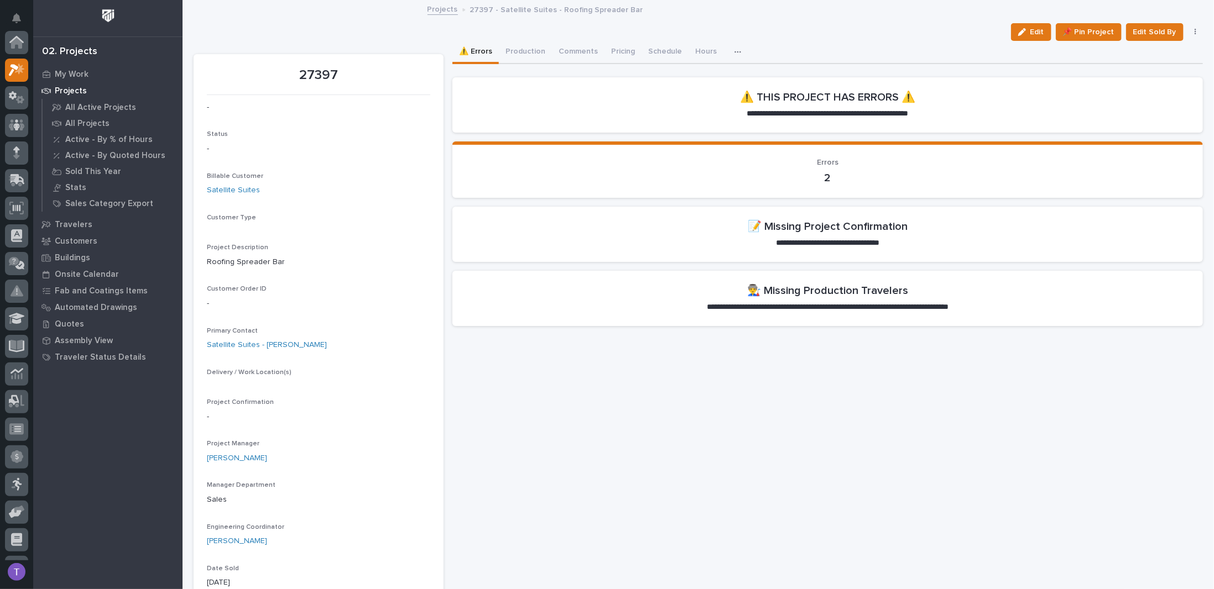
scroll to position [28, 0]
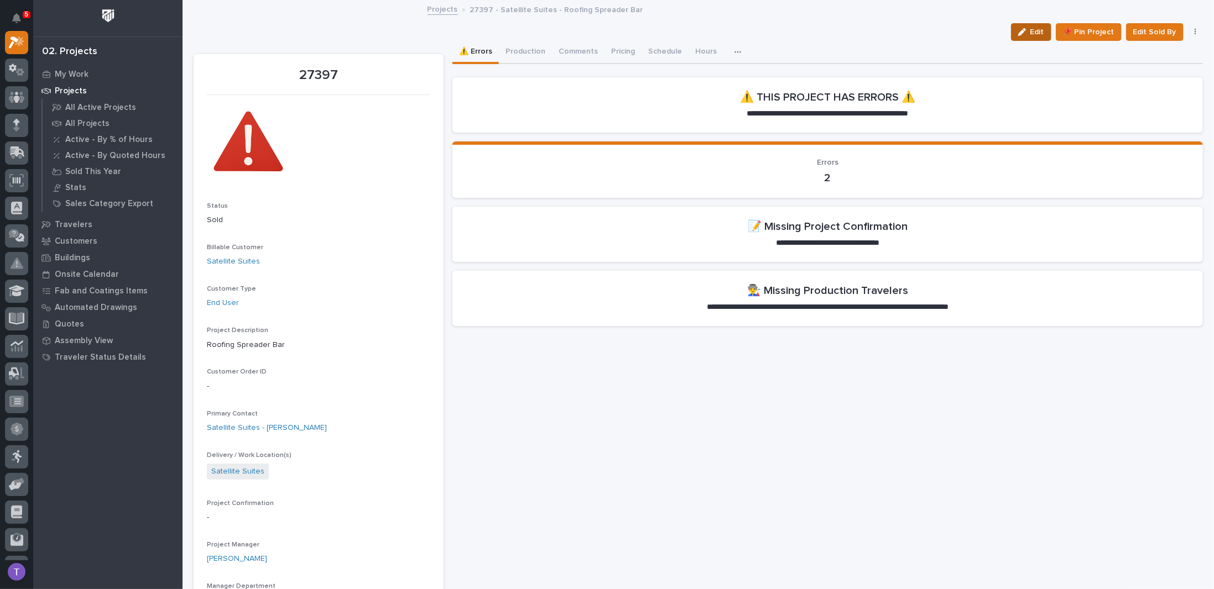
click at [1018, 32] on icon "button" at bounding box center [1022, 32] width 8 height 8
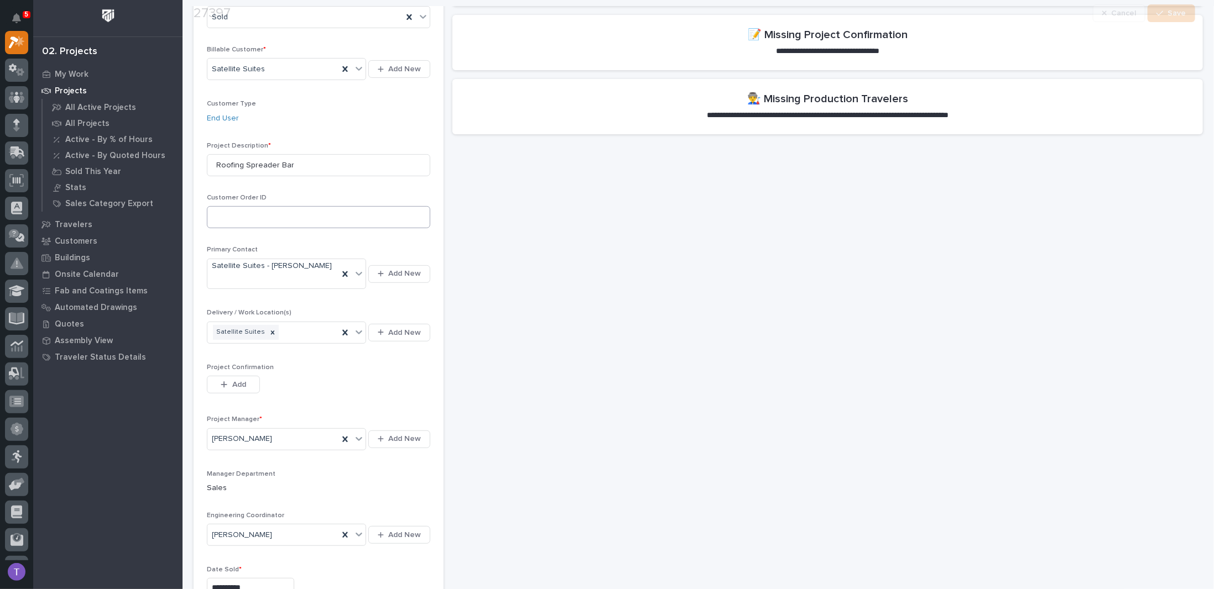
scroll to position [276, 0]
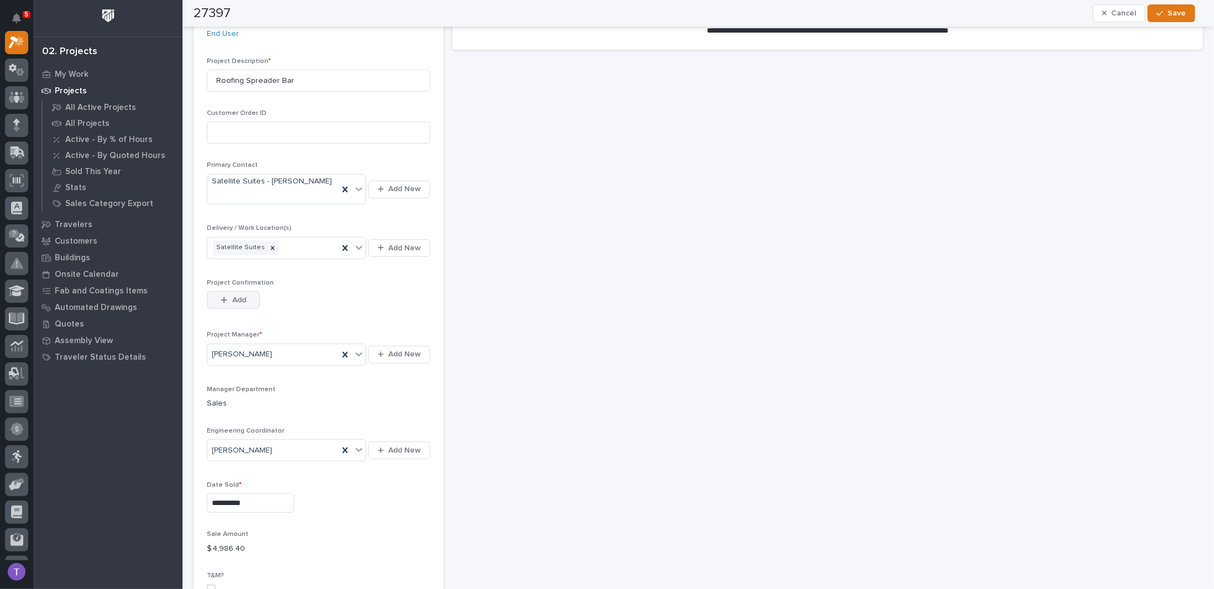
click at [235, 295] on span "Add" at bounding box center [239, 300] width 14 height 10
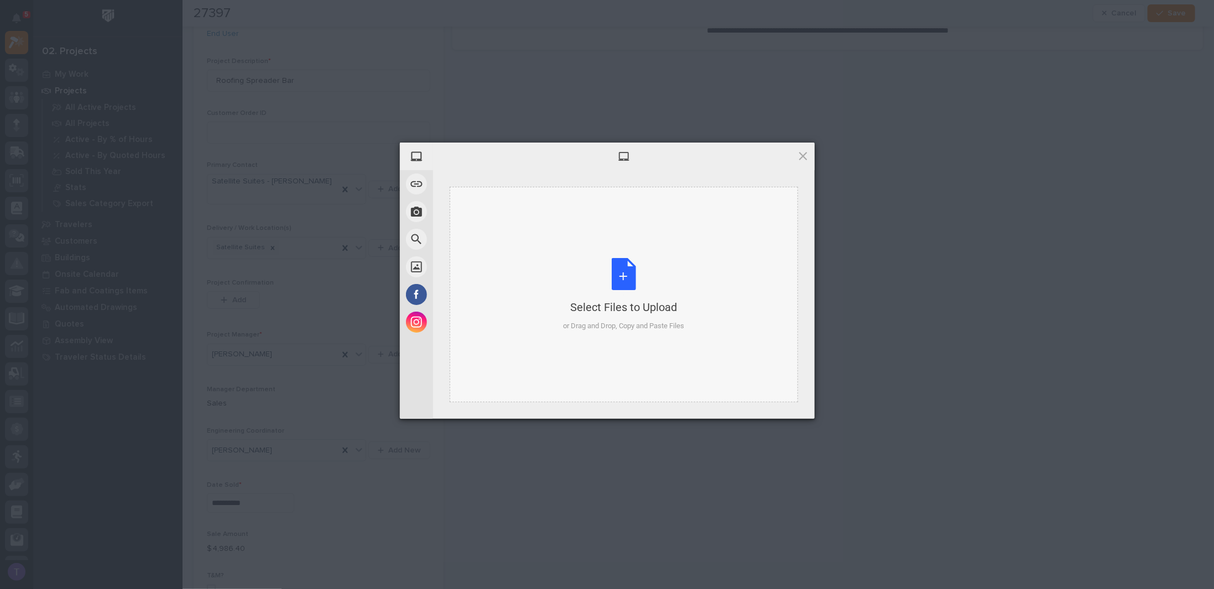
click at [619, 274] on div "Select Files to Upload or Drag and Drop, Copy and Paste Files" at bounding box center [623, 295] width 121 height 74
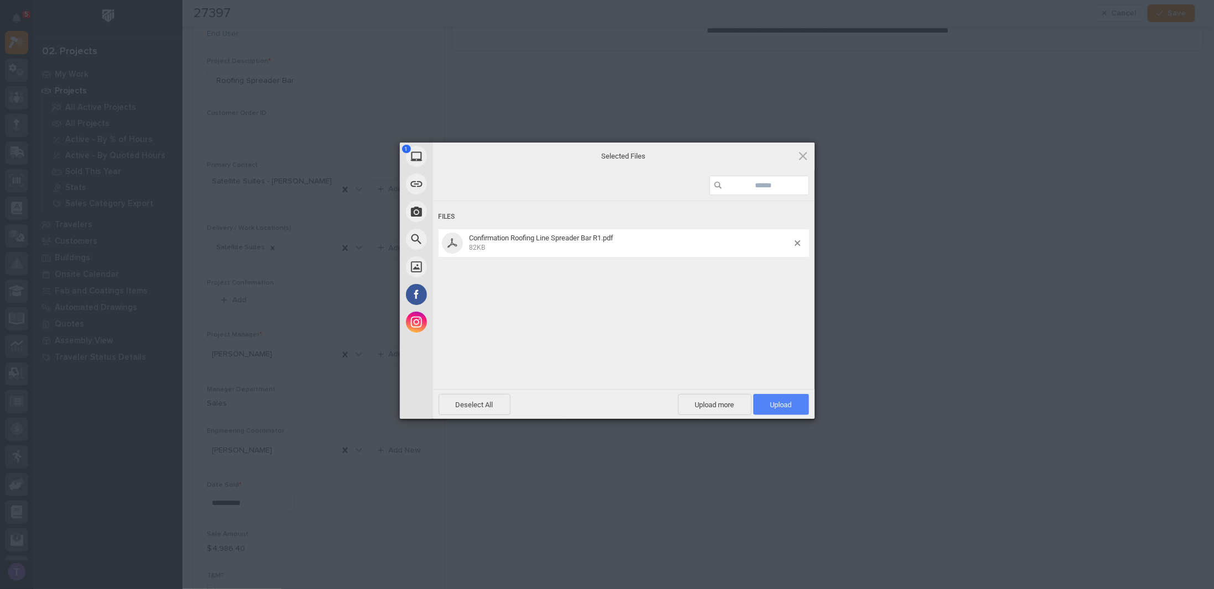
click at [779, 400] on span "Upload 1" at bounding box center [781, 404] width 56 height 21
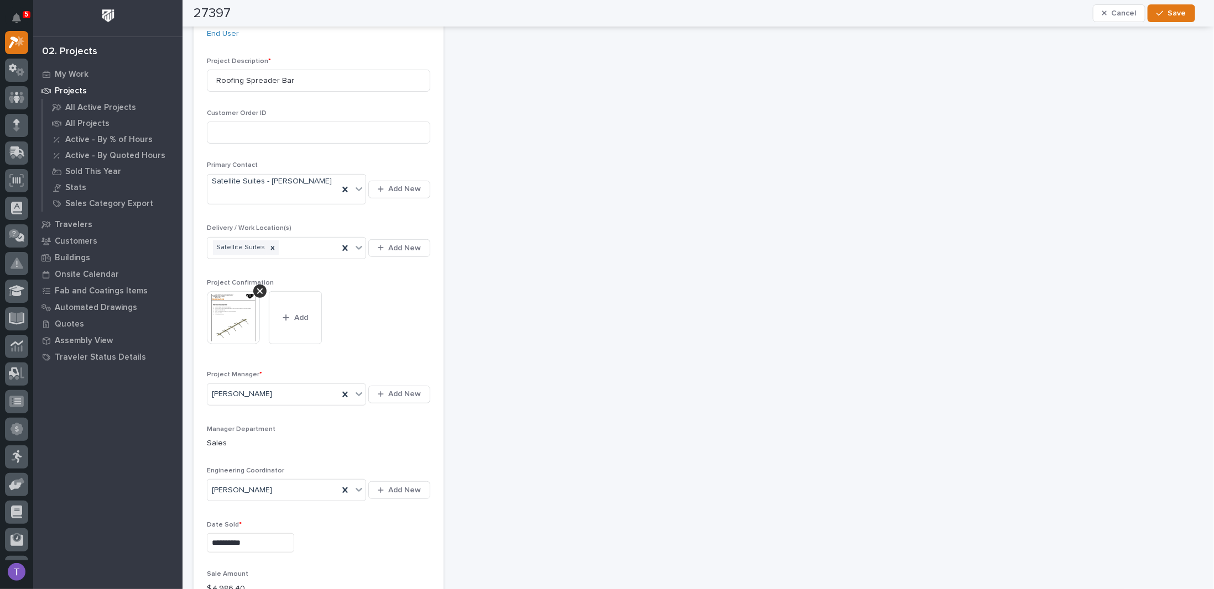
click at [230, 302] on img at bounding box center [233, 317] width 53 height 53
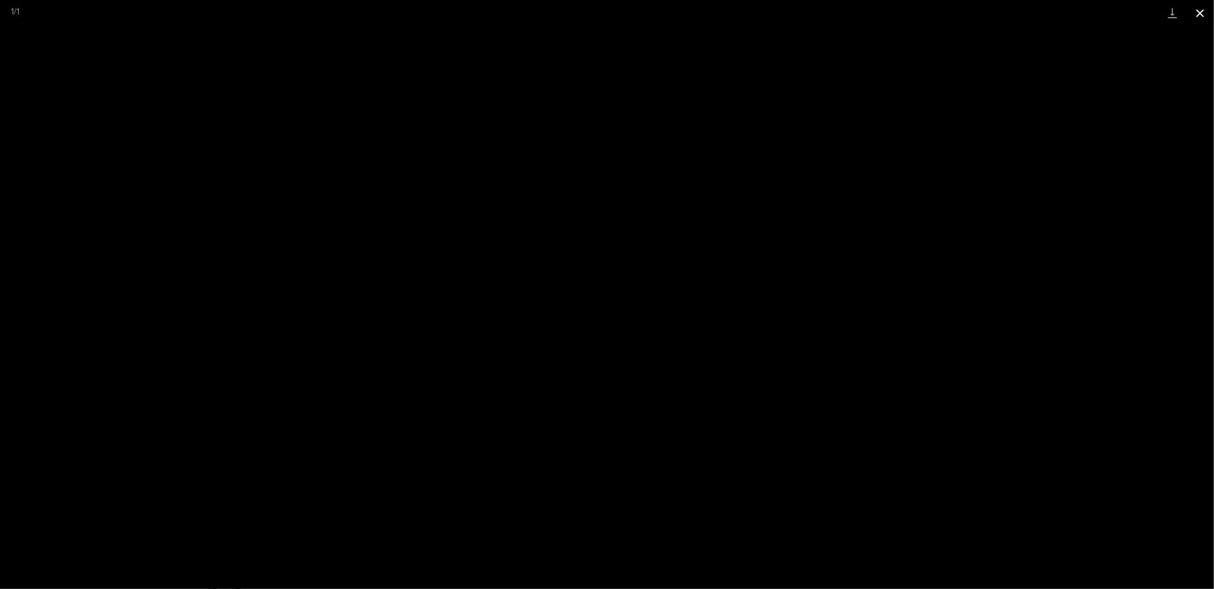
click at [1198, 7] on button "Close gallery" at bounding box center [1200, 13] width 28 height 26
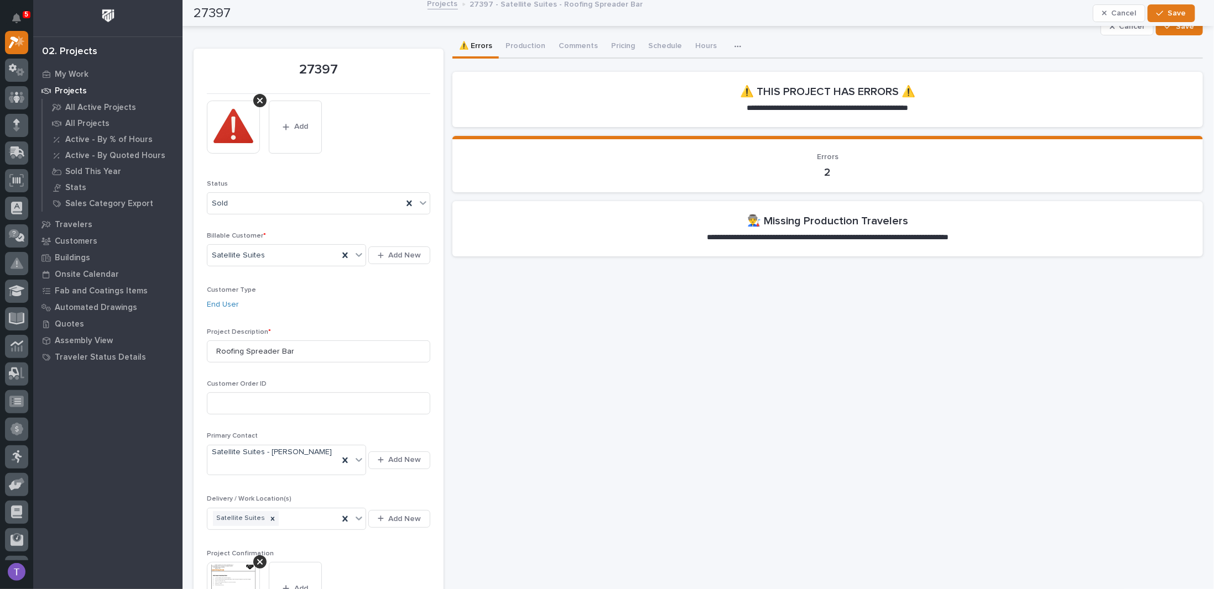
scroll to position [0, 0]
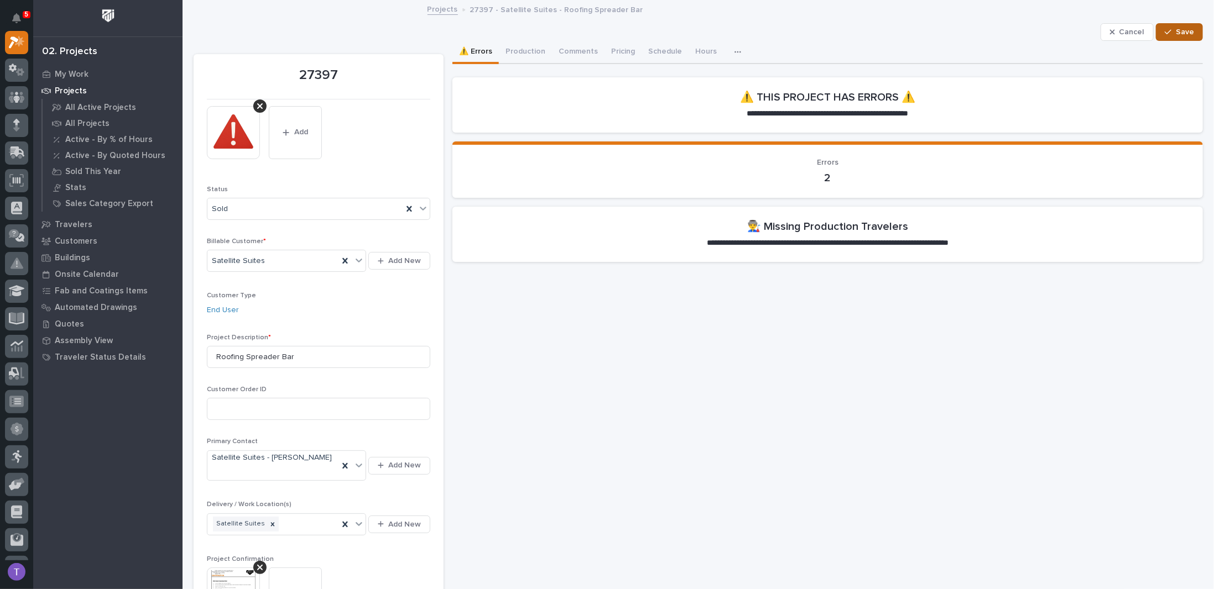
click at [1177, 27] on span "Save" at bounding box center [1184, 32] width 18 height 10
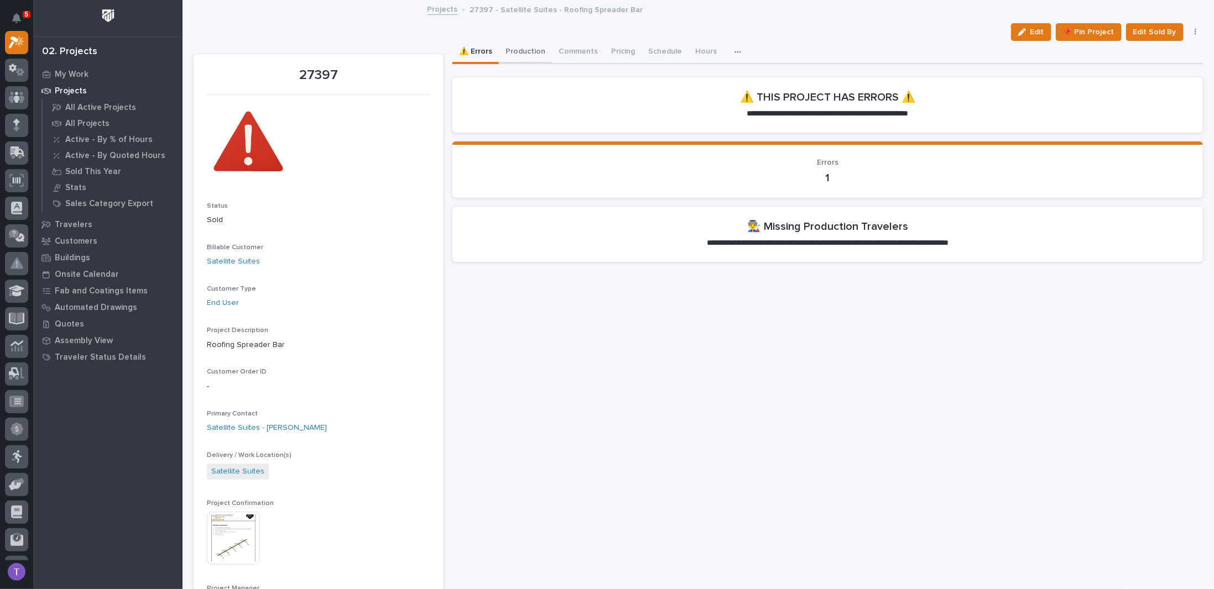
click at [520, 53] on button "Production" at bounding box center [525, 52] width 53 height 23
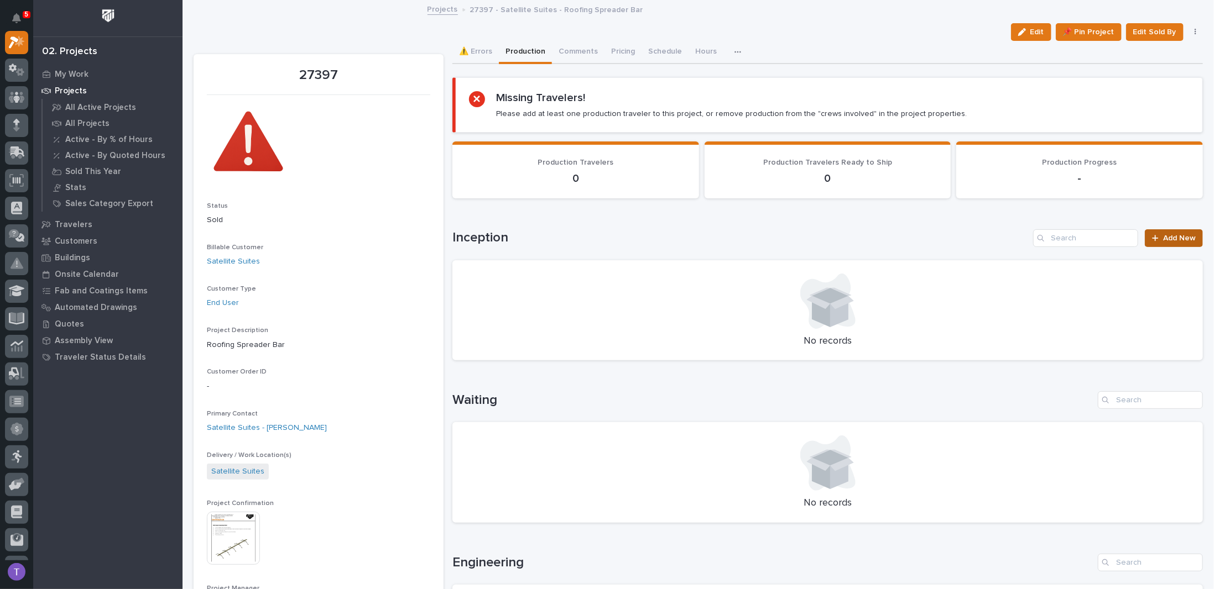
click at [1175, 239] on span "Add New" at bounding box center [1179, 238] width 33 height 8
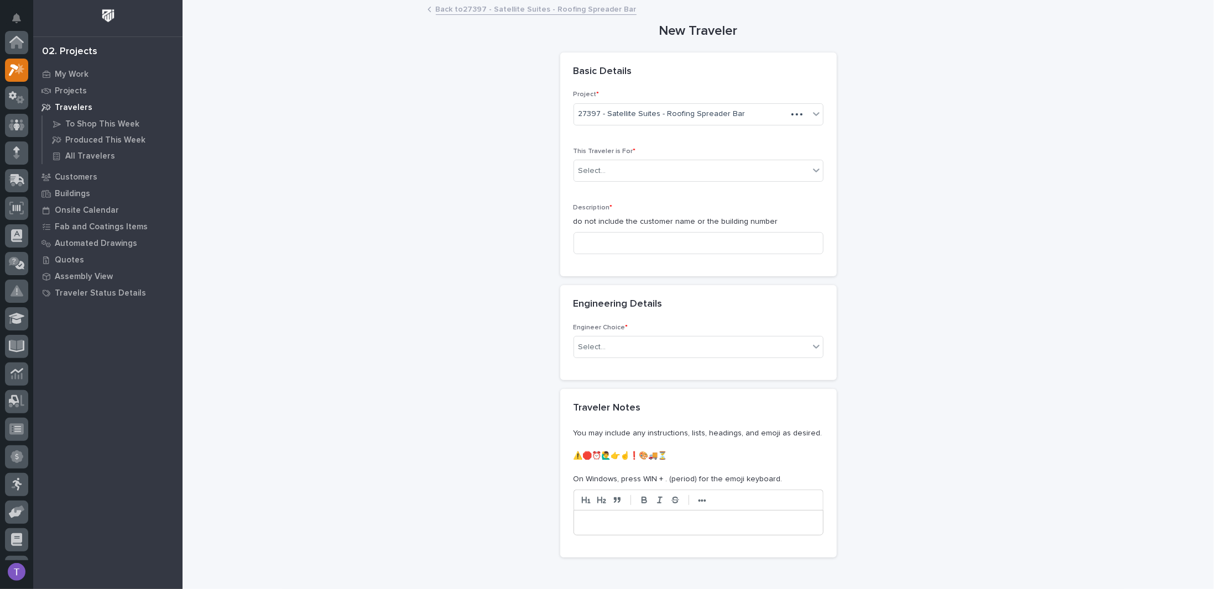
scroll to position [28, 0]
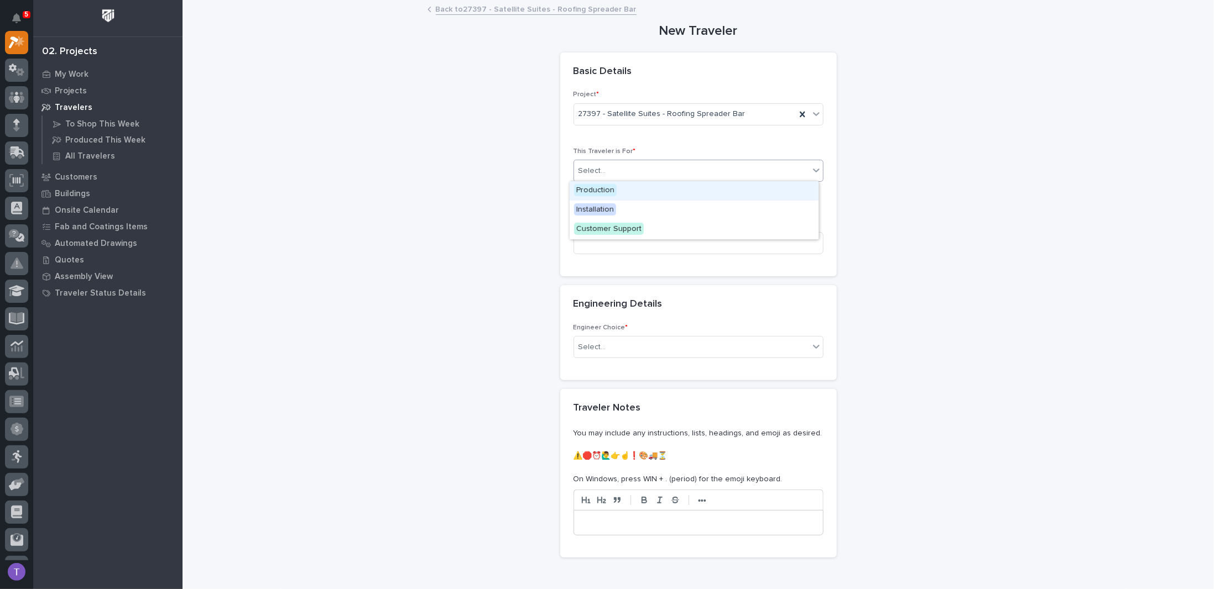
click at [600, 165] on div "Select..." at bounding box center [691, 171] width 235 height 18
click at [589, 187] on span "Production" at bounding box center [595, 190] width 43 height 12
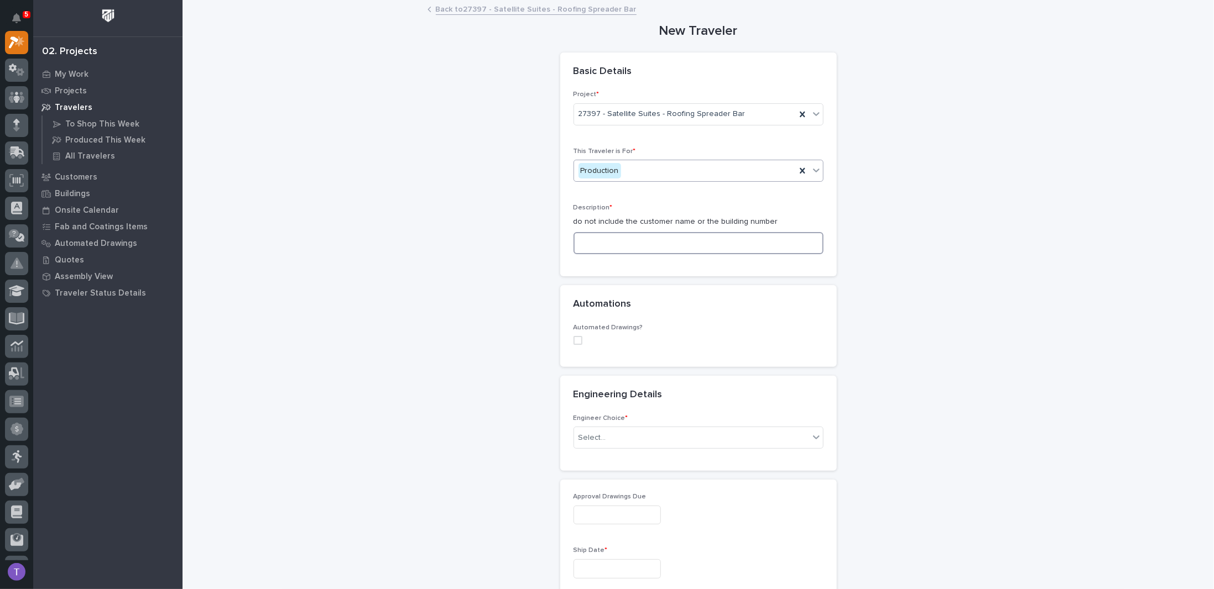
click at [592, 244] on input at bounding box center [698, 243] width 250 height 22
paste input "(4) Standard Crosswalks"
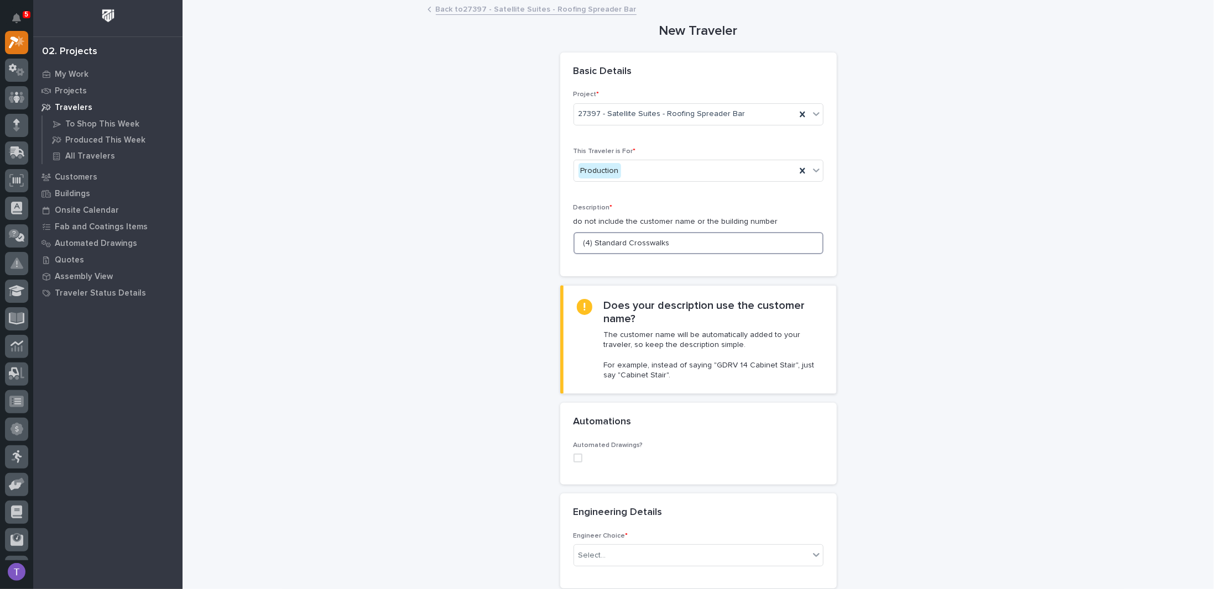
drag, startPoint x: 664, startPoint y: 239, endPoint x: 536, endPoint y: 239, distance: 127.7
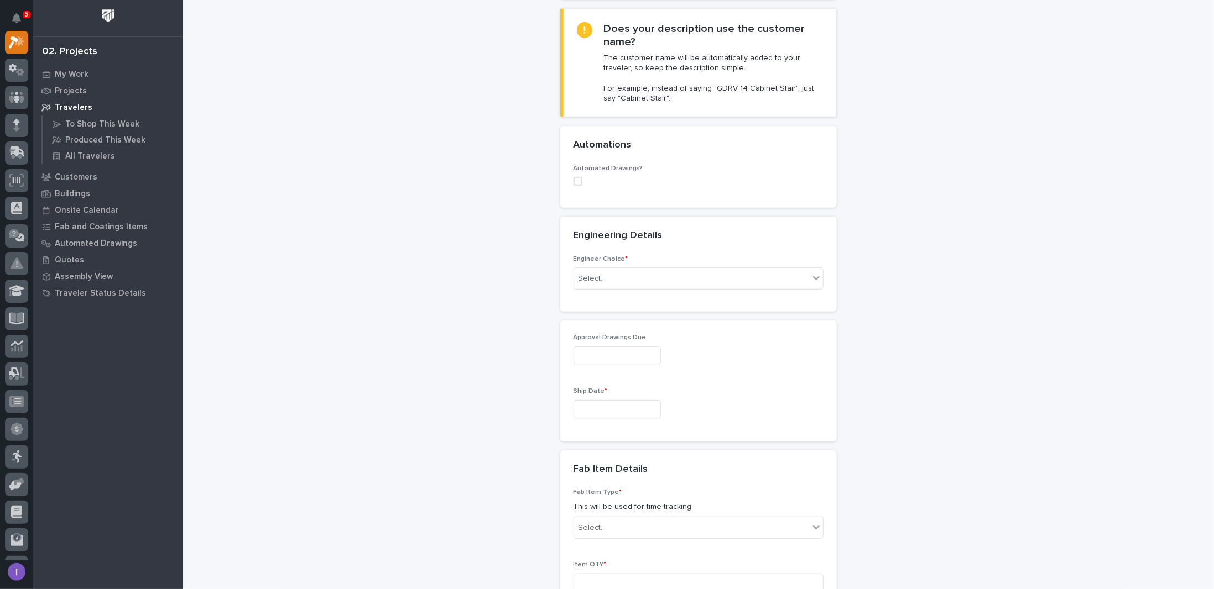
scroll to position [332, 0]
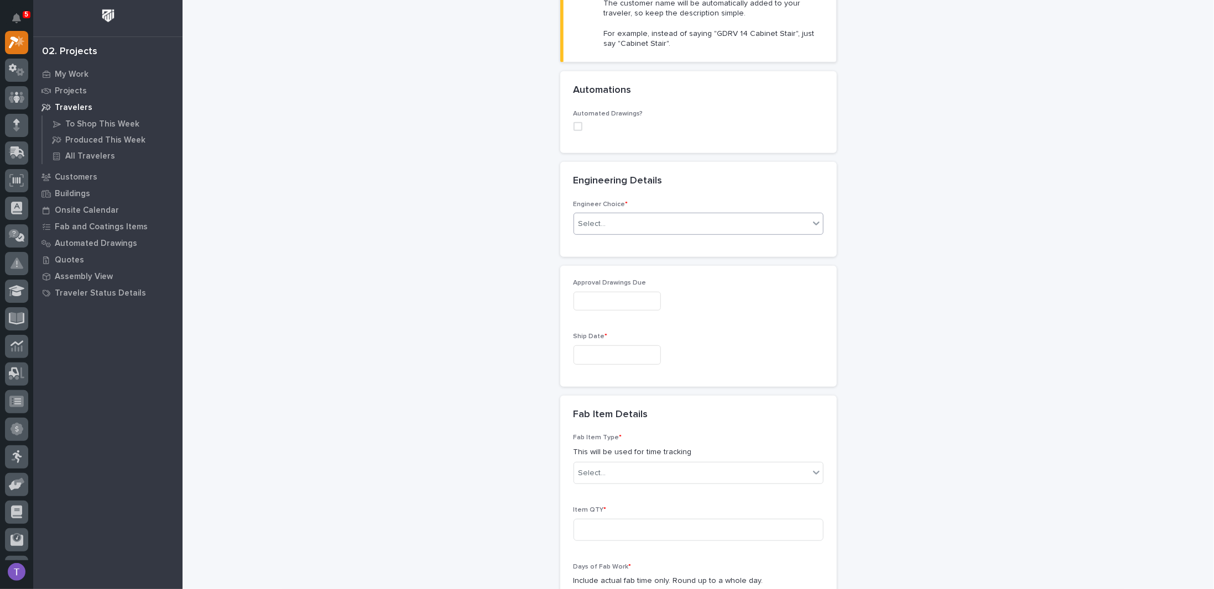
type input "Roof Line Lifter Bar"
click at [599, 220] on div "Select..." at bounding box center [592, 224] width 28 height 12
click at [597, 260] on div "I want my coordinator to choose an engineer" at bounding box center [693, 262] width 249 height 19
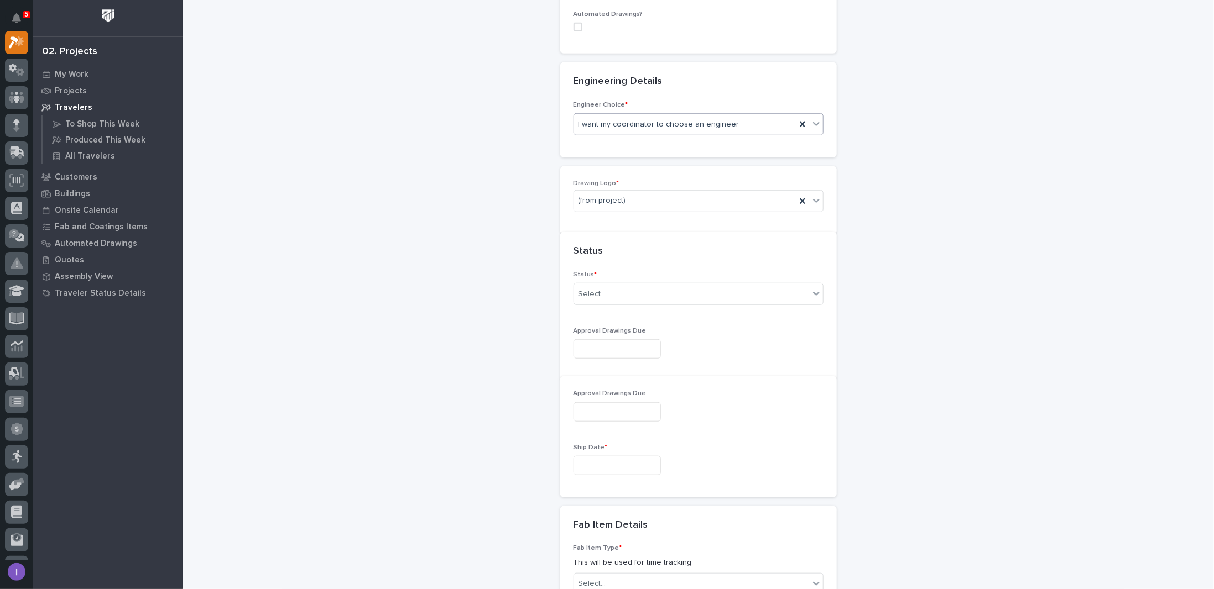
scroll to position [448, 0]
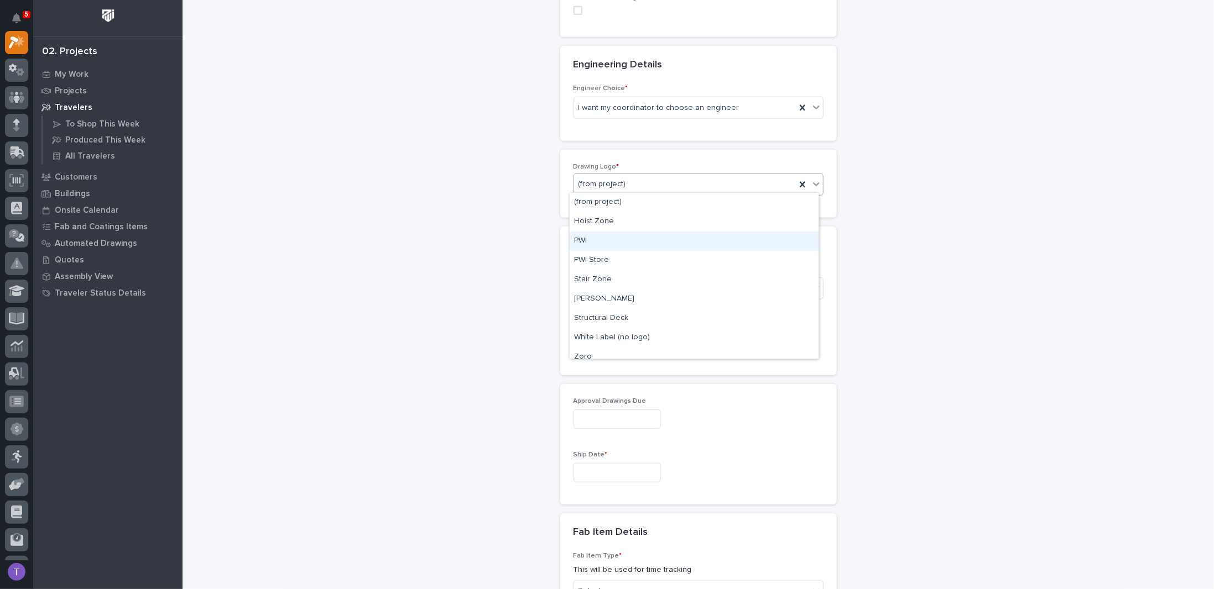
click at [577, 241] on div "PWI" at bounding box center [693, 241] width 249 height 19
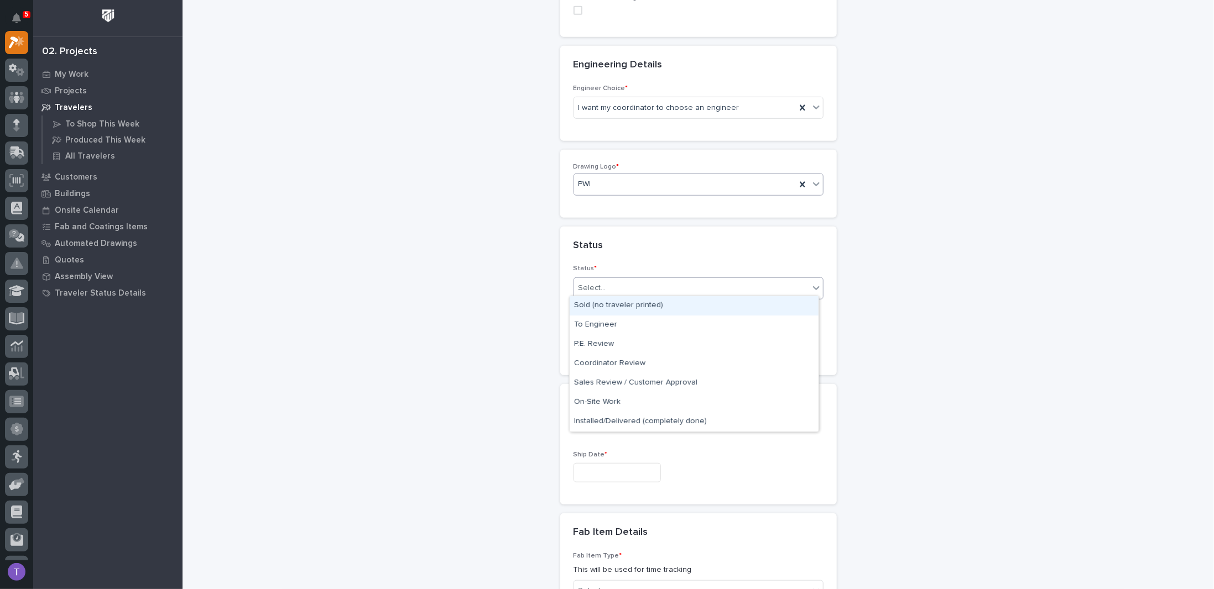
click at [598, 290] on div "Select..." at bounding box center [592, 289] width 28 height 12
click at [596, 305] on div "Sold (no traveler printed)" at bounding box center [693, 305] width 249 height 19
click at [606, 285] on span "Sold (no traveler printed)" at bounding box center [622, 289] width 89 height 12
click at [592, 322] on div "To Engineer" at bounding box center [693, 325] width 249 height 19
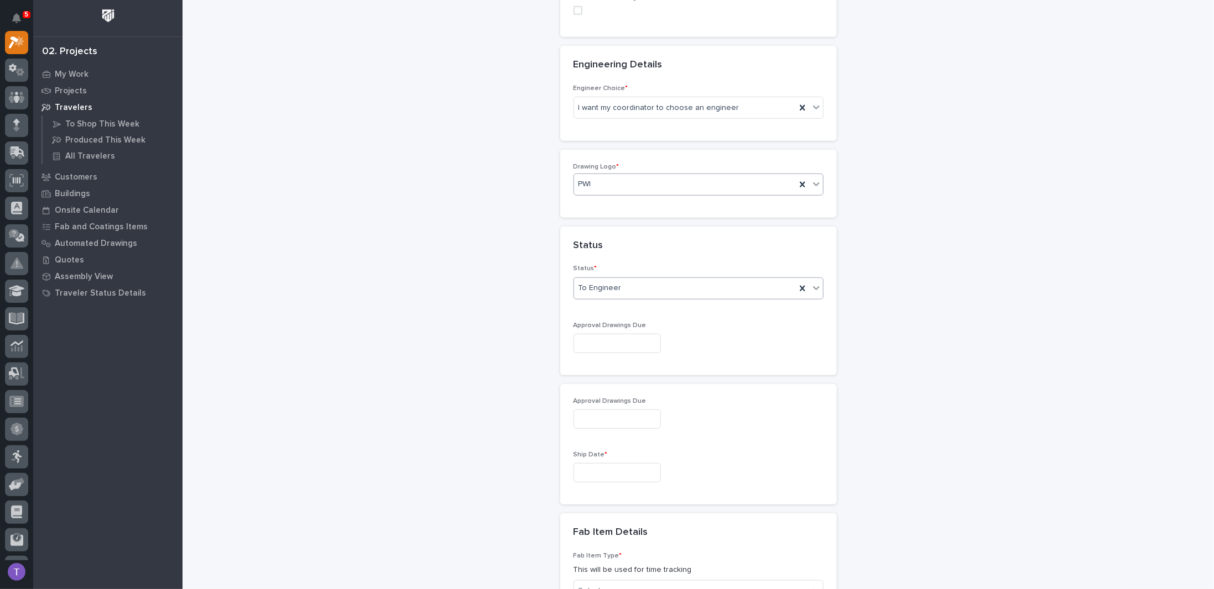
click at [597, 337] on input "text" at bounding box center [616, 343] width 87 height 19
click at [640, 267] on div "24" at bounding box center [641, 267] width 15 height 15
type input "**********"
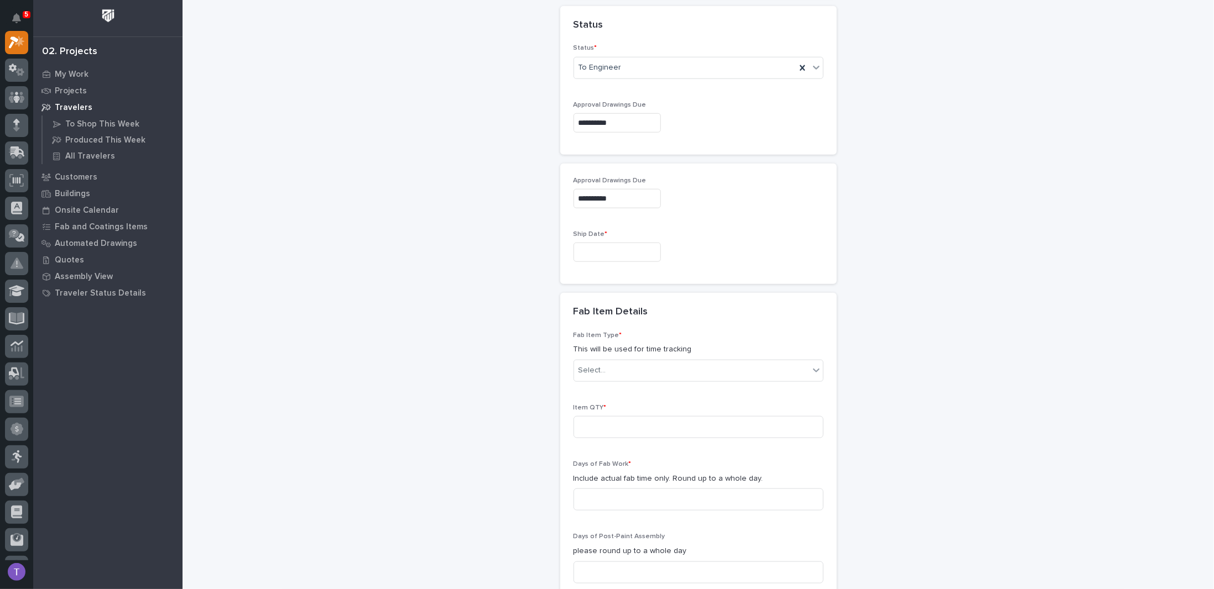
scroll to position [669, 0]
click at [587, 244] on input "text" at bounding box center [616, 251] width 87 height 19
click at [661, 76] on span "Next Month" at bounding box center [661, 76] width 0 height 14
click at [571, 157] on div "15" at bounding box center [569, 157] width 15 height 15
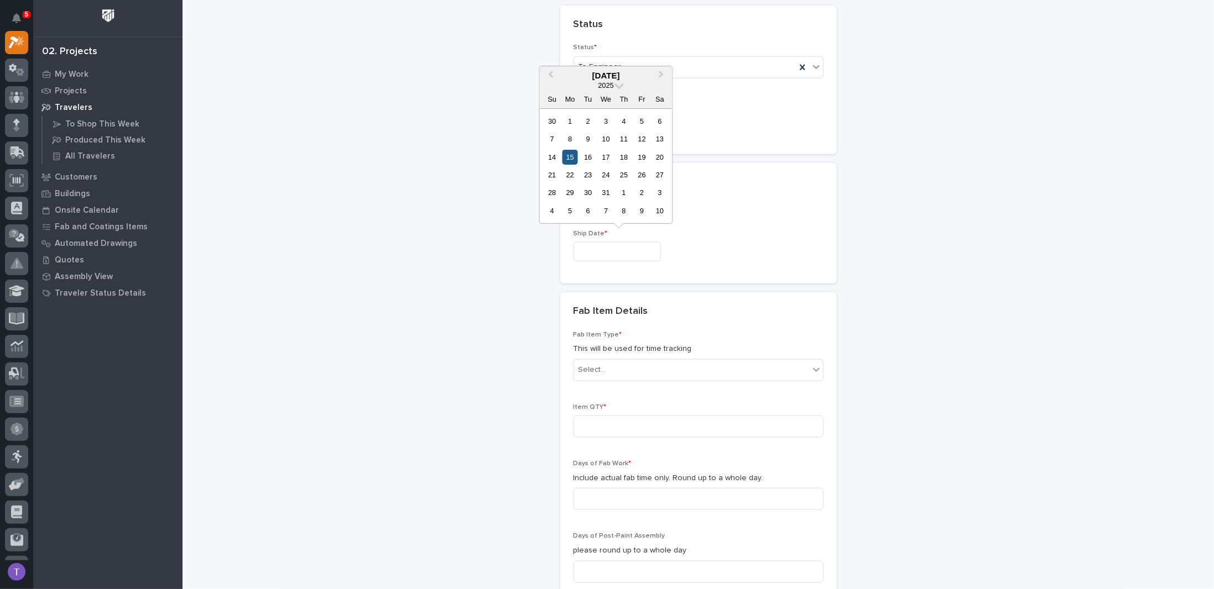
type input "**********"
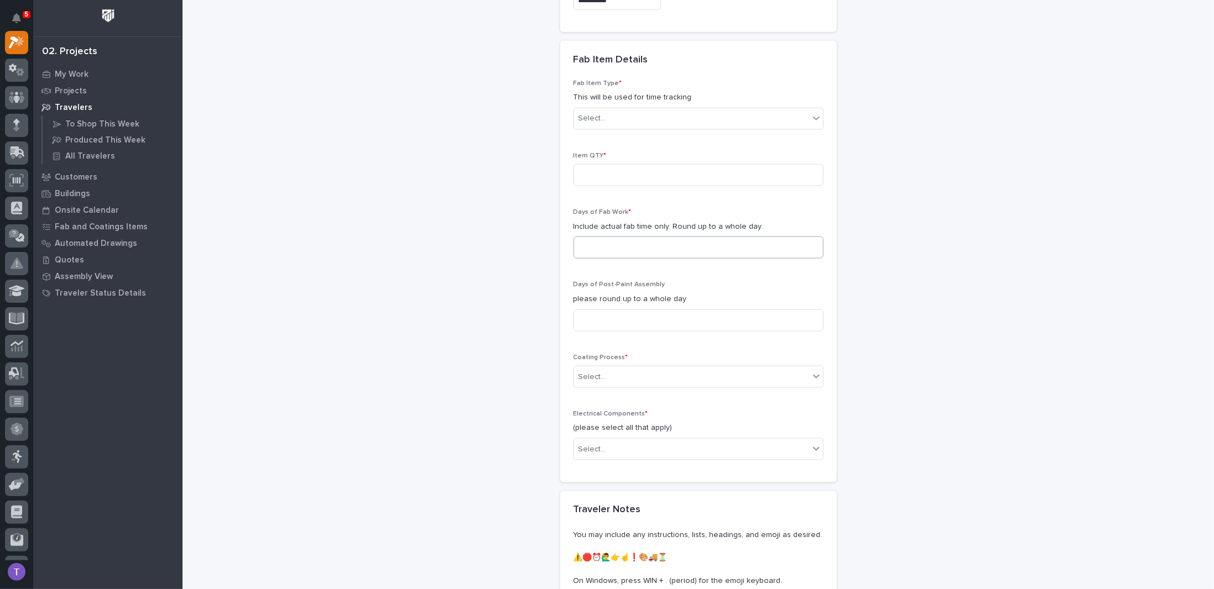
scroll to position [945, 0]
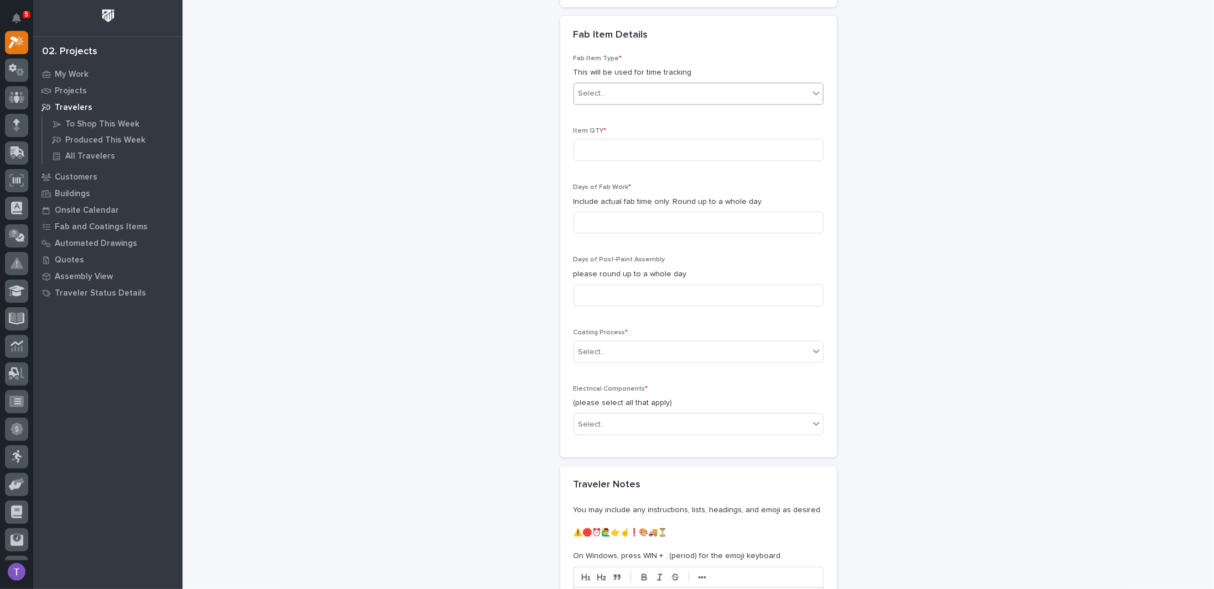
click at [592, 88] on div "Select..." at bounding box center [592, 94] width 28 height 12
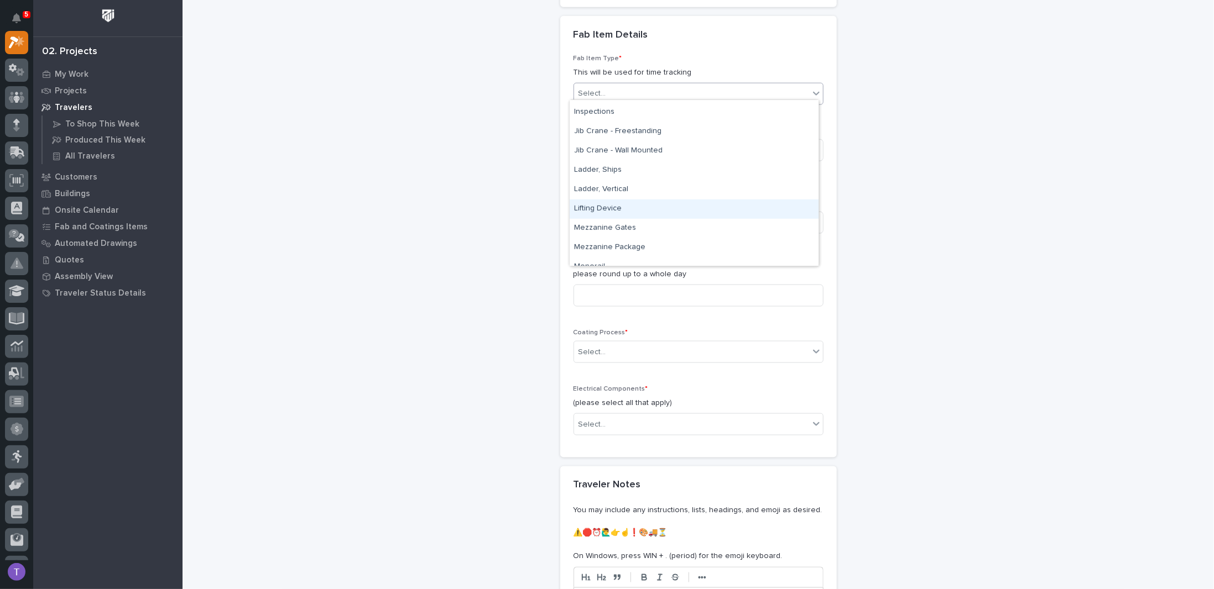
click at [587, 206] on div "Lifting Device" at bounding box center [693, 209] width 249 height 19
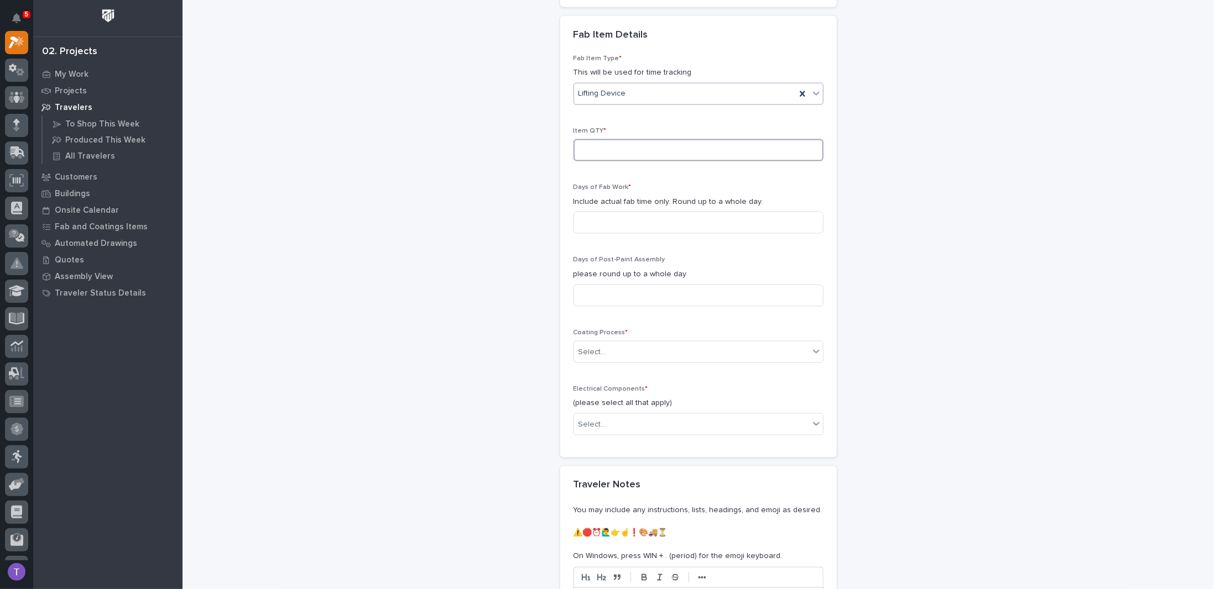
click at [599, 142] on input at bounding box center [698, 150] width 250 height 22
type input "1"
click at [586, 214] on input at bounding box center [698, 223] width 250 height 22
type input "3"
type input "5"
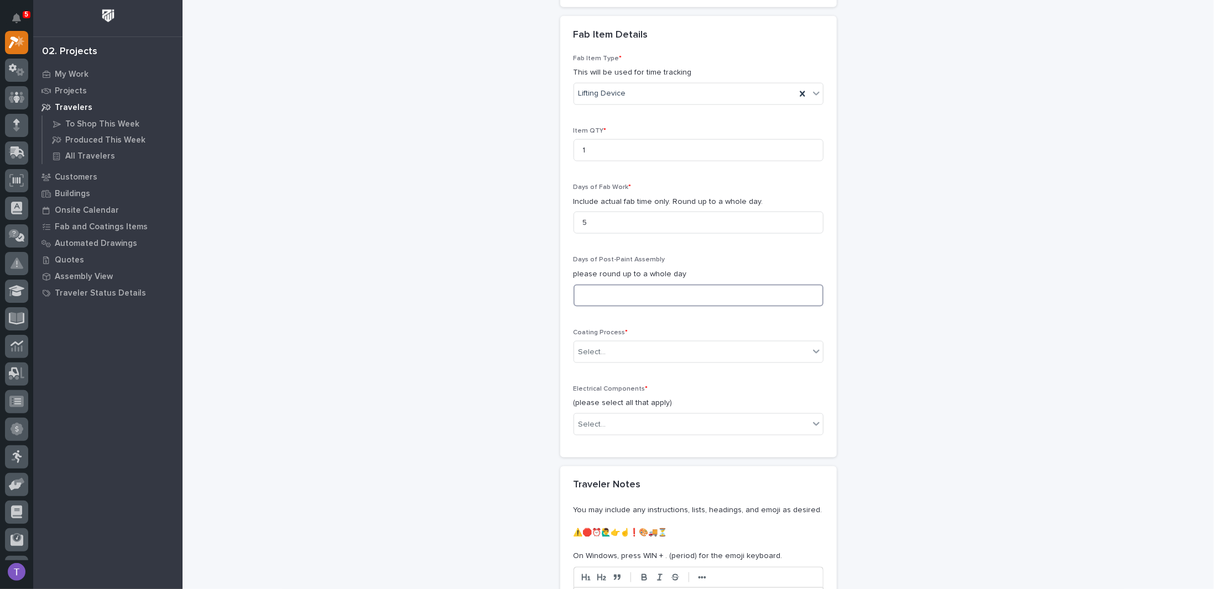
click at [585, 285] on input at bounding box center [698, 296] width 250 height 22
type input "1"
click at [588, 347] on div "Select..." at bounding box center [592, 353] width 28 height 12
click at [587, 383] on div "In-House Paint/Powder" at bounding box center [693, 386] width 249 height 19
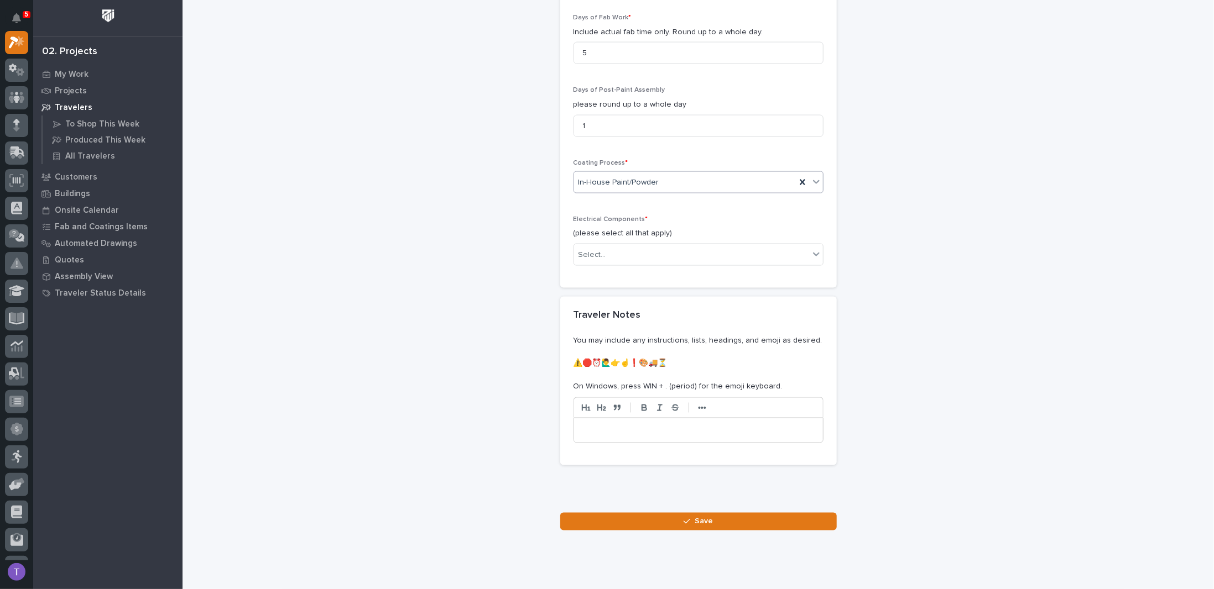
scroll to position [1136, 0]
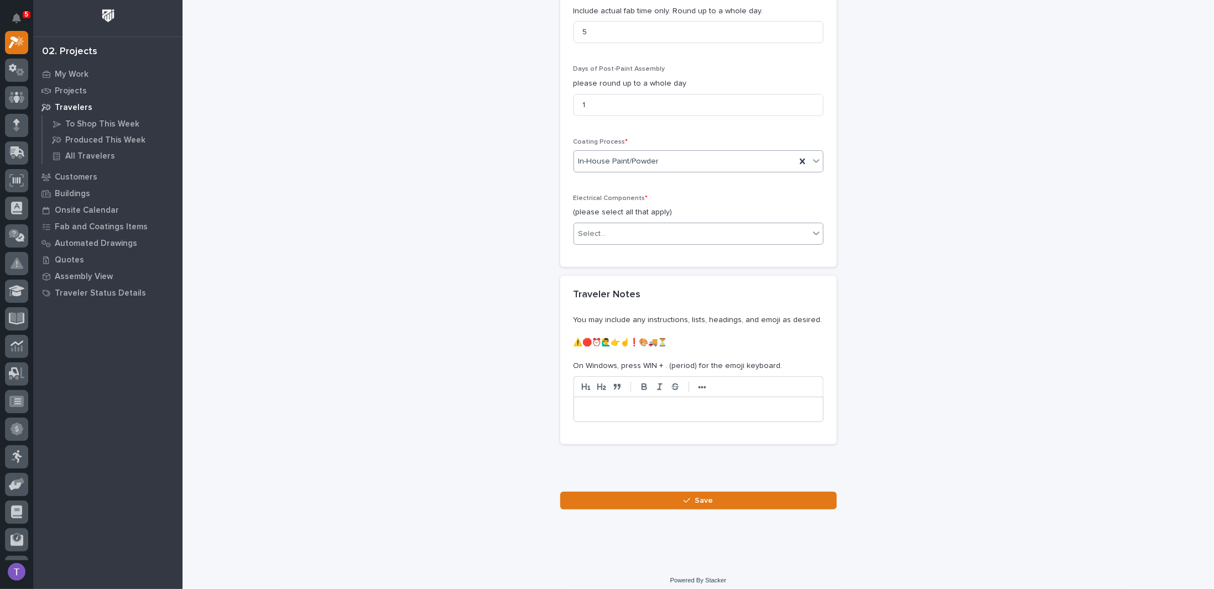
click at [600, 225] on div "Select..." at bounding box center [691, 234] width 235 height 18
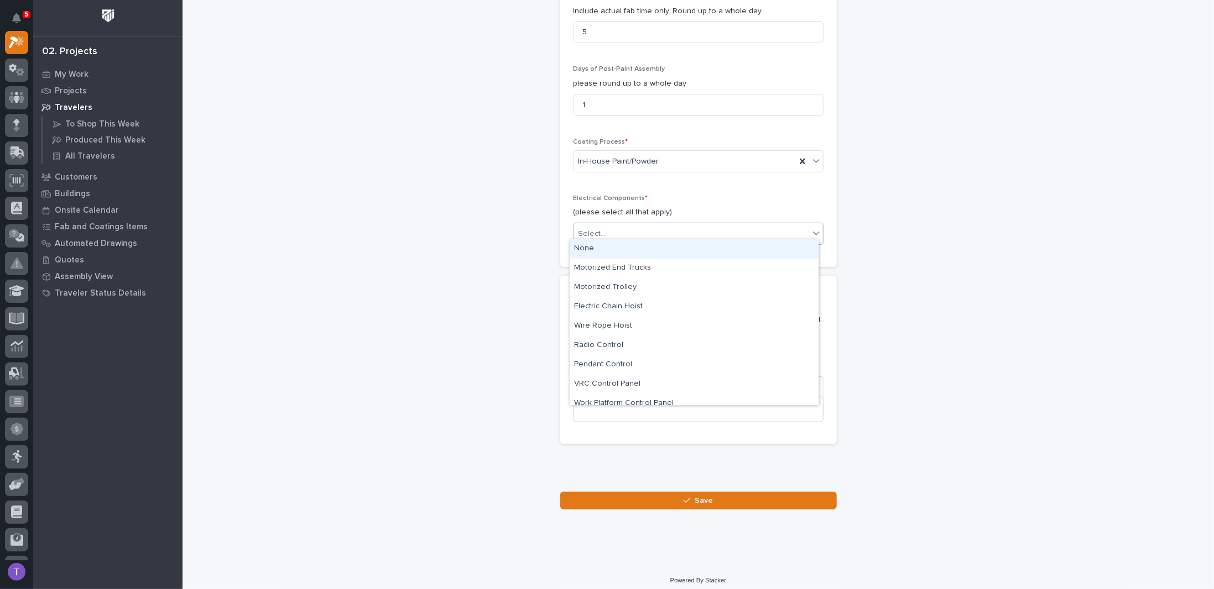
click at [579, 249] on div "None" at bounding box center [693, 248] width 249 height 19
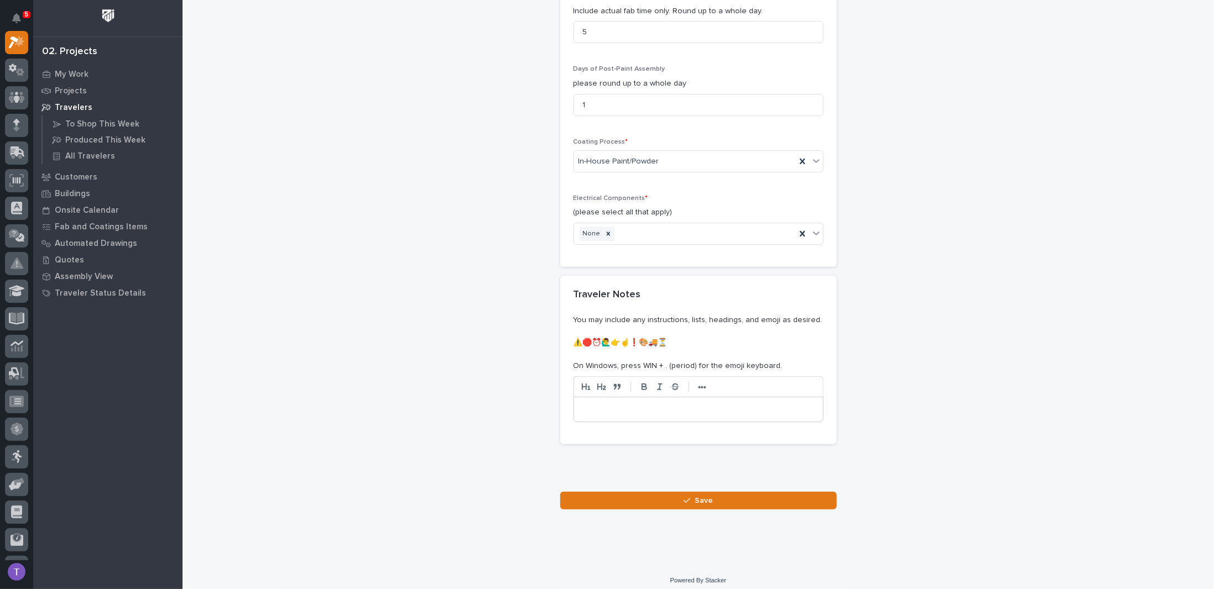
click at [632, 404] on p at bounding box center [698, 409] width 232 height 11
click at [696, 496] on span "Save" at bounding box center [703, 501] width 18 height 10
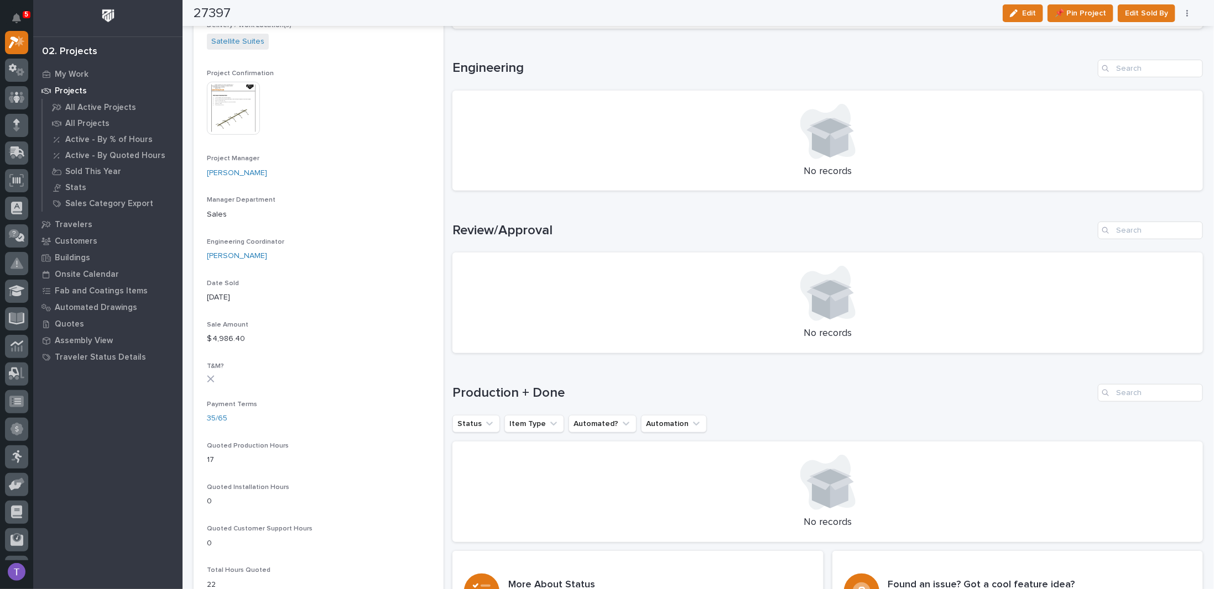
scroll to position [442, 0]
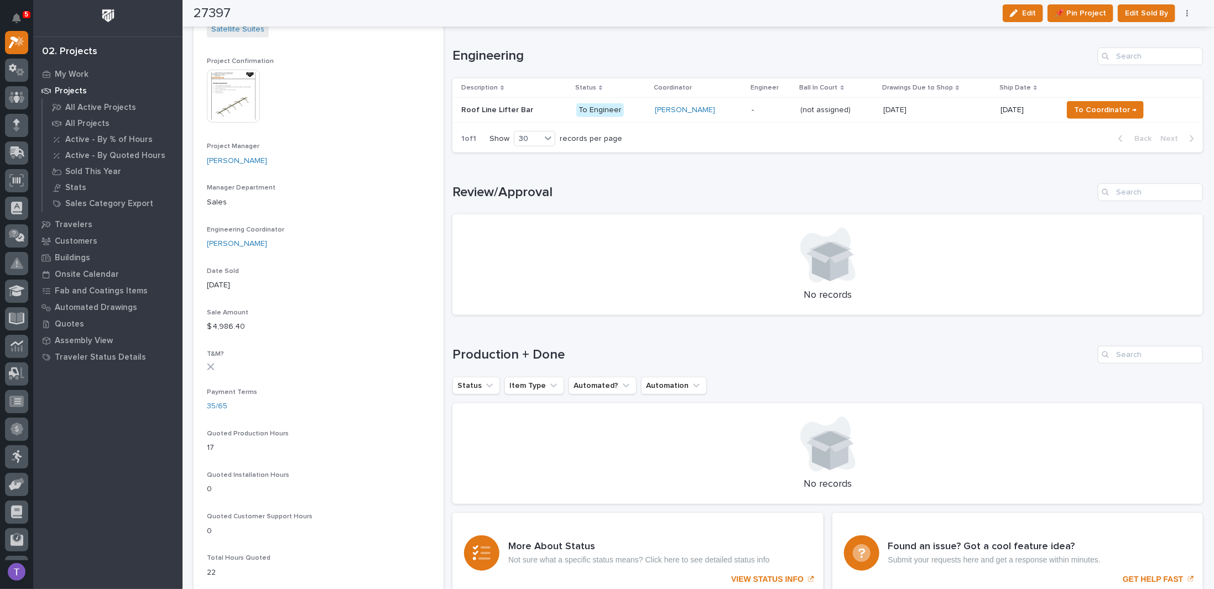
click at [492, 104] on p "Roof Line Lifter Bar" at bounding box center [498, 109] width 74 height 12
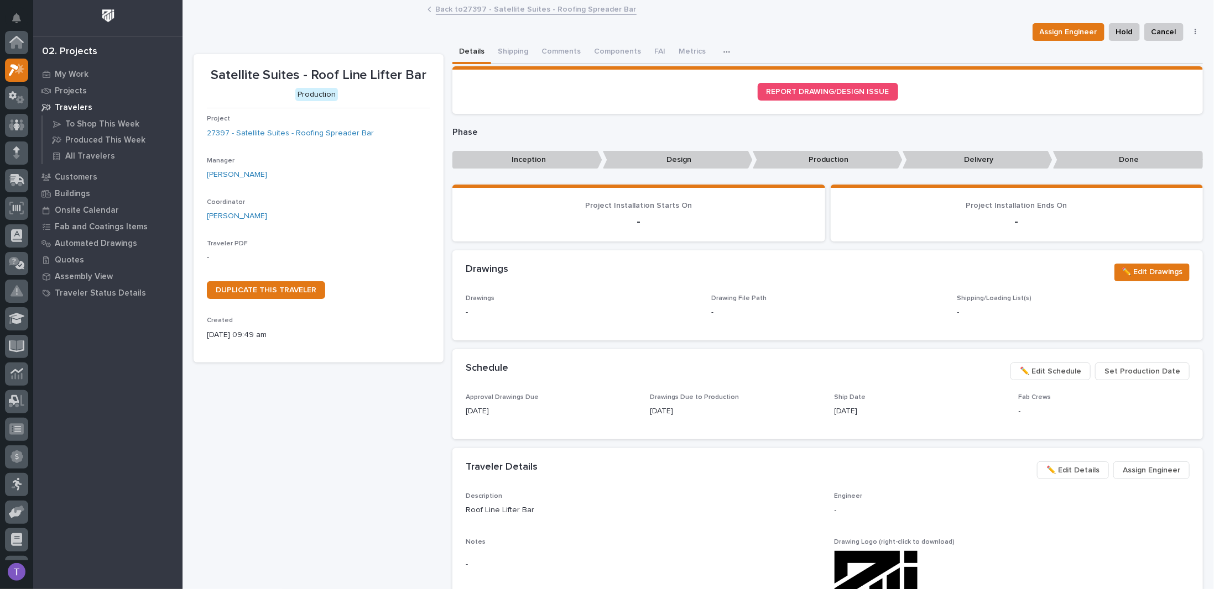
scroll to position [28, 0]
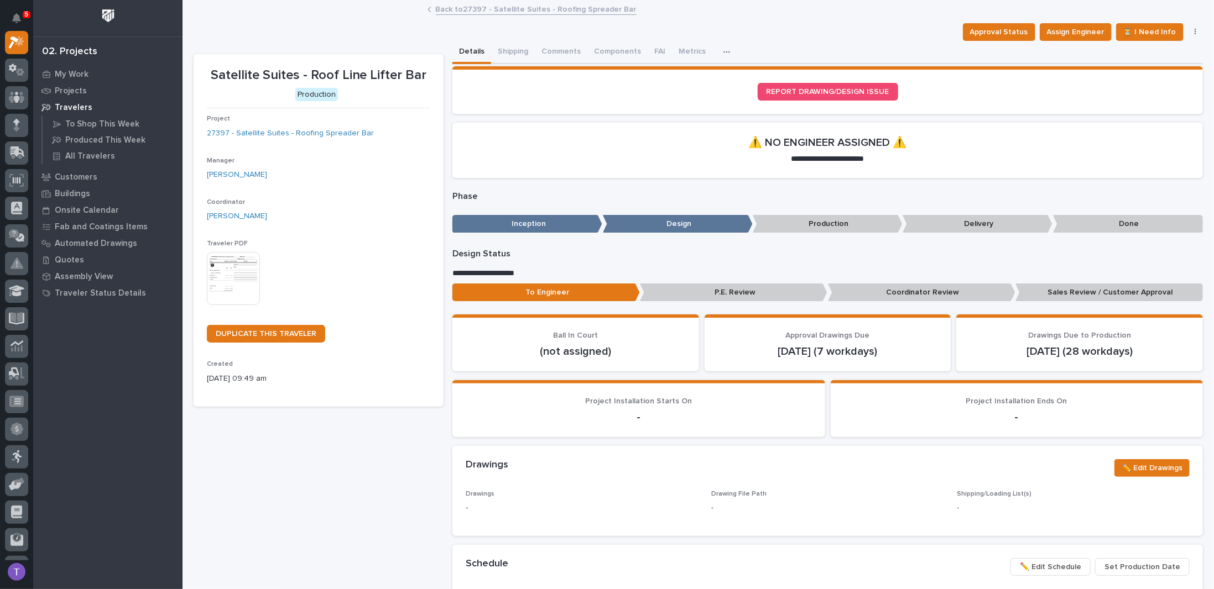
click at [236, 271] on img at bounding box center [233, 278] width 53 height 53
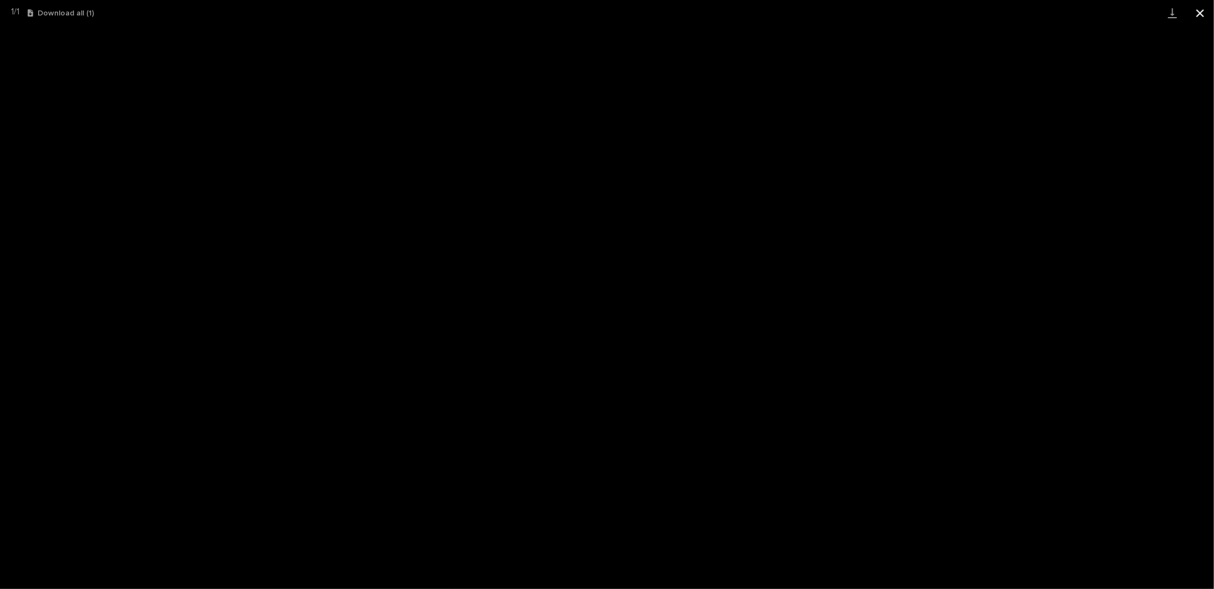
click at [1202, 9] on button "Close gallery" at bounding box center [1200, 13] width 28 height 26
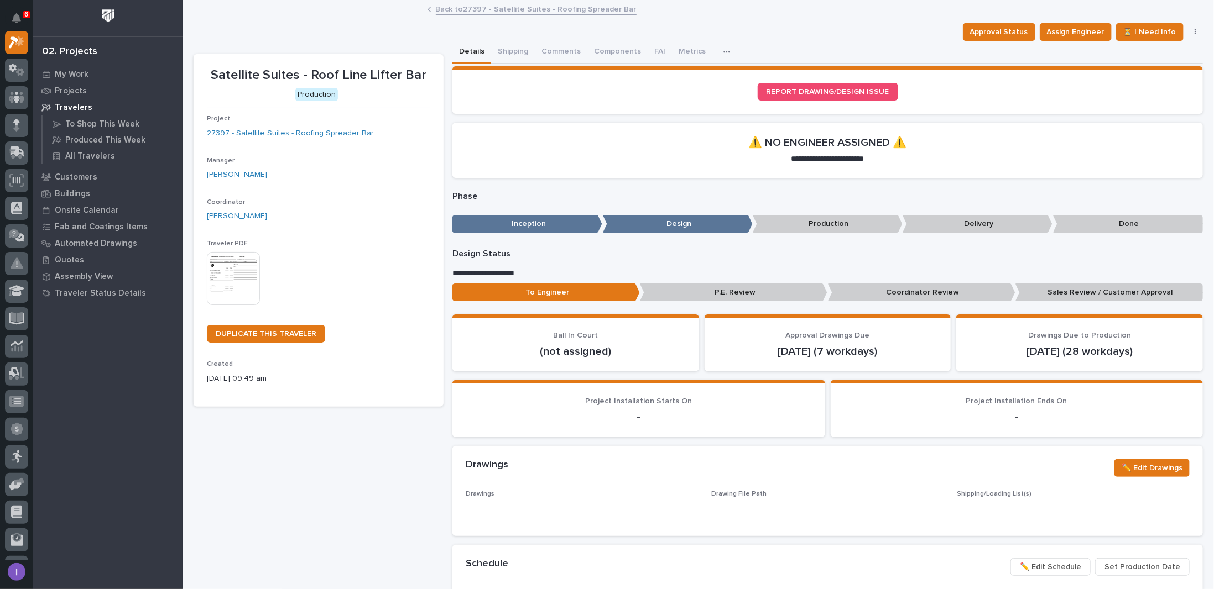
click at [442, 9] on link "Back to 27397 - Satellite Suites - Roofing Spreader Bar" at bounding box center [536, 8] width 201 height 13
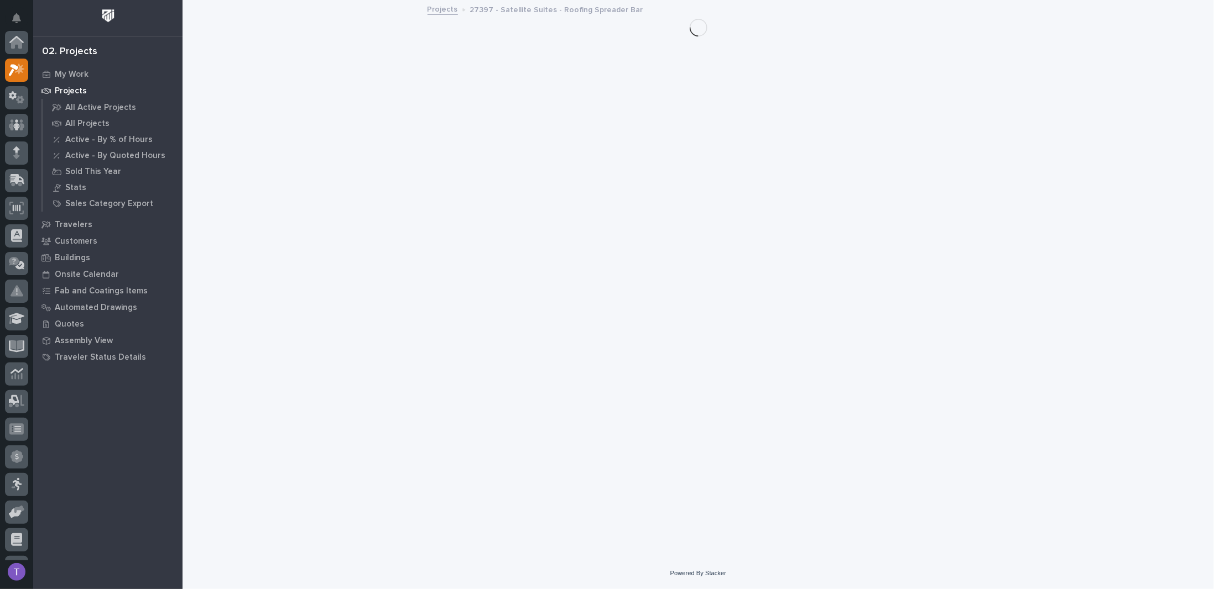
scroll to position [28, 0]
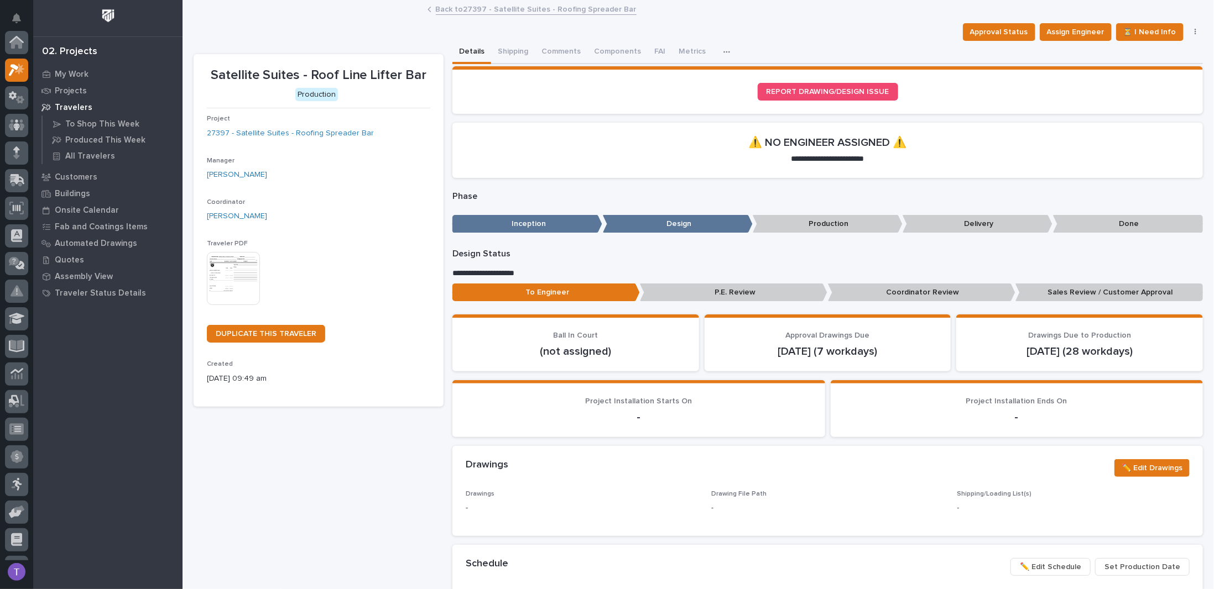
scroll to position [28, 0]
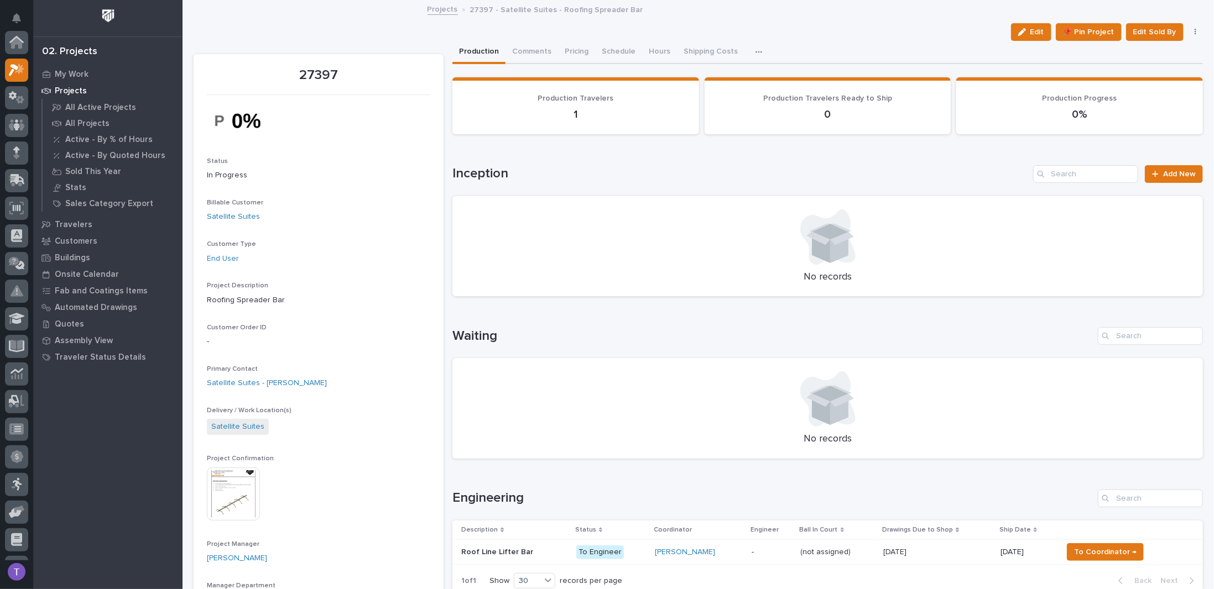
scroll to position [28, 0]
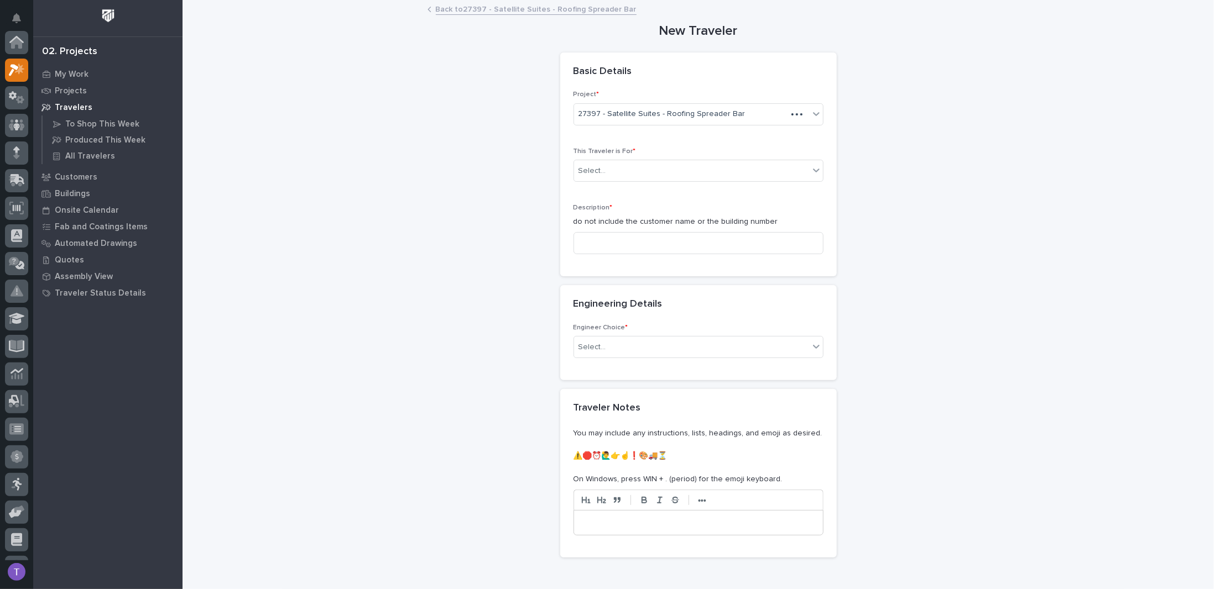
scroll to position [28, 0]
click at [441, 9] on link "Back to 27397 - Satellite Suites - Roofing Spreader Bar" at bounding box center [536, 8] width 201 height 13
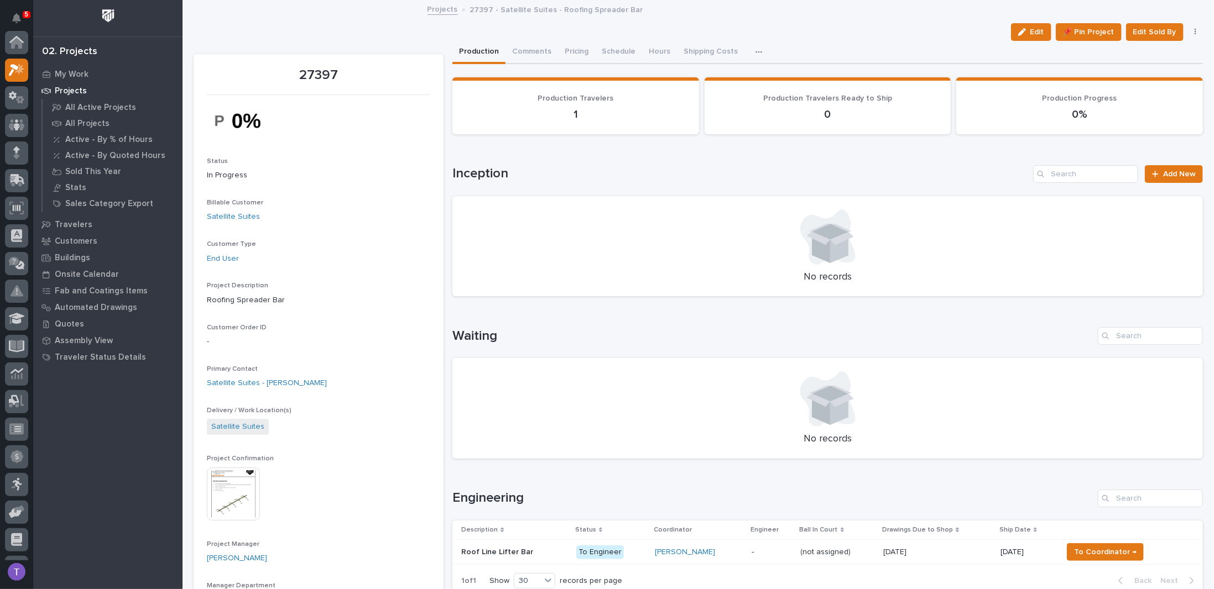
scroll to position [28, 0]
click at [441, 9] on link "Projects" at bounding box center [442, 8] width 30 height 13
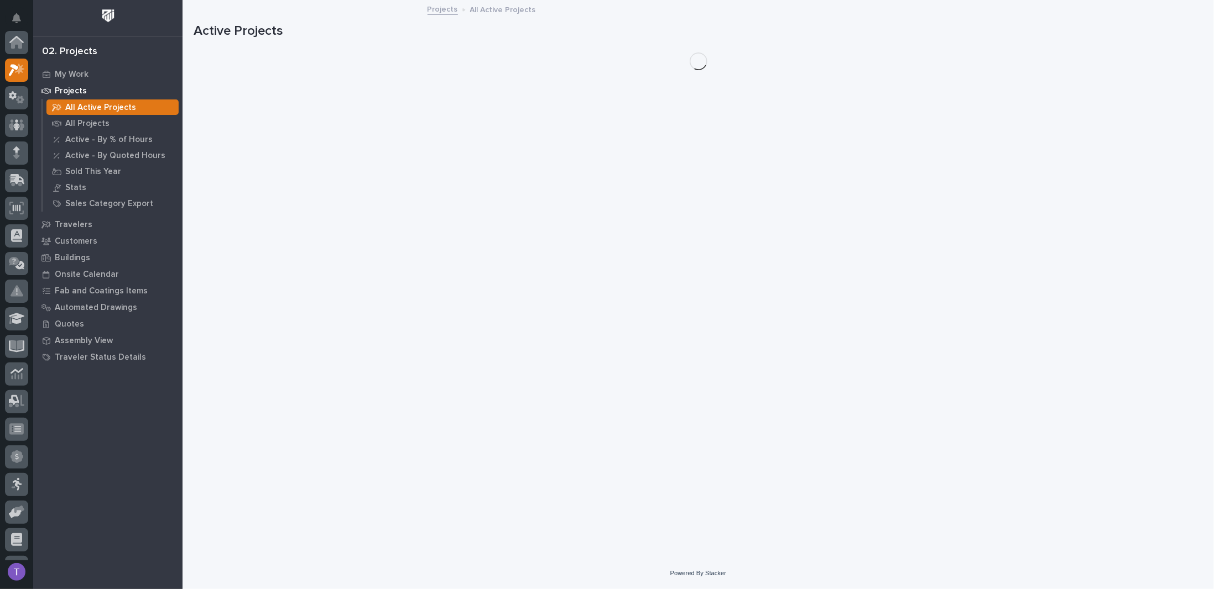
scroll to position [28, 0]
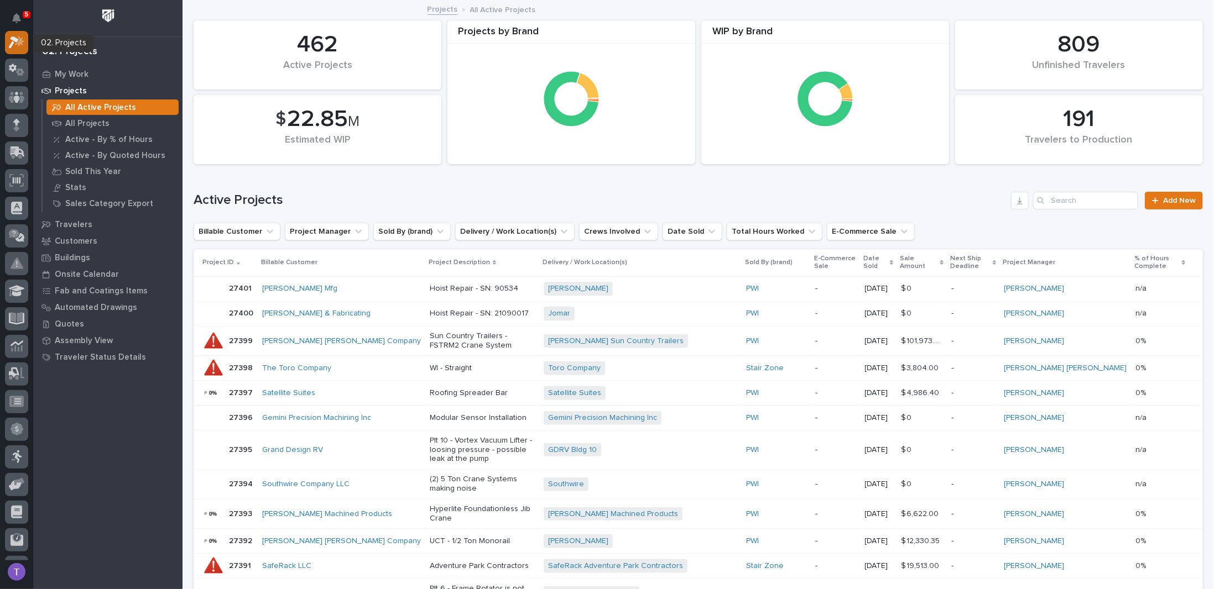
click at [14, 36] on icon at bounding box center [17, 42] width 16 height 13
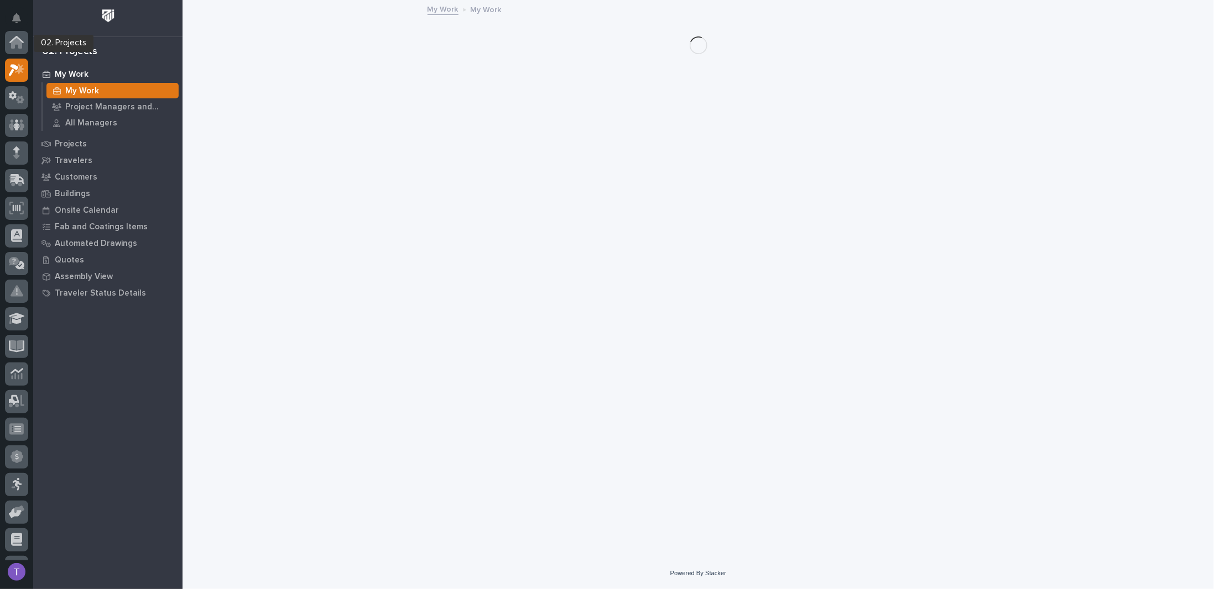
scroll to position [28, 0]
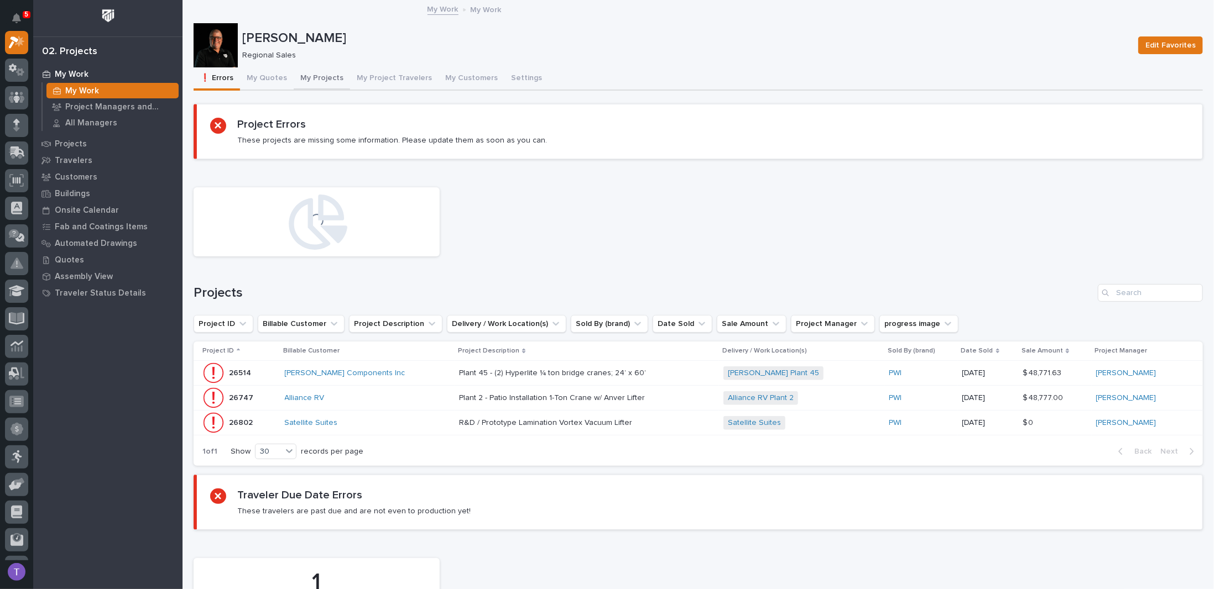
click at [323, 77] on button "My Projects" at bounding box center [322, 78] width 56 height 23
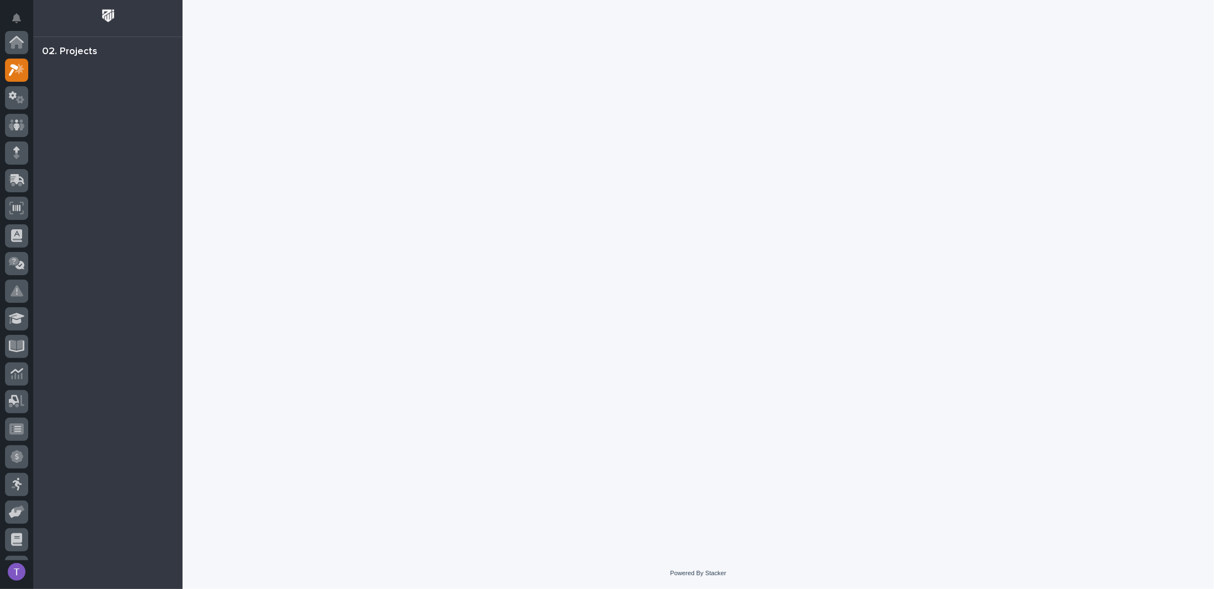
scroll to position [28, 0]
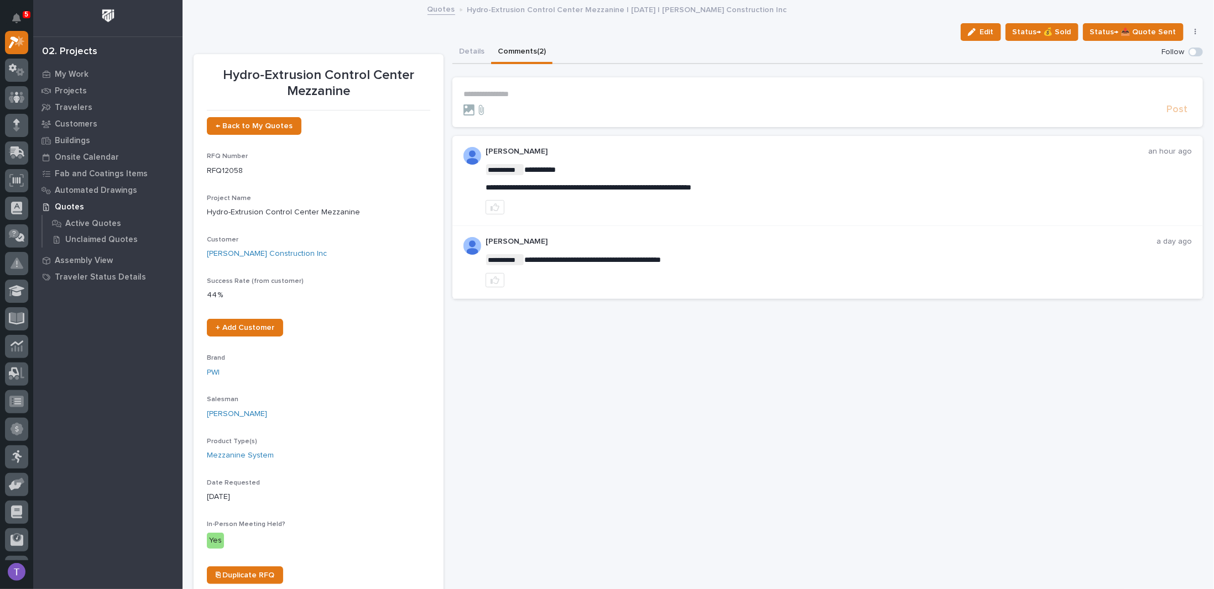
click at [513, 87] on section "**********" at bounding box center [827, 102] width 750 height 50
click at [520, 100] on form "**********" at bounding box center [827, 103] width 728 height 27
click at [509, 92] on p "**********" at bounding box center [827, 94] width 728 height 9
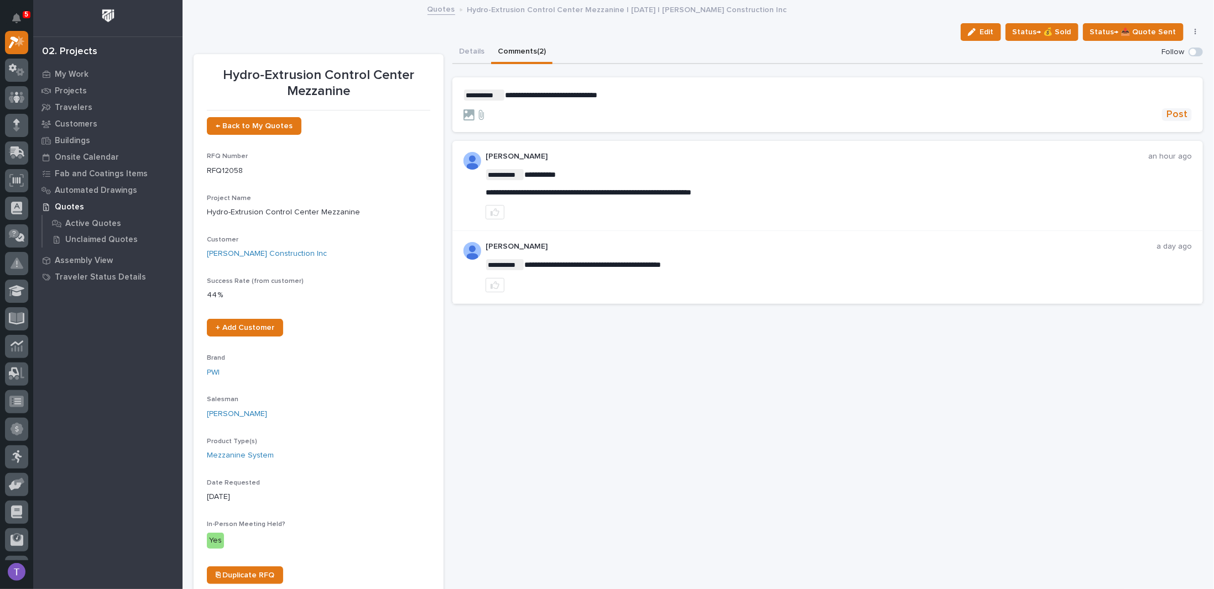
click at [1168, 111] on span "Post" at bounding box center [1176, 114] width 21 height 13
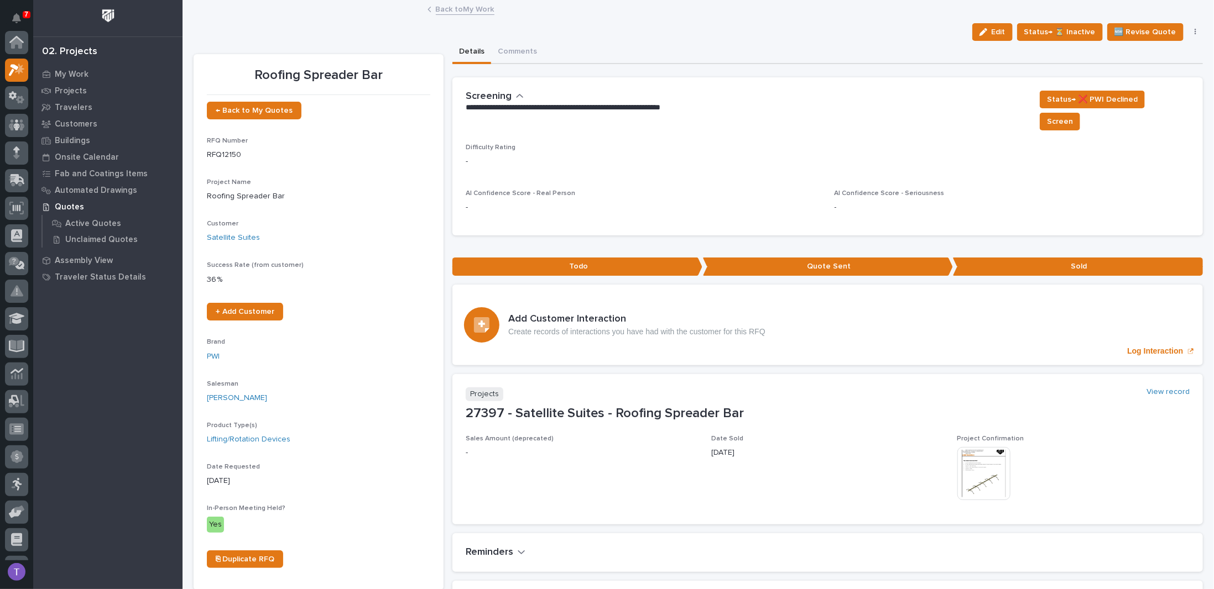
scroll to position [28, 0]
click at [441, 6] on link "Back to My Work" at bounding box center [465, 8] width 59 height 13
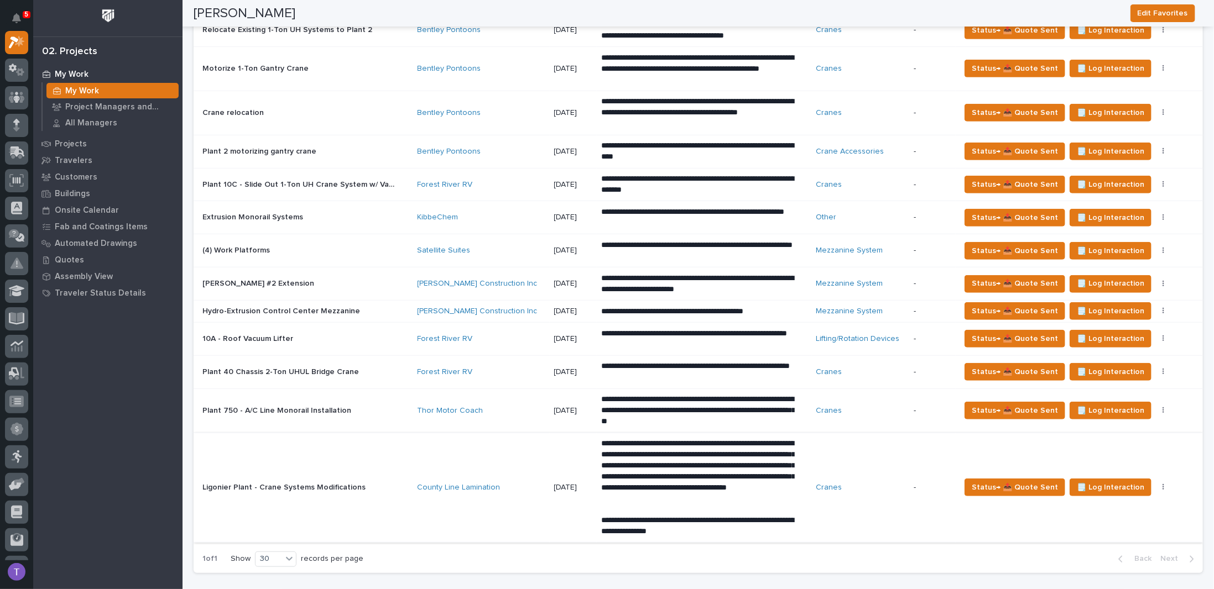
scroll to position [332, 0]
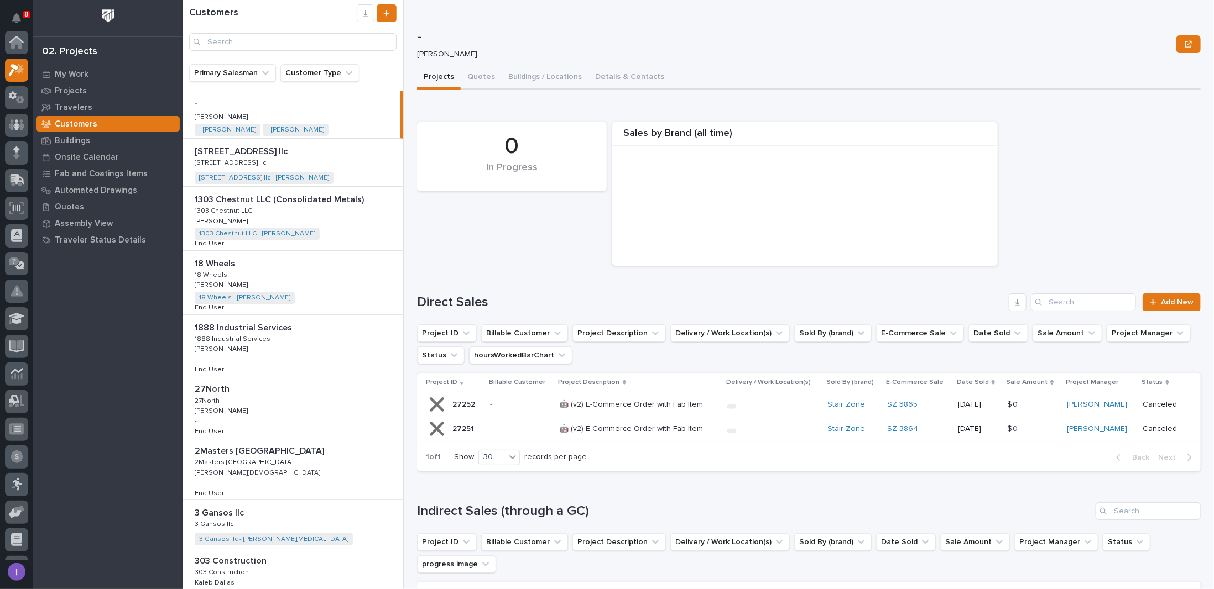
scroll to position [28, 0]
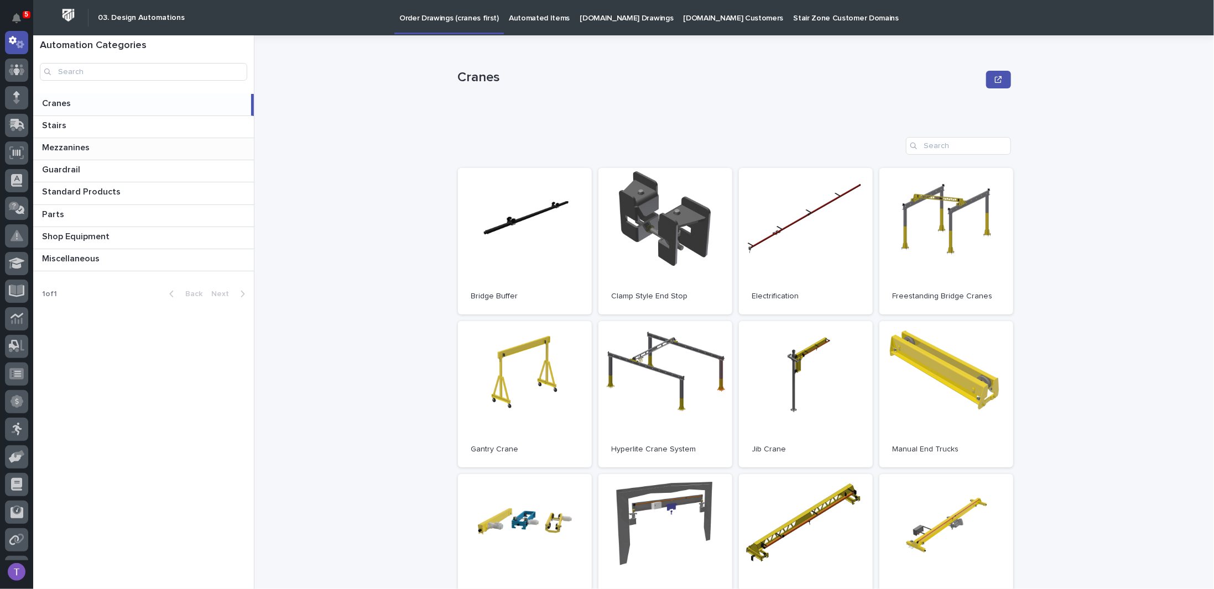
click at [64, 140] on p "Mezzanines" at bounding box center [67, 146] width 50 height 13
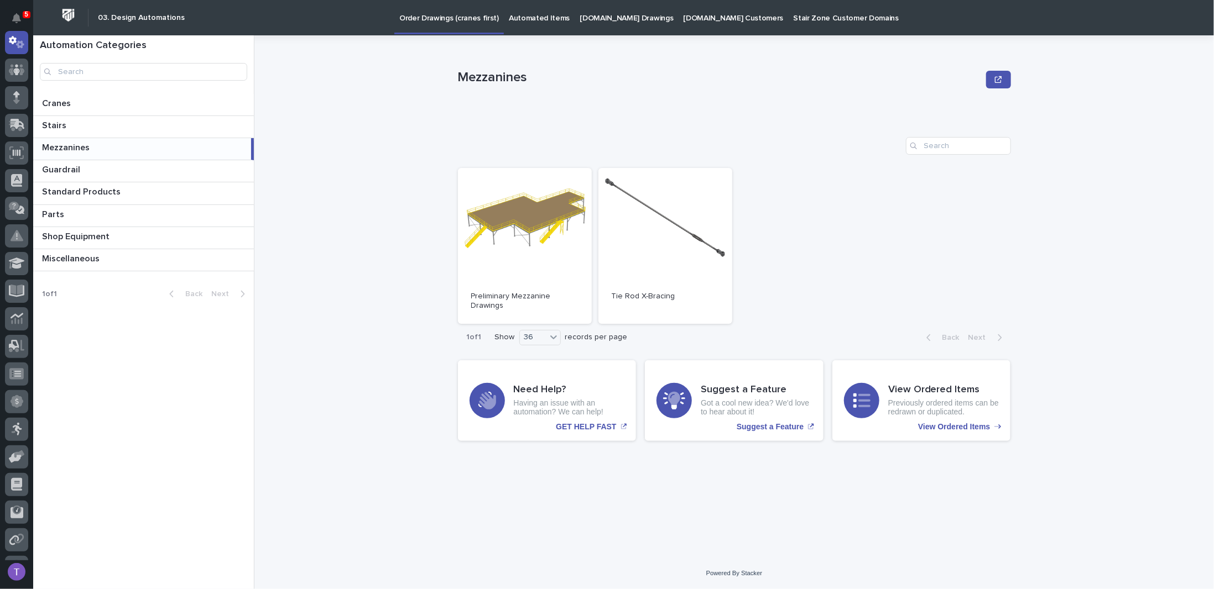
click at [524, 18] on p "Automated Items" at bounding box center [539, 11] width 61 height 23
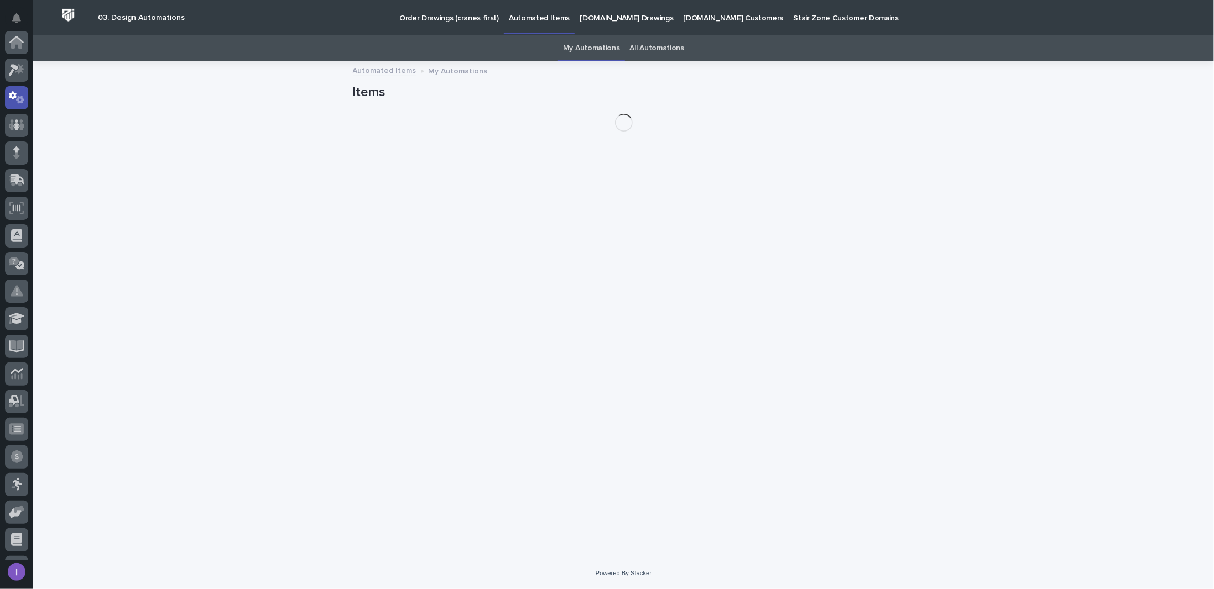
scroll to position [55, 0]
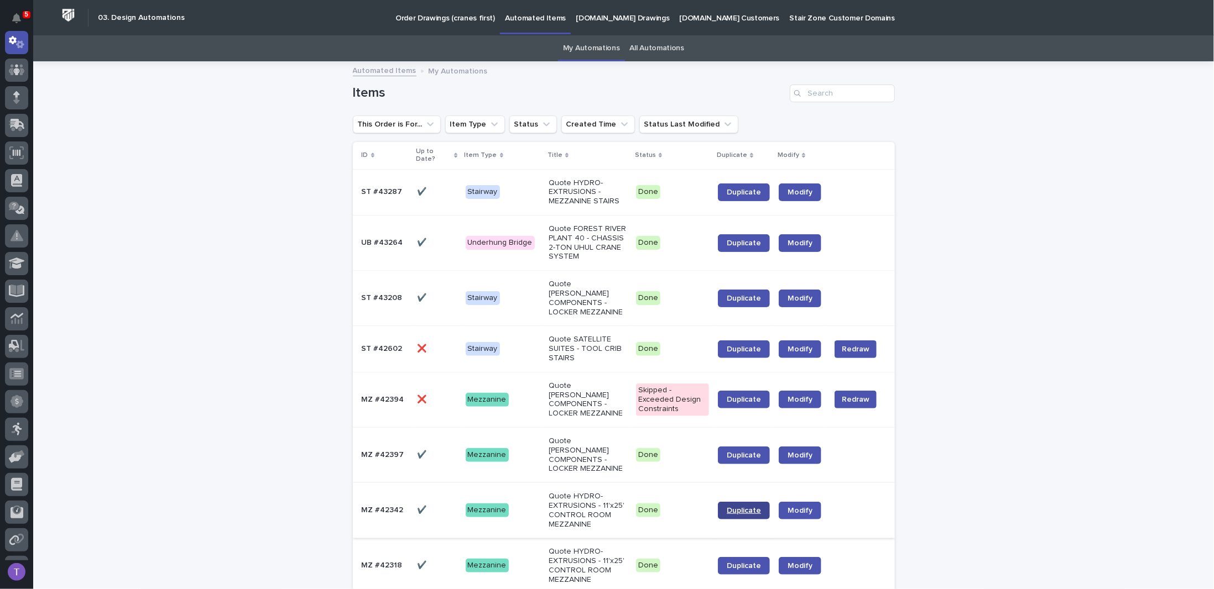
click at [745, 507] on span "Duplicate" at bounding box center [744, 511] width 34 height 8
click at [378, 189] on p "ST #43287" at bounding box center [383, 191] width 43 height 12
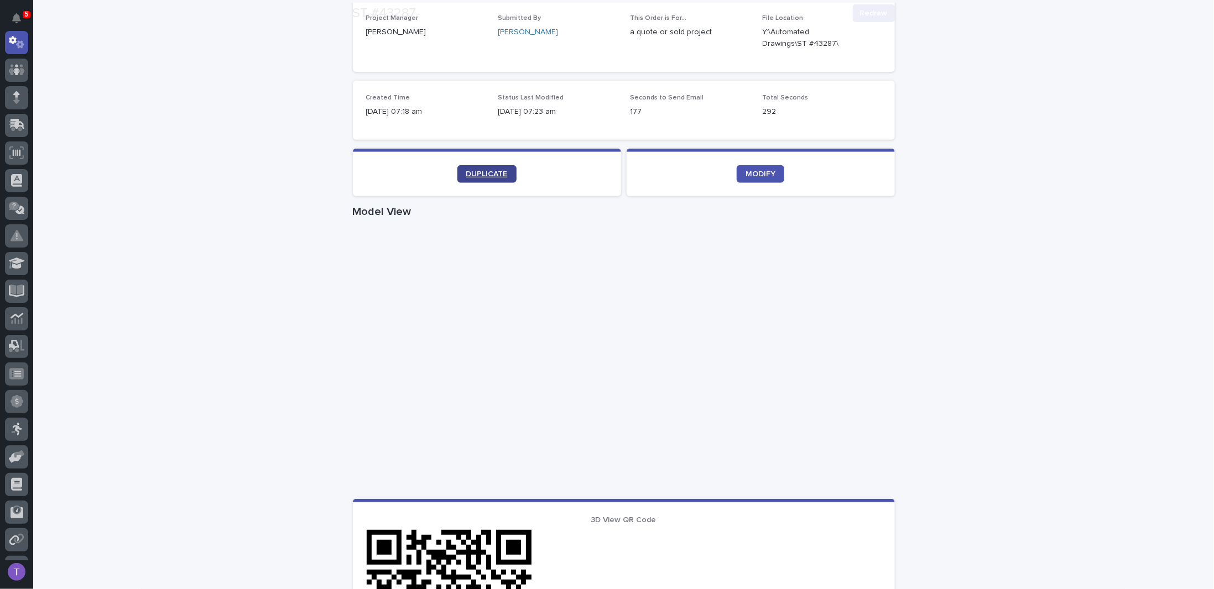
scroll to position [276, 0]
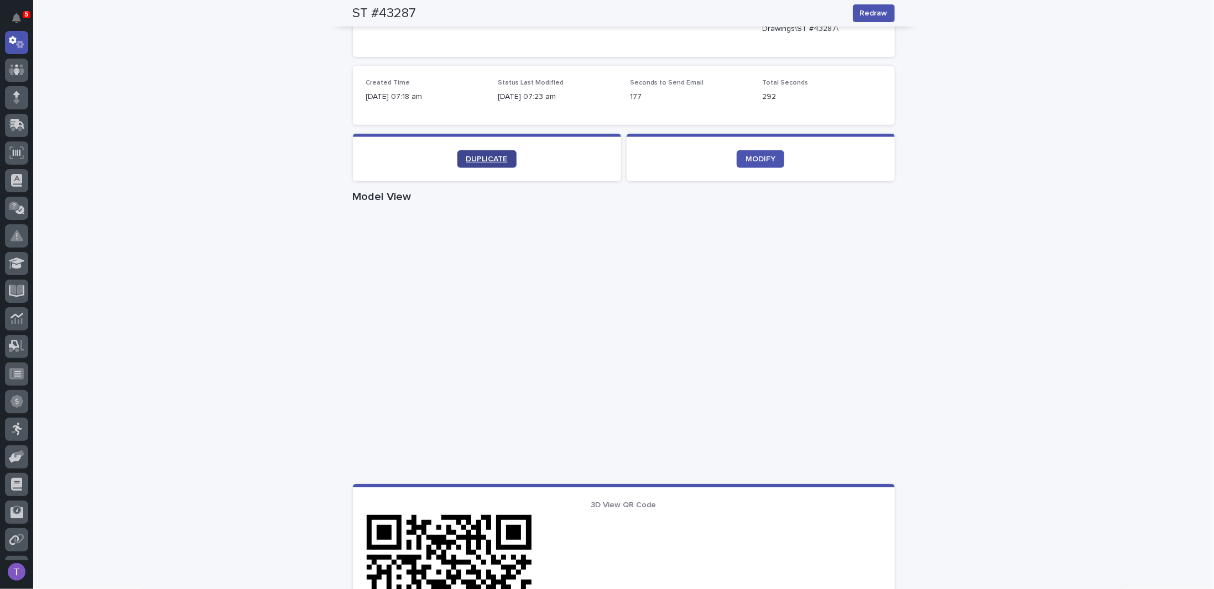
click at [483, 155] on span "DUPLICATE" at bounding box center [486, 159] width 41 height 8
